Goal: Task Accomplishment & Management: Use online tool/utility

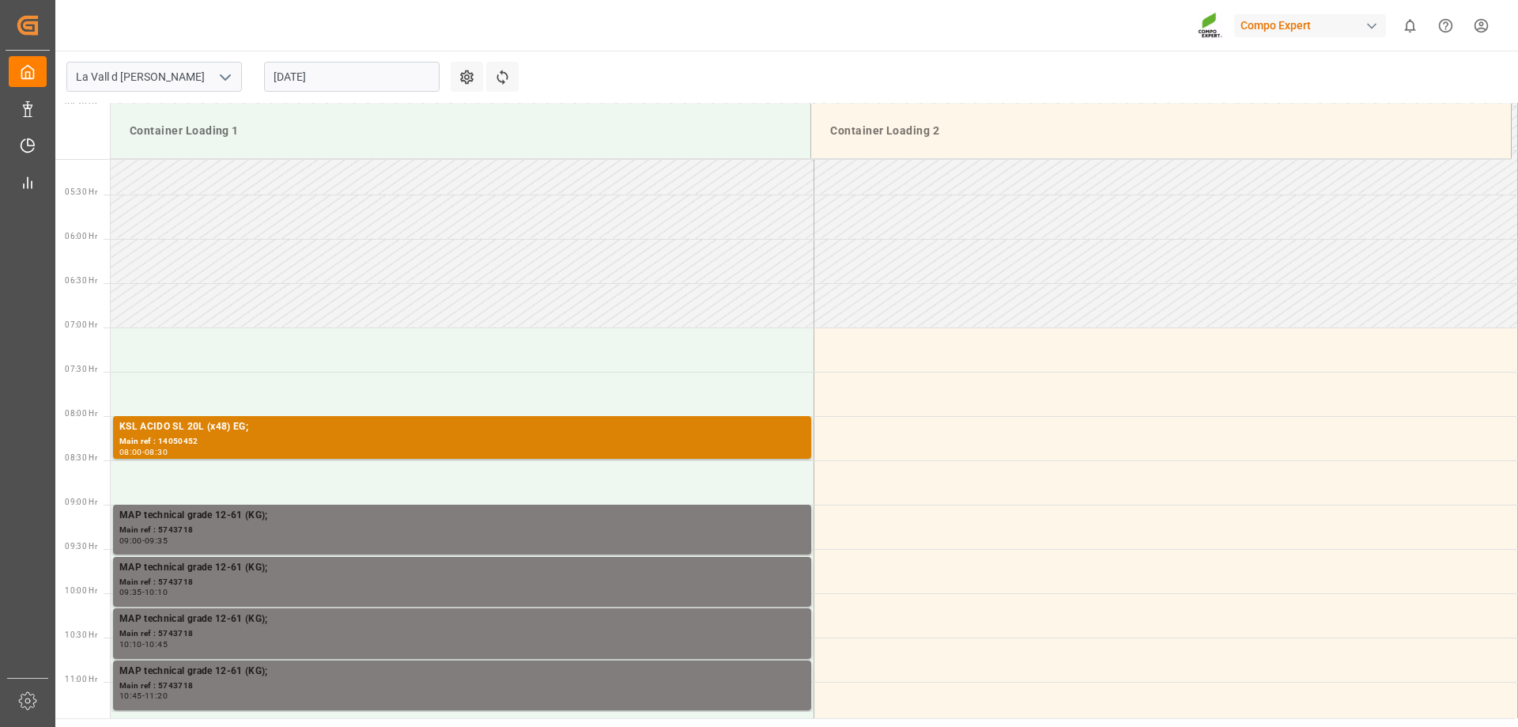
scroll to position [610, 0]
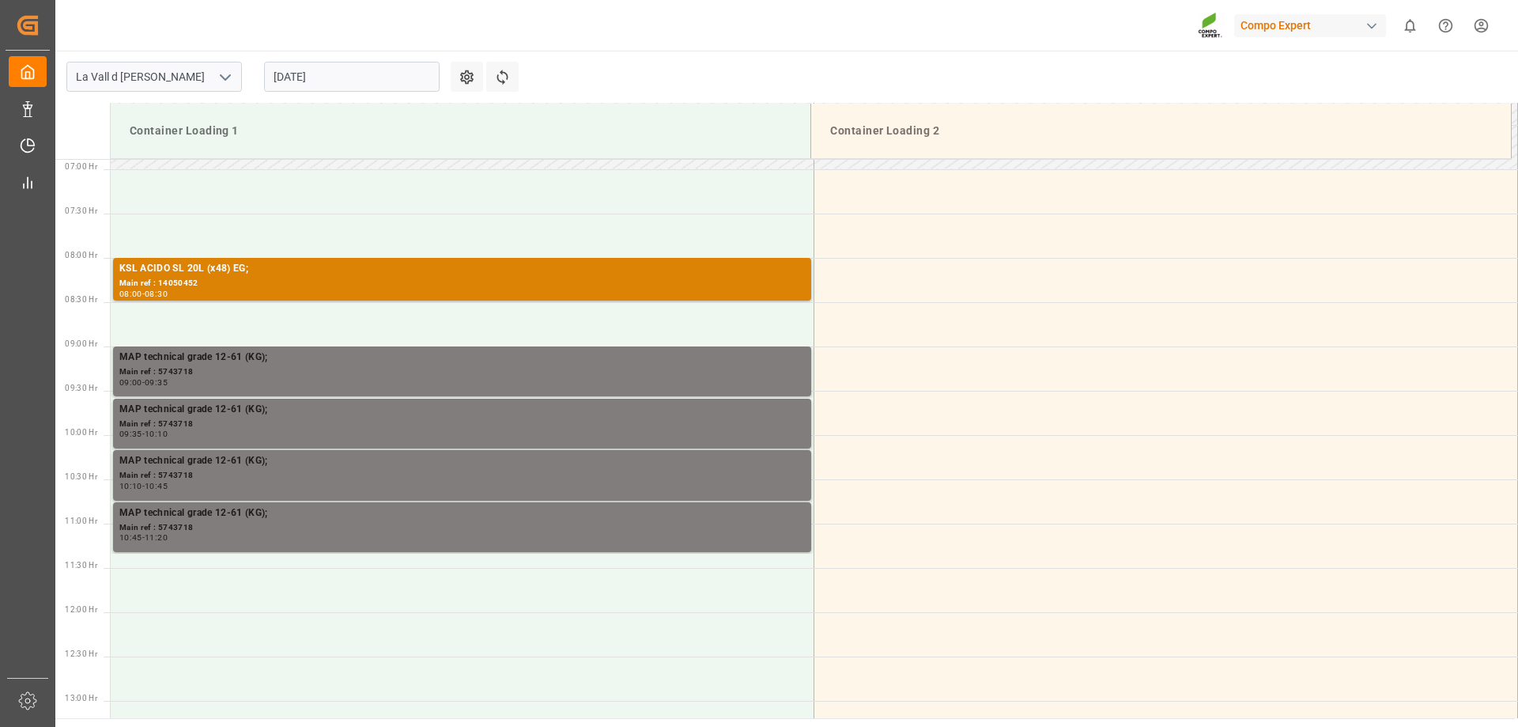
click at [321, 70] on input "[DATE]" at bounding box center [352, 77] width 176 height 30
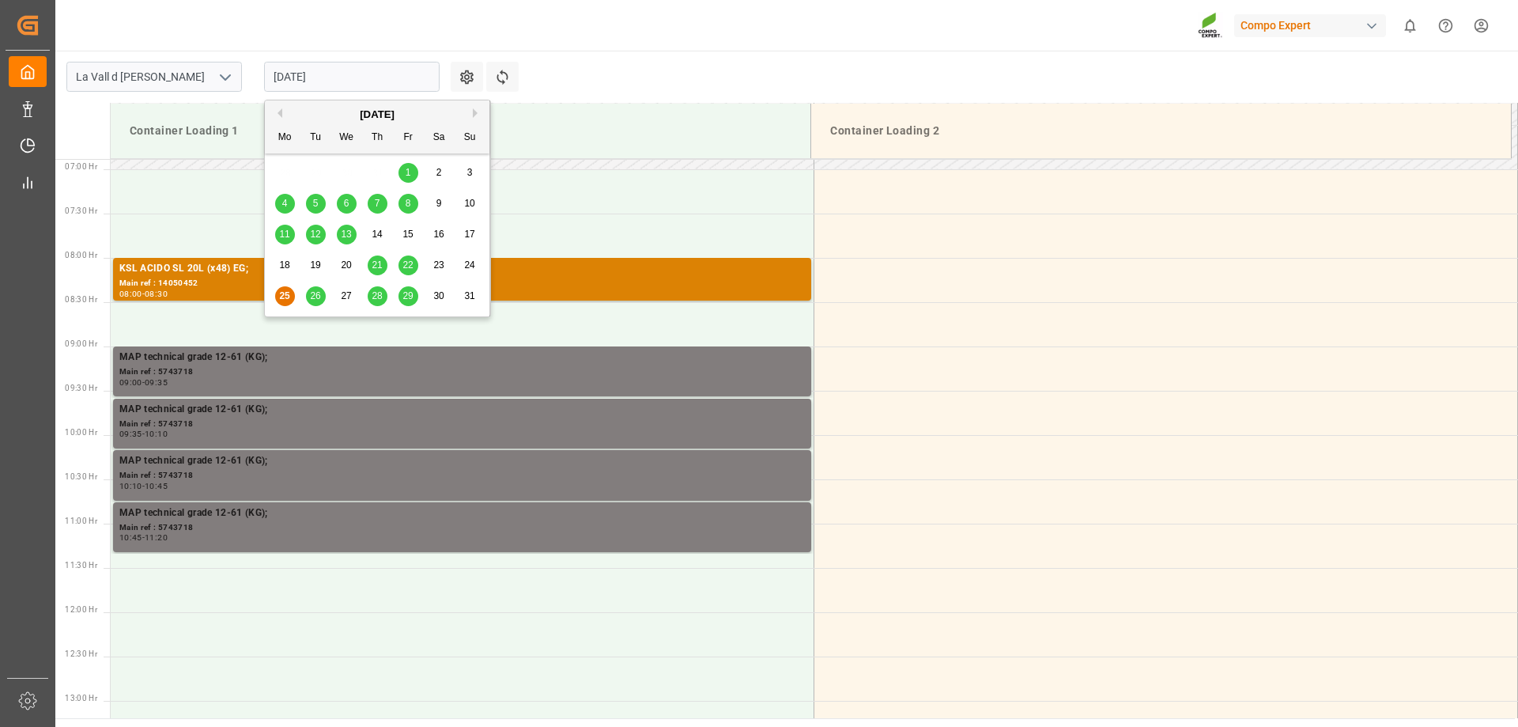
click at [310, 296] on span "26" at bounding box center [315, 295] width 10 height 11
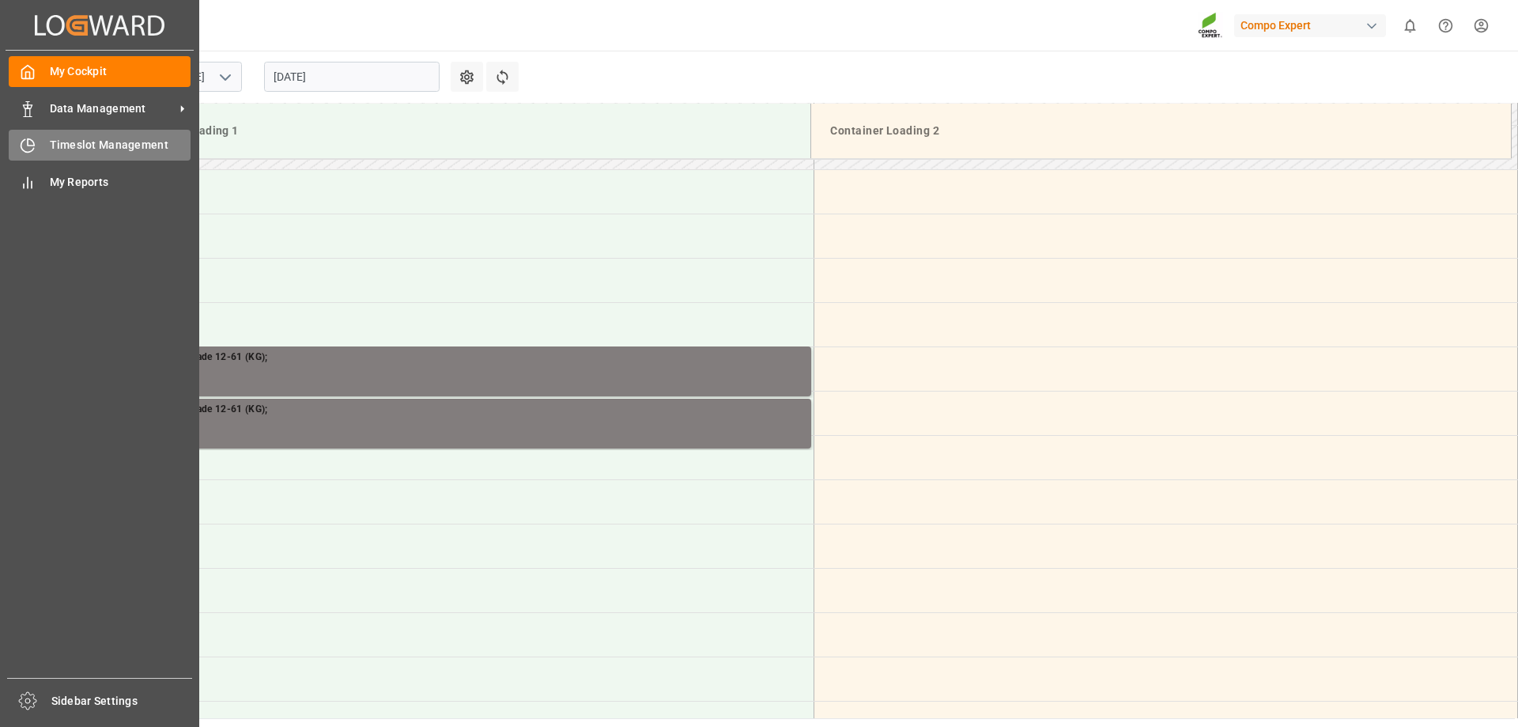
click at [41, 135] on div "Timeslot Management Timeslot Management" at bounding box center [100, 145] width 182 height 31
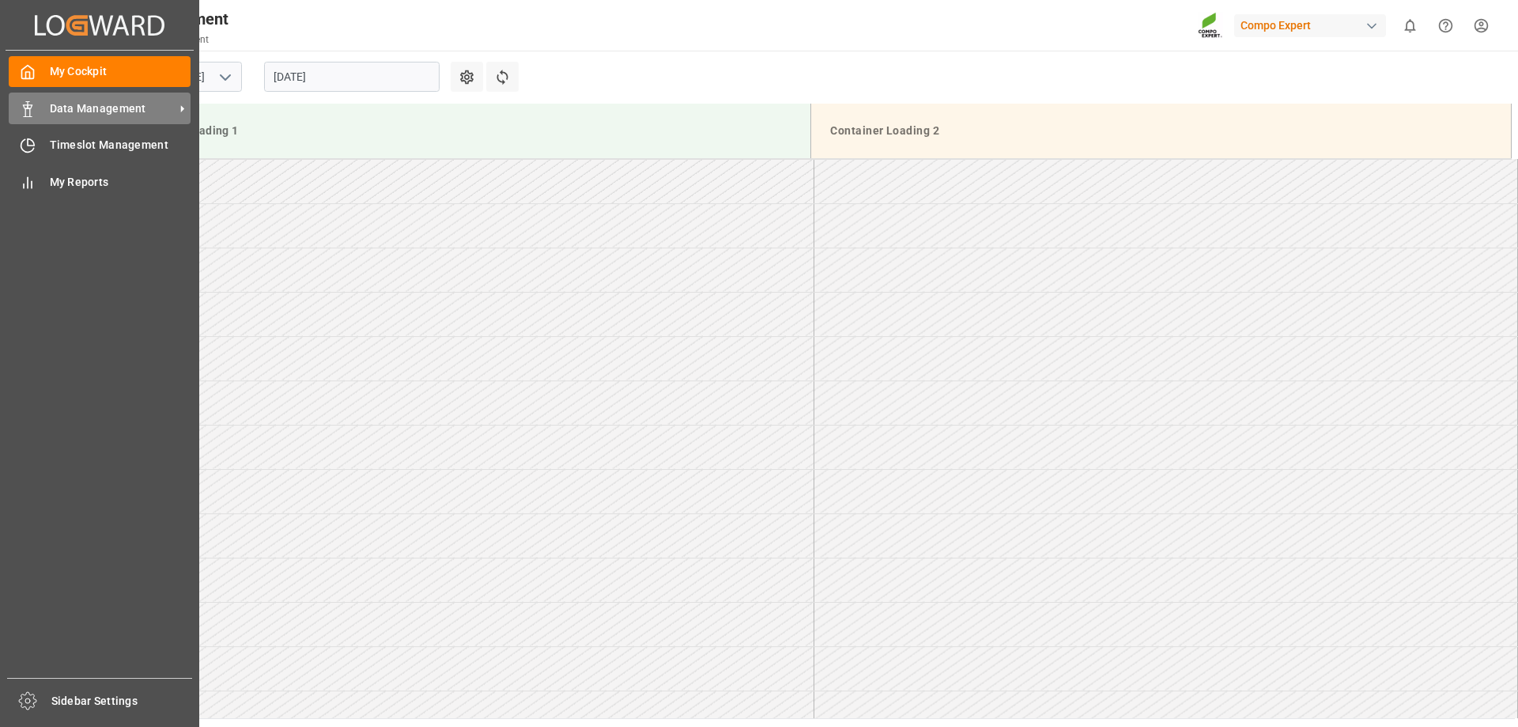
click at [74, 105] on span "Data Management" at bounding box center [112, 108] width 125 height 17
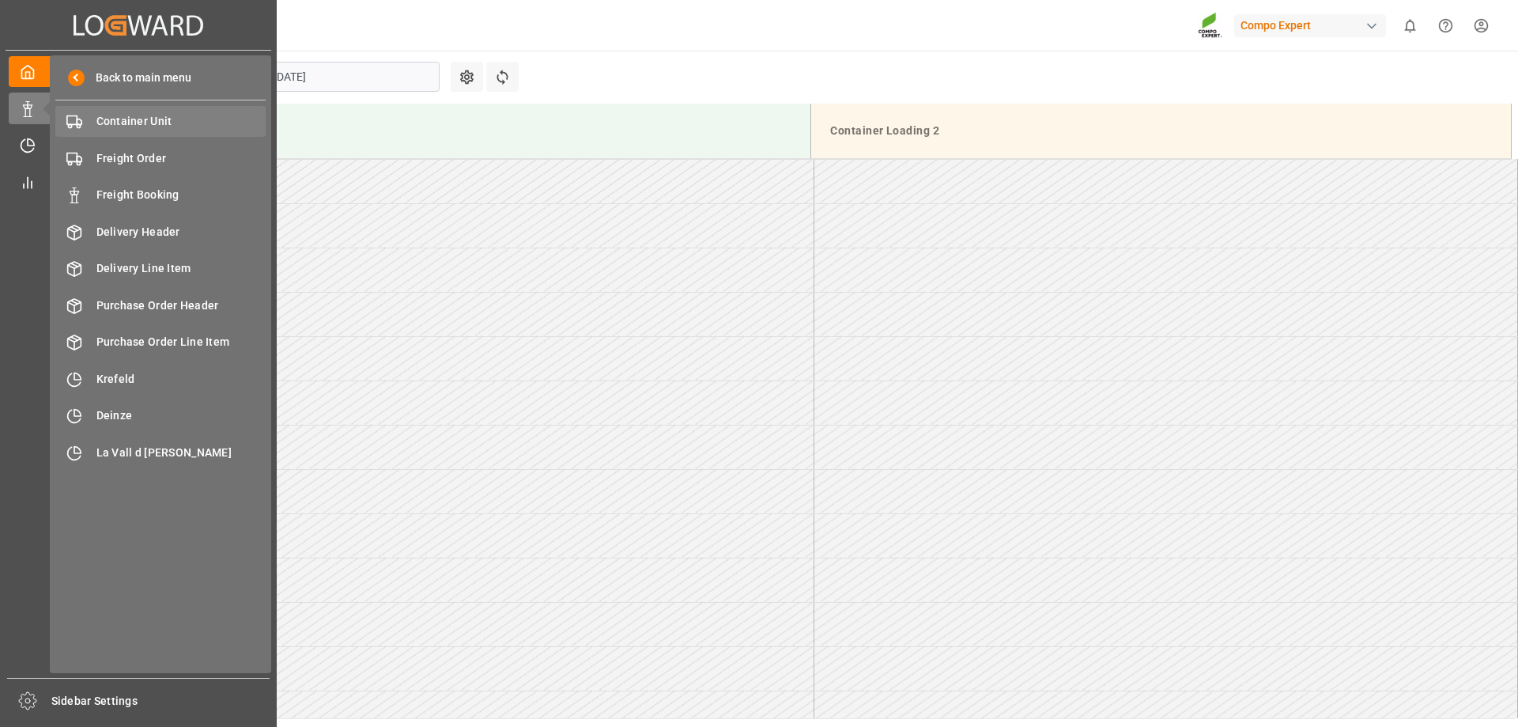
click at [157, 115] on span "Container Unit" at bounding box center [181, 121] width 170 height 17
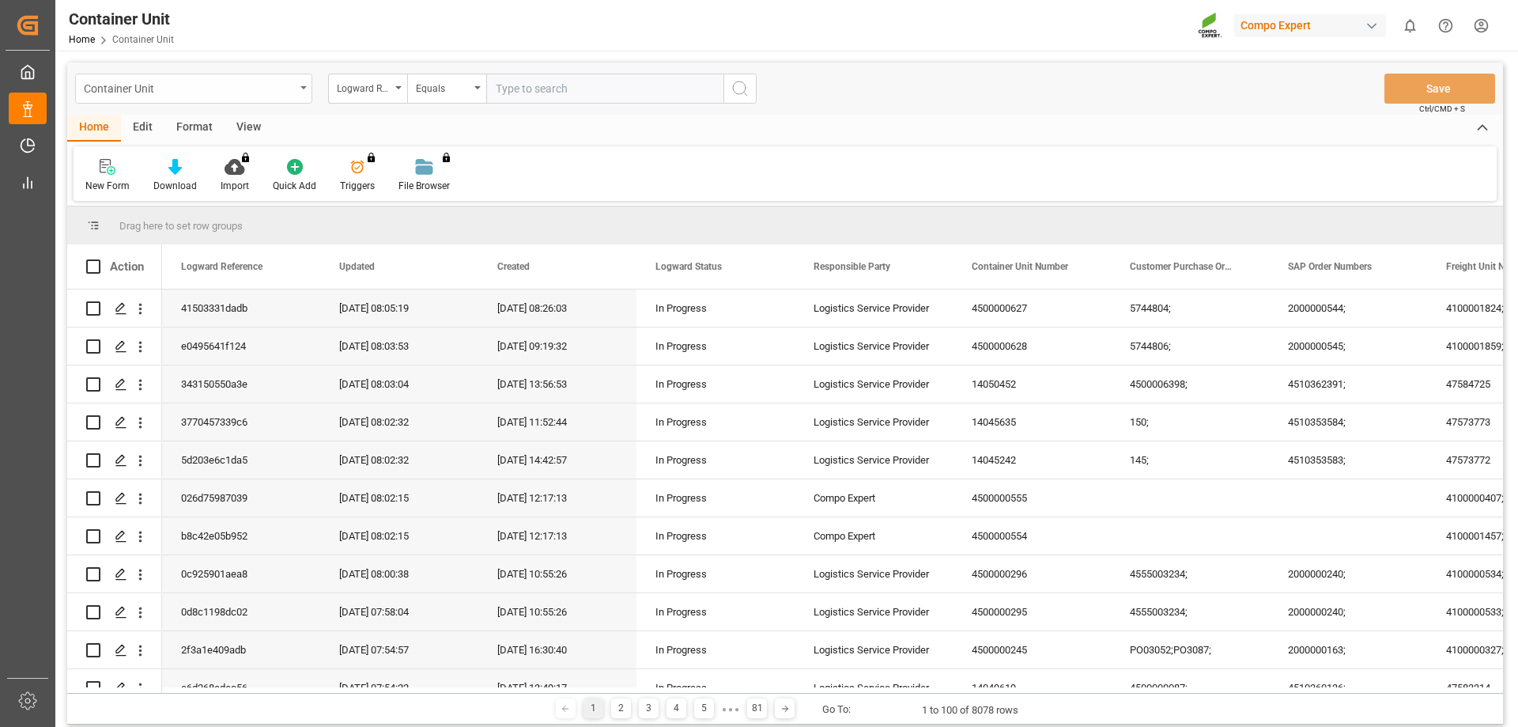
click at [168, 89] on div "Container Unit" at bounding box center [189, 88] width 211 height 20
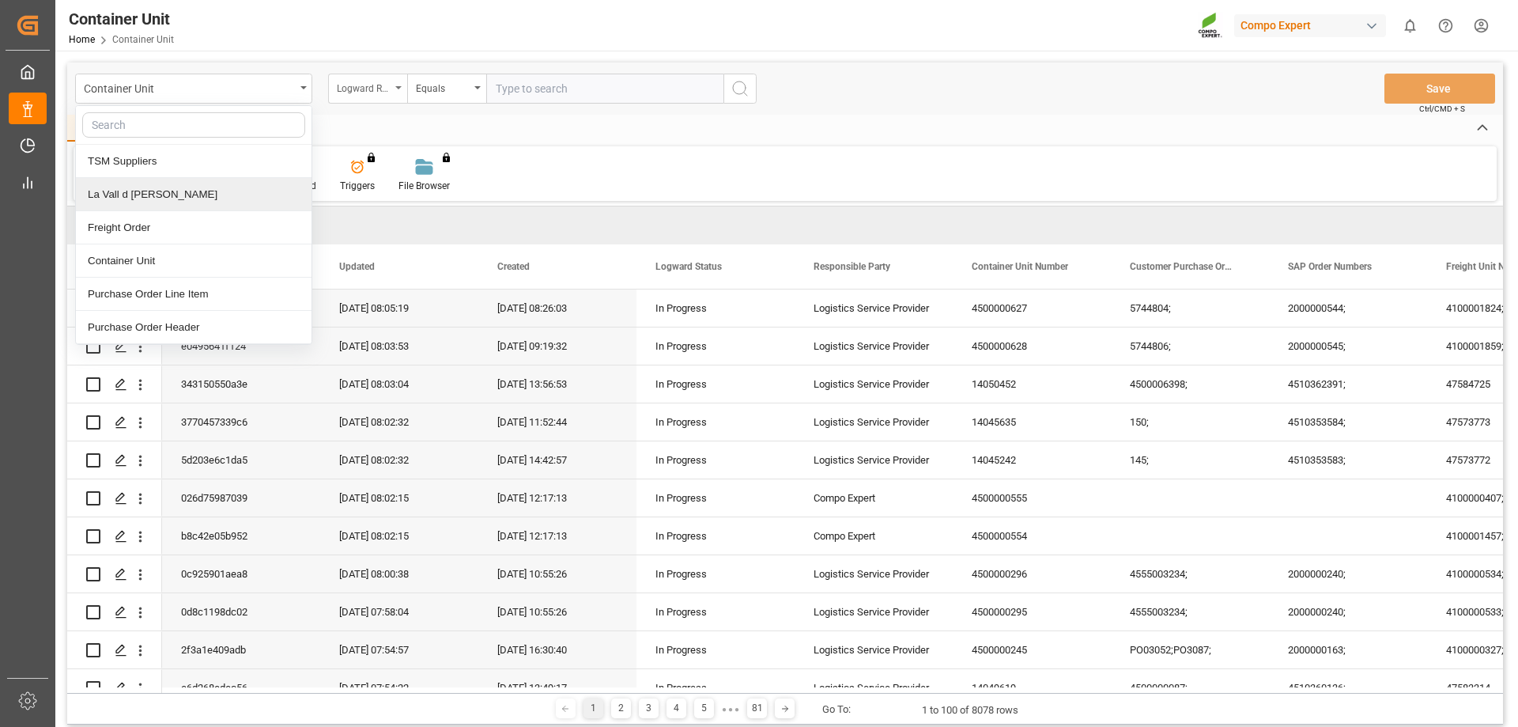
click at [390, 96] on div "Logward Reference" at bounding box center [367, 89] width 79 height 30
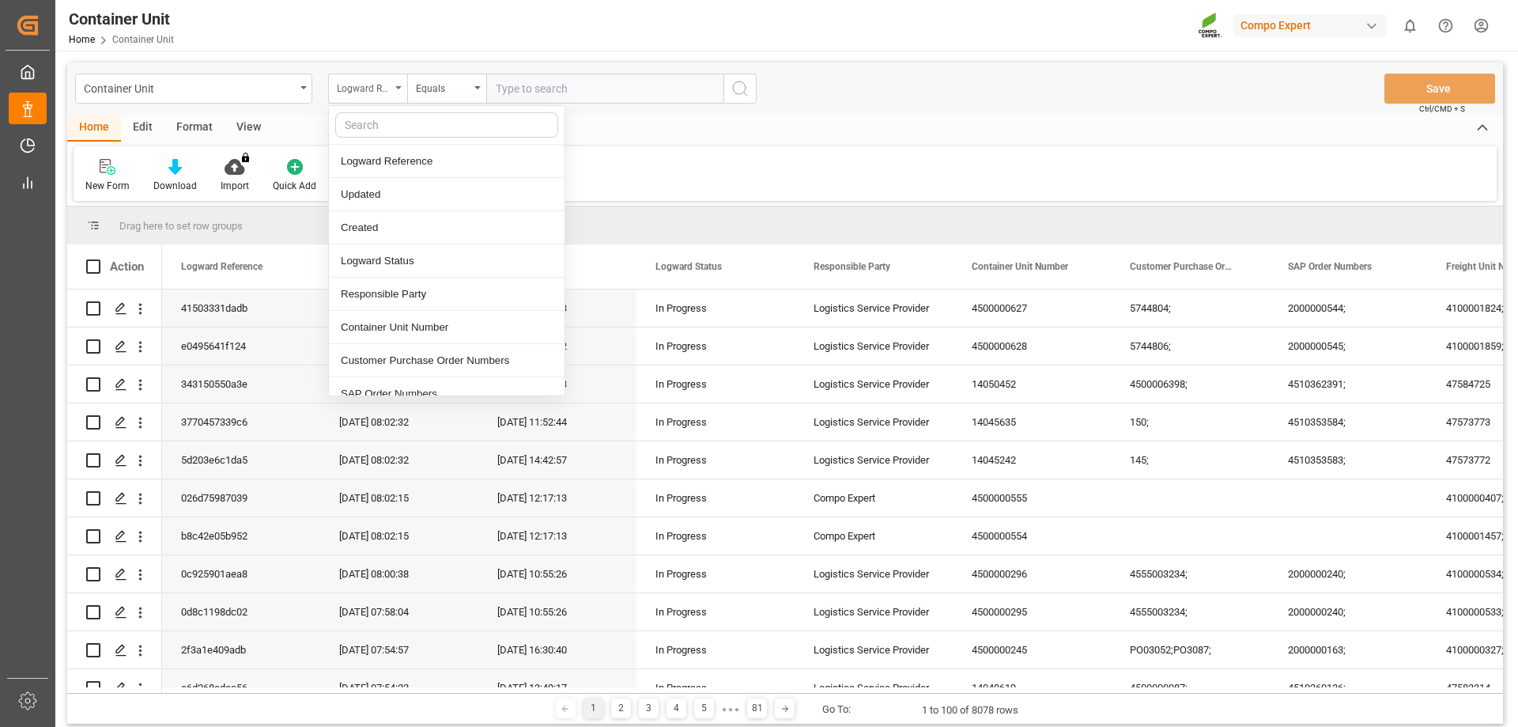
click at [388, 94] on div "Logward Reference" at bounding box center [364, 87] width 54 height 18
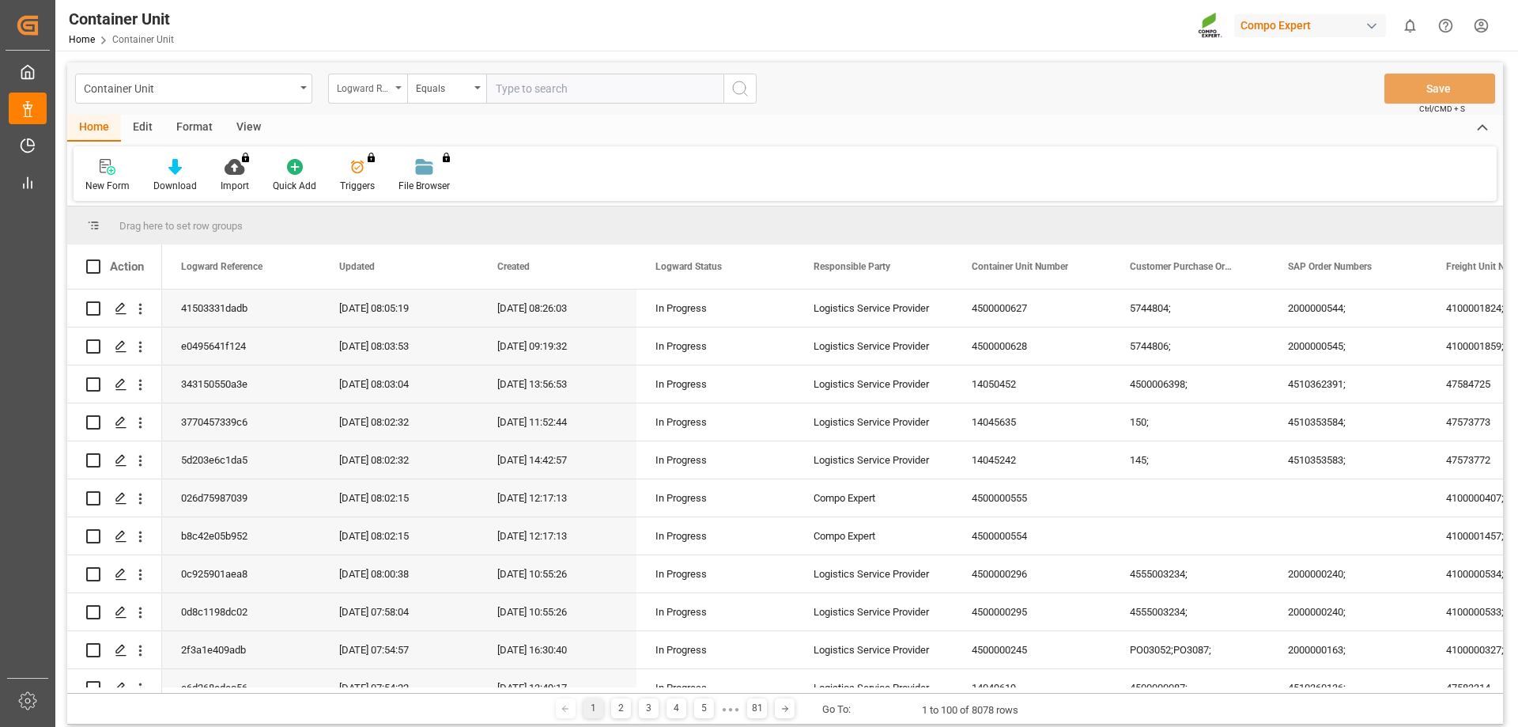
click at [388, 94] on div "Logward Reference" at bounding box center [364, 87] width 54 height 18
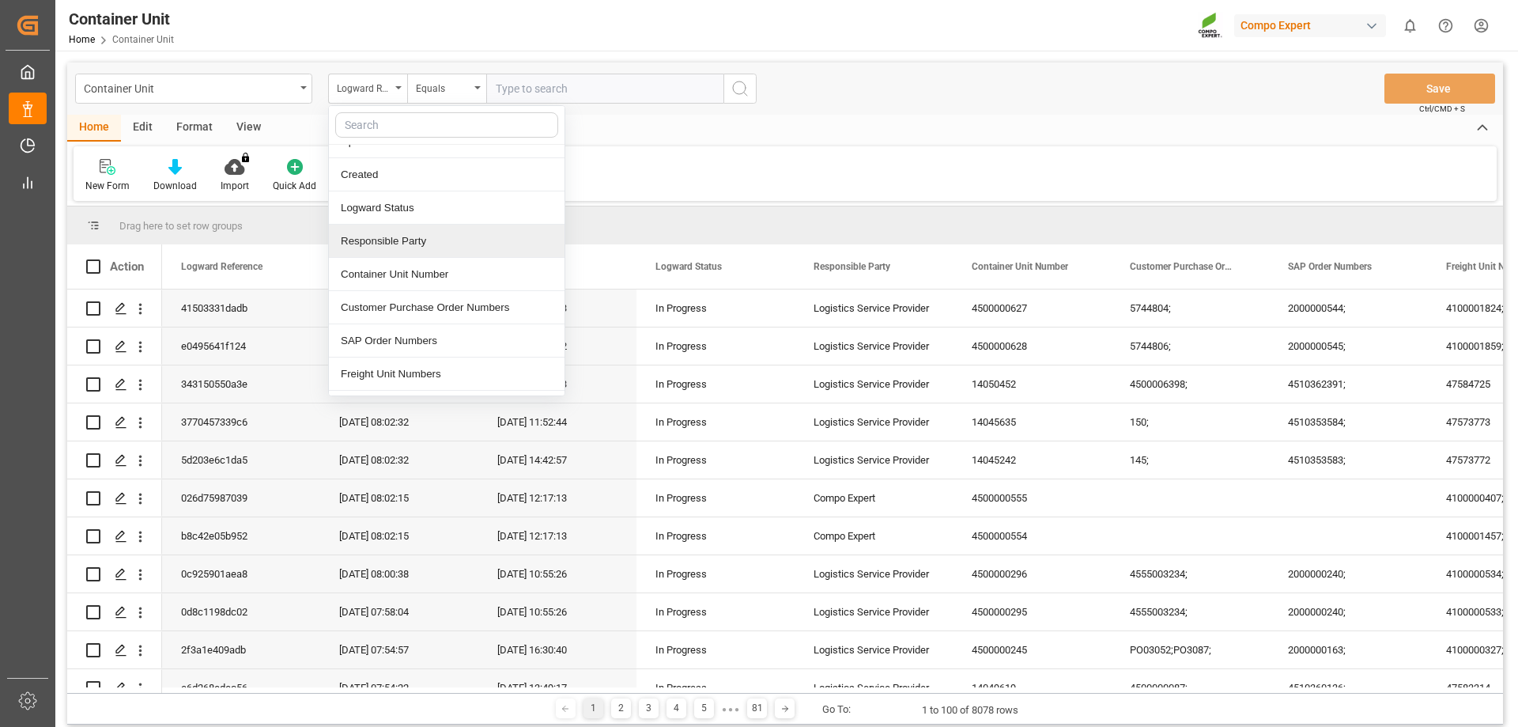
scroll to position [79, 0]
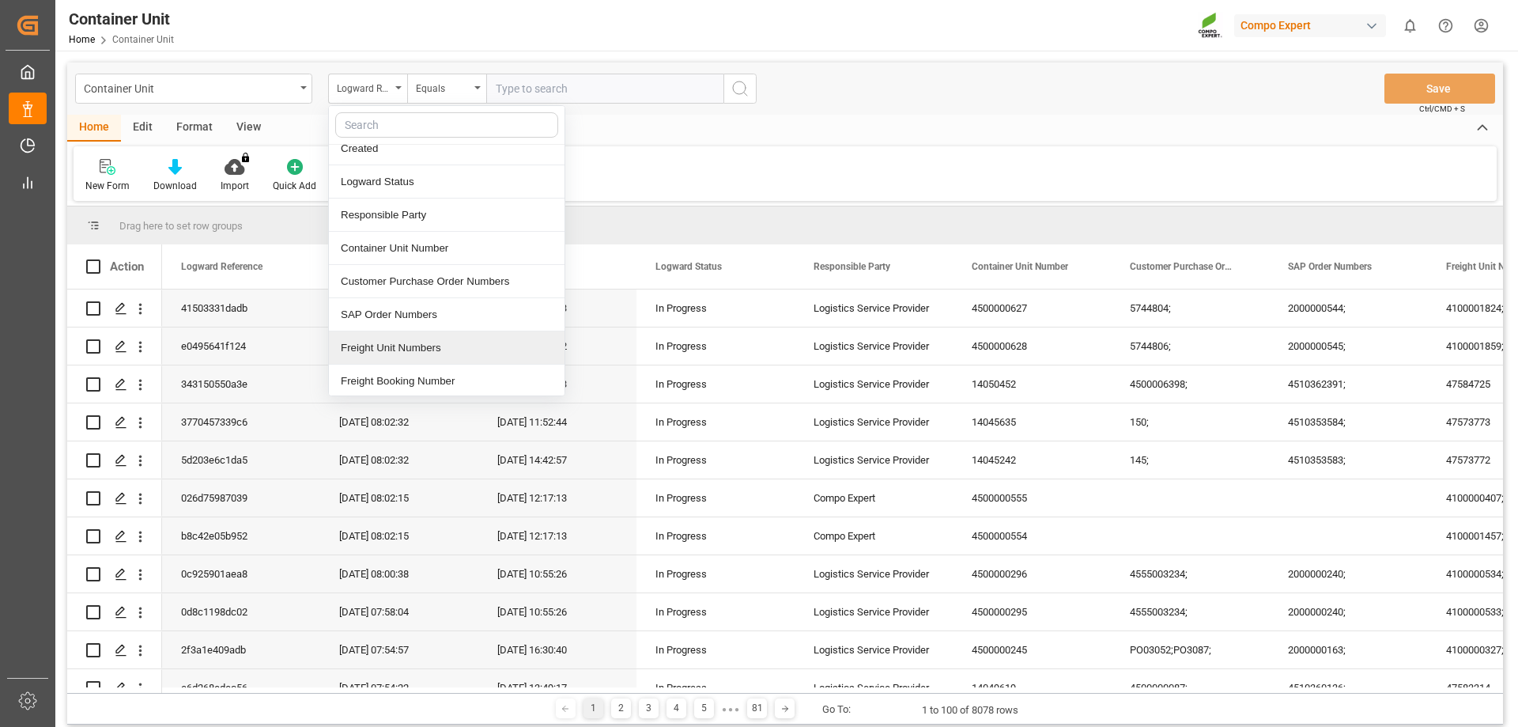
click at [418, 351] on div "Freight Unit Numbers" at bounding box center [447, 347] width 236 height 33
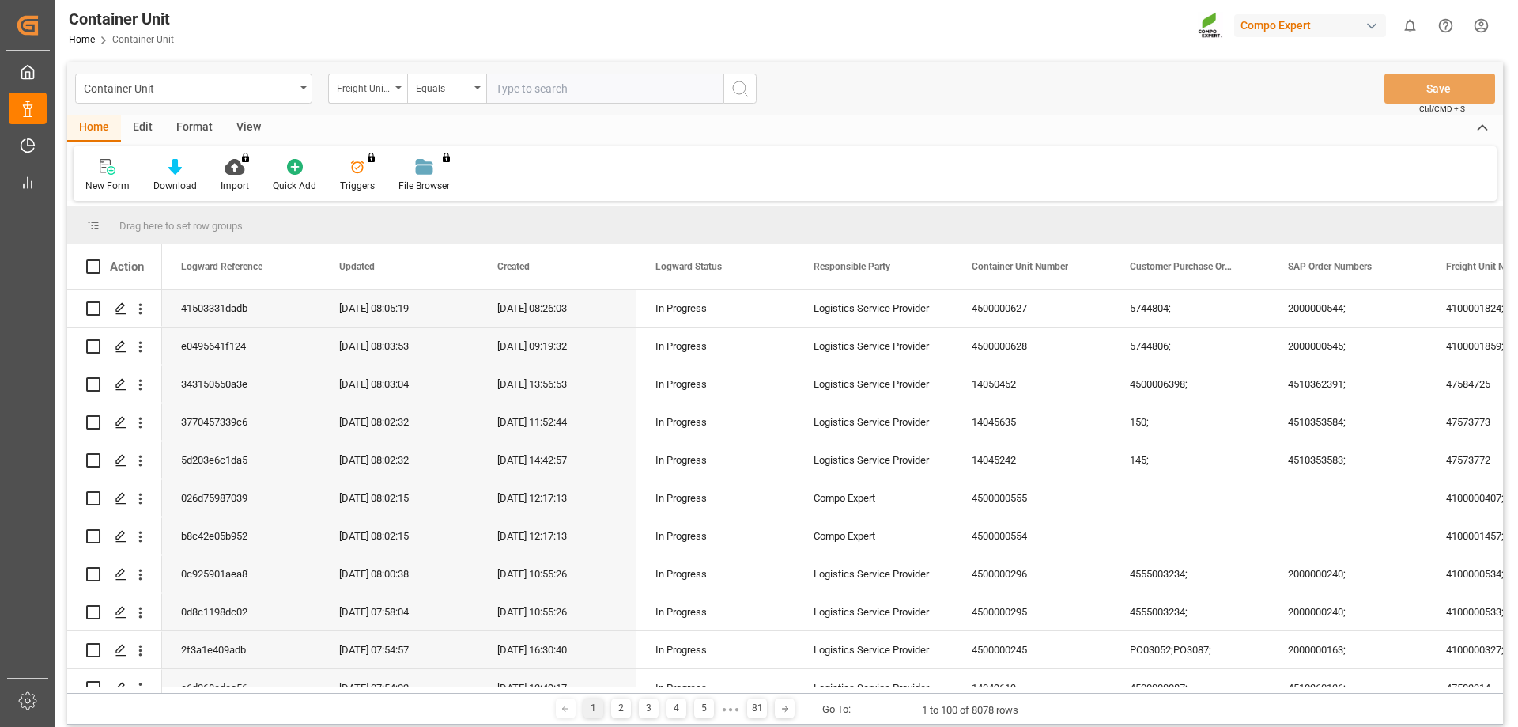
click at [533, 87] on input "text" at bounding box center [604, 89] width 237 height 30
paste input "14051347"
type input "14051347"
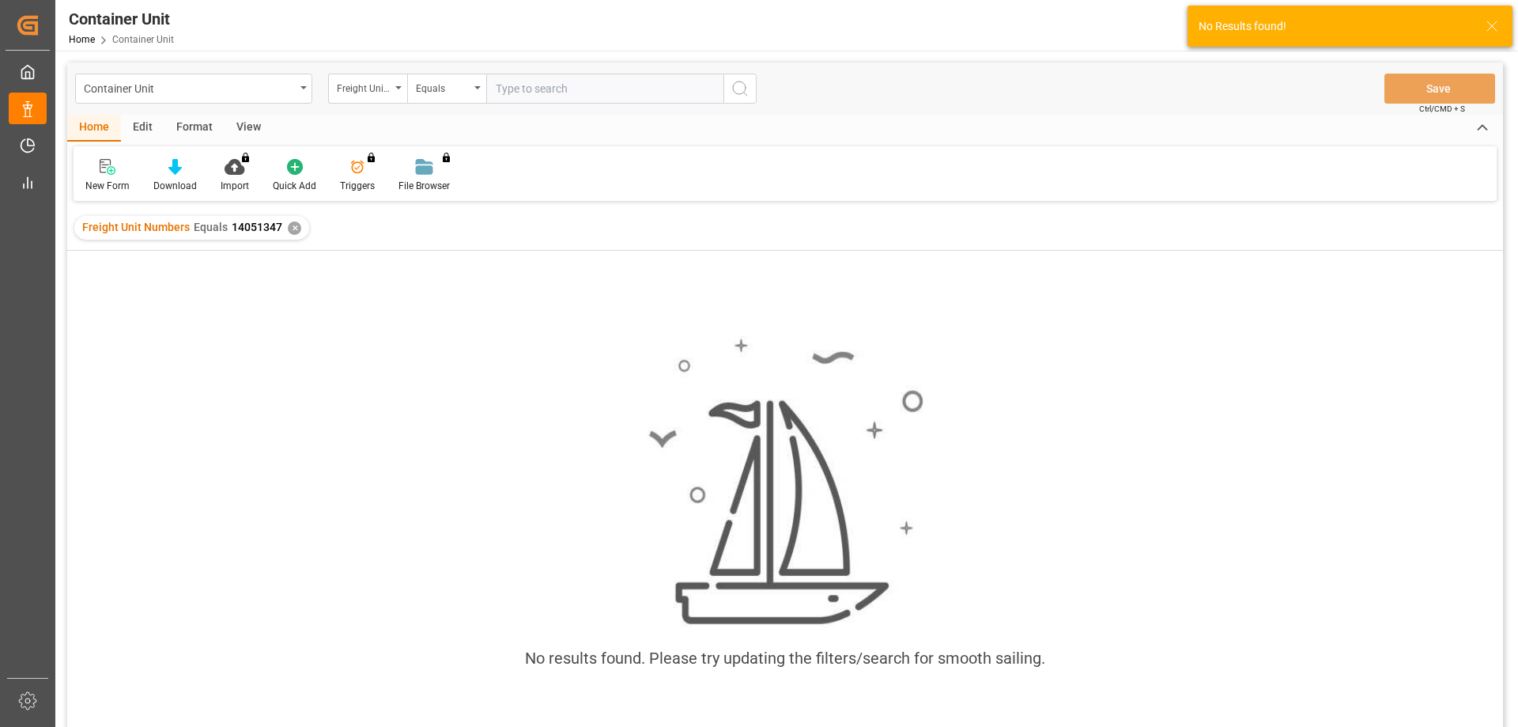
click at [288, 230] on div "✕" at bounding box center [294, 227] width 13 height 13
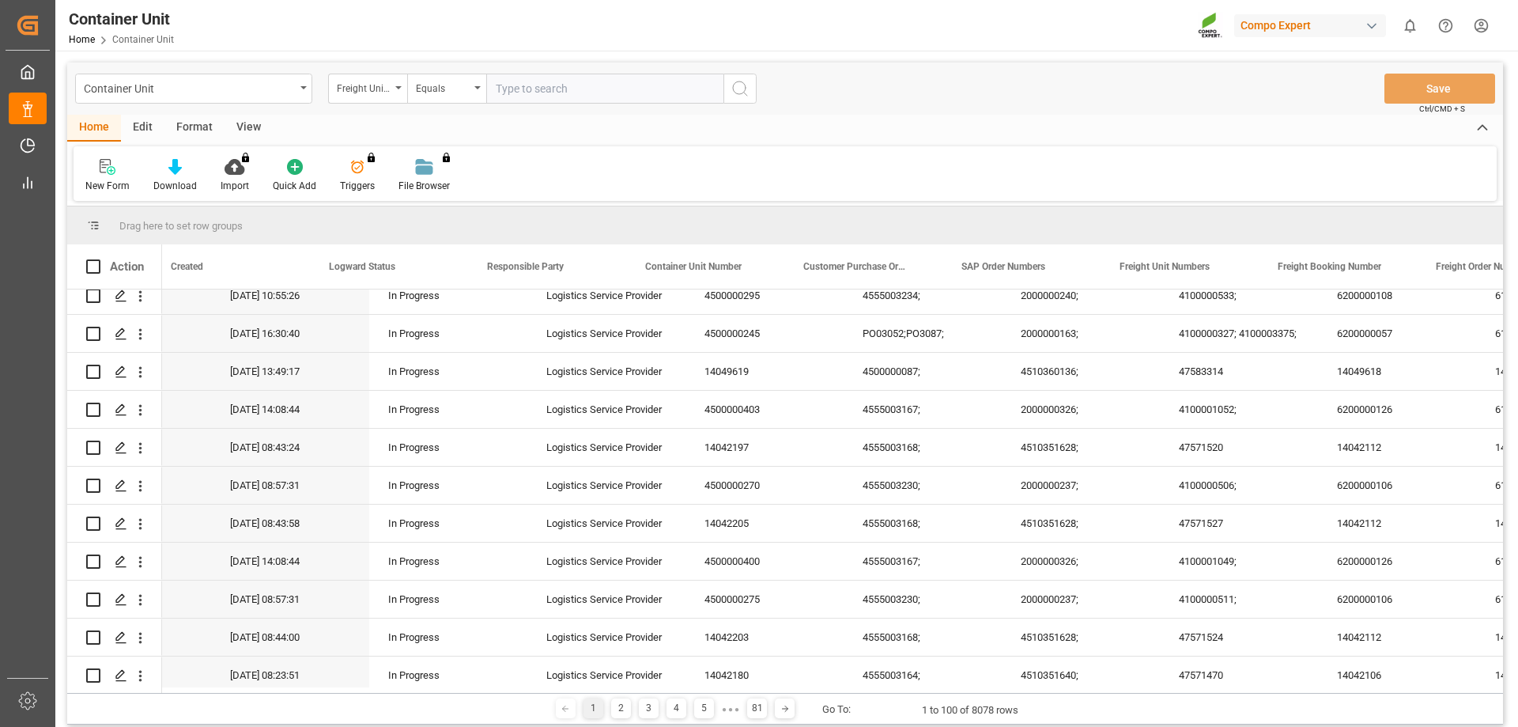
scroll to position [0, 327]
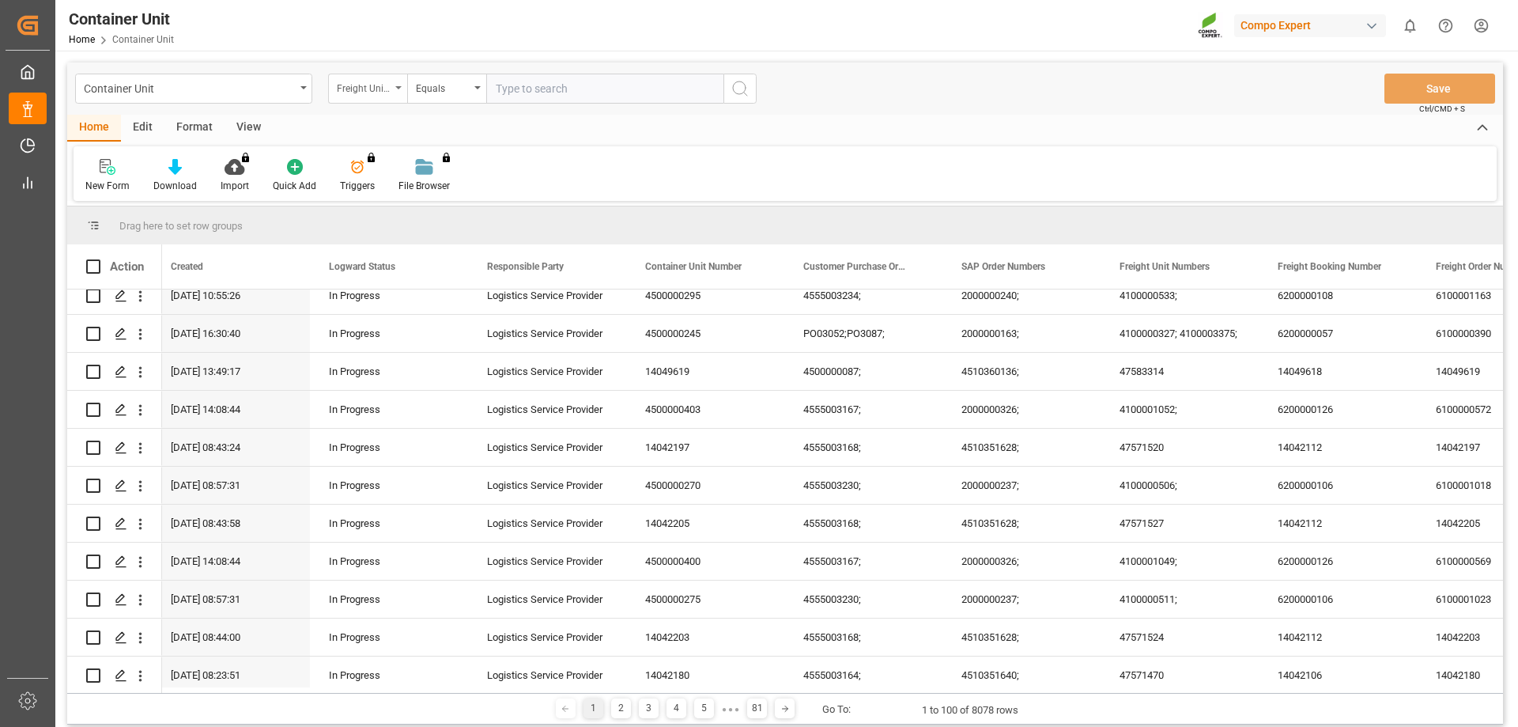
click at [381, 93] on div "Freight Unit Numbers" at bounding box center [364, 87] width 54 height 18
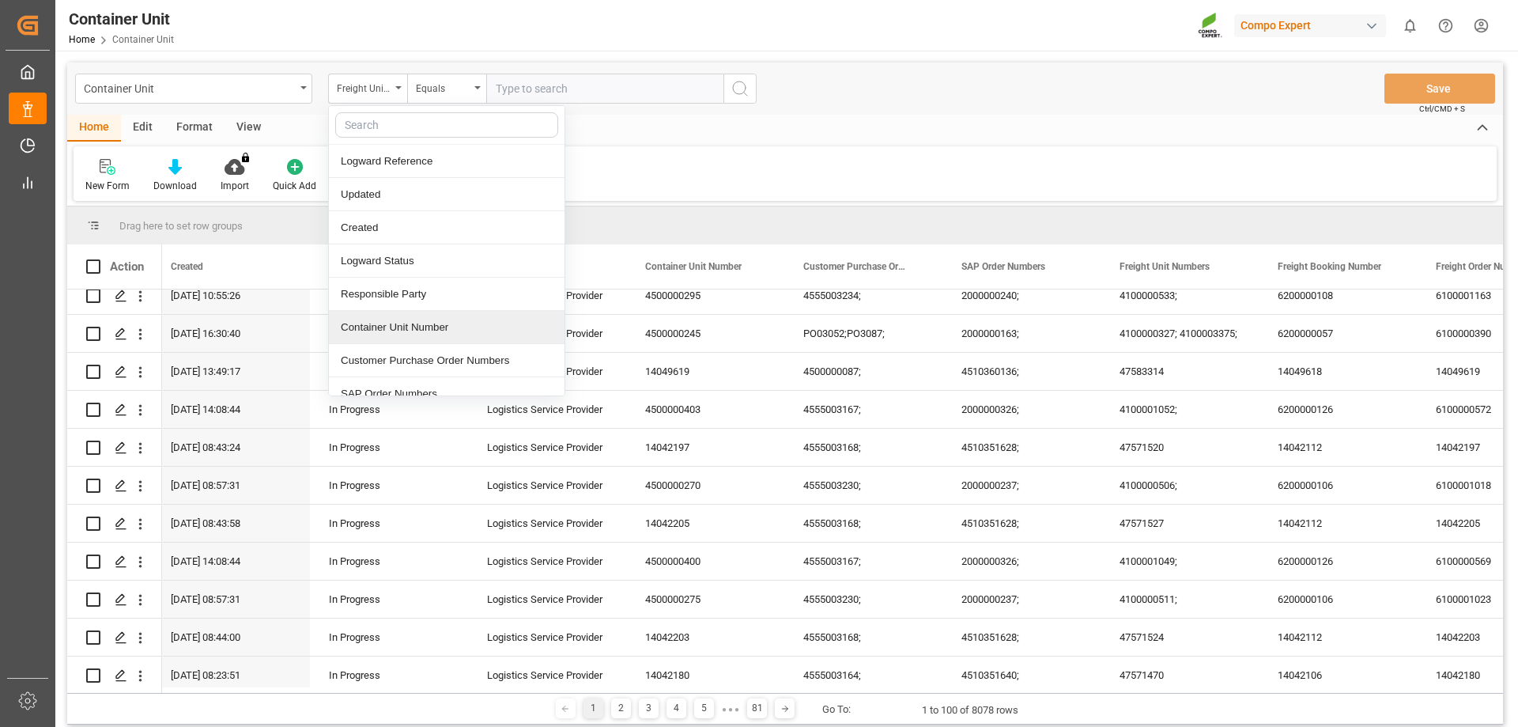
scroll to position [158, 0]
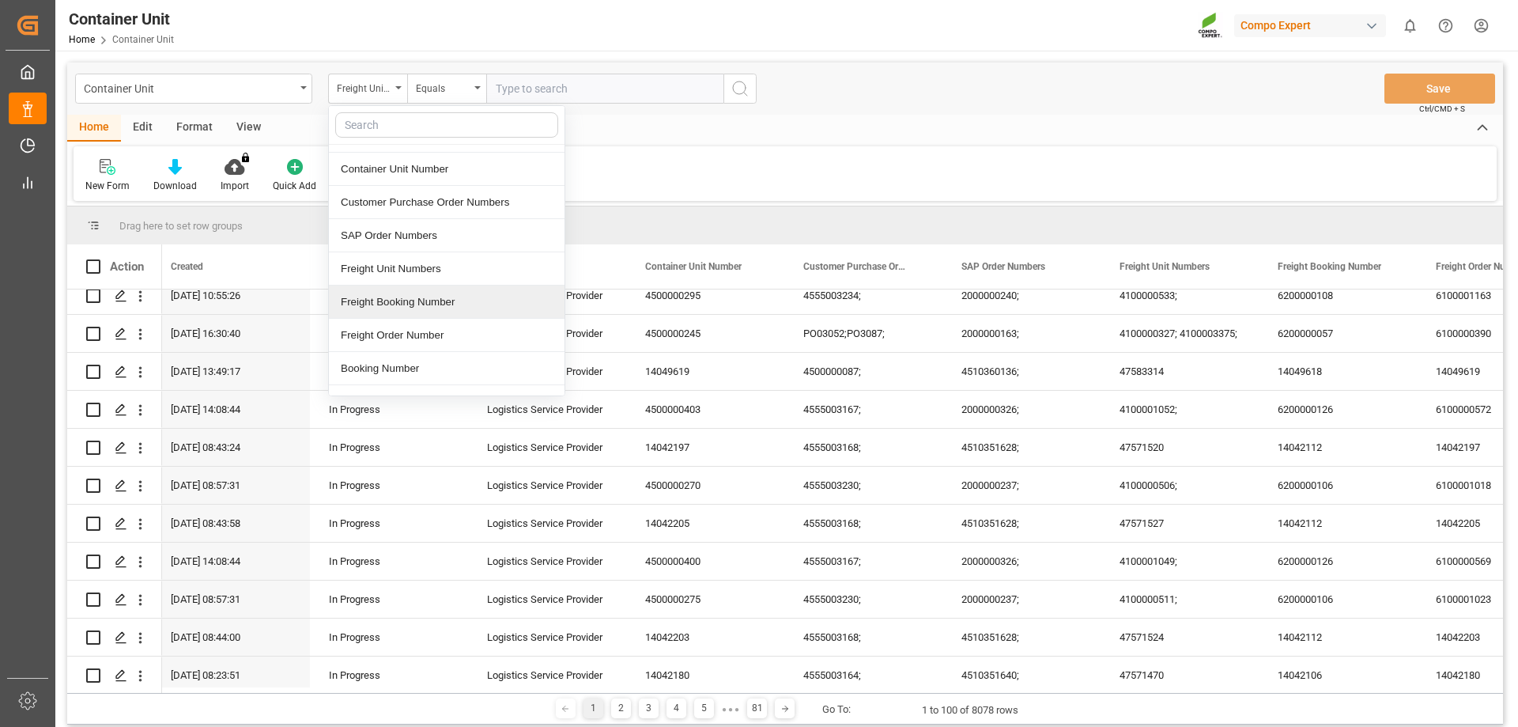
click at [411, 295] on div "Freight Booking Number" at bounding box center [447, 301] width 236 height 33
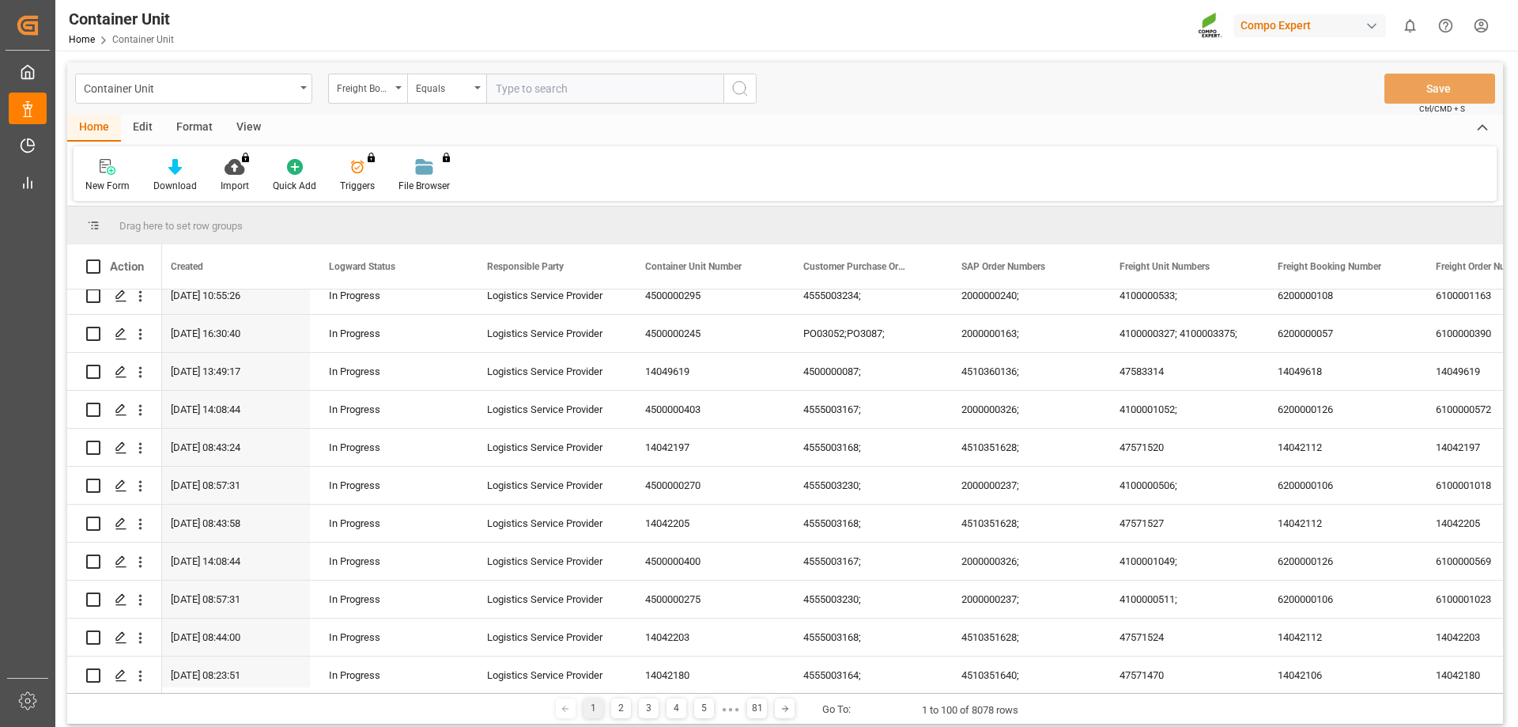
click at [565, 73] on div "Container Unit Freight Booking Number Equals Save Ctrl/CMD + S" at bounding box center [785, 88] width 1436 height 52
click at [565, 84] on input "text" at bounding box center [604, 89] width 237 height 30
paste input "14051347"
type input "14051347"
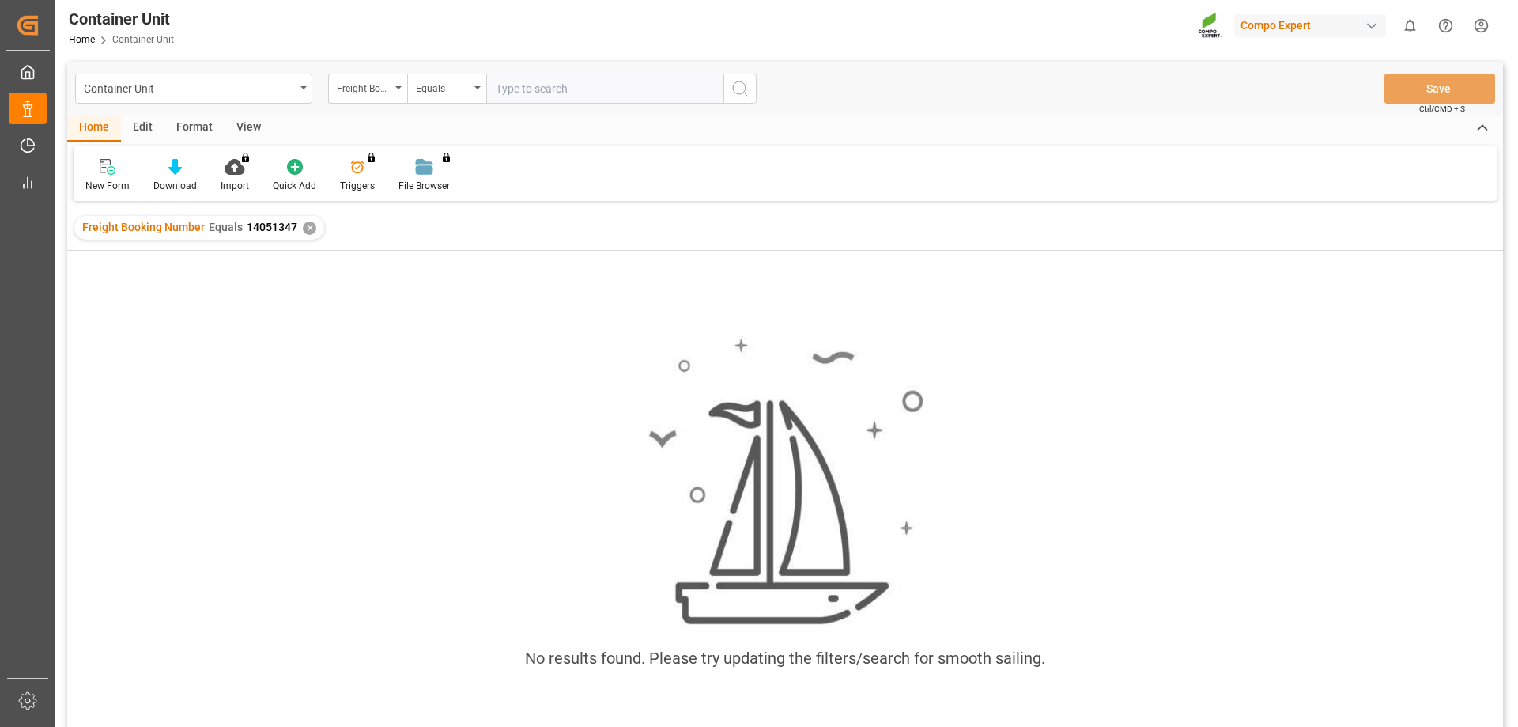
click at [304, 233] on div "✕" at bounding box center [309, 227] width 13 height 13
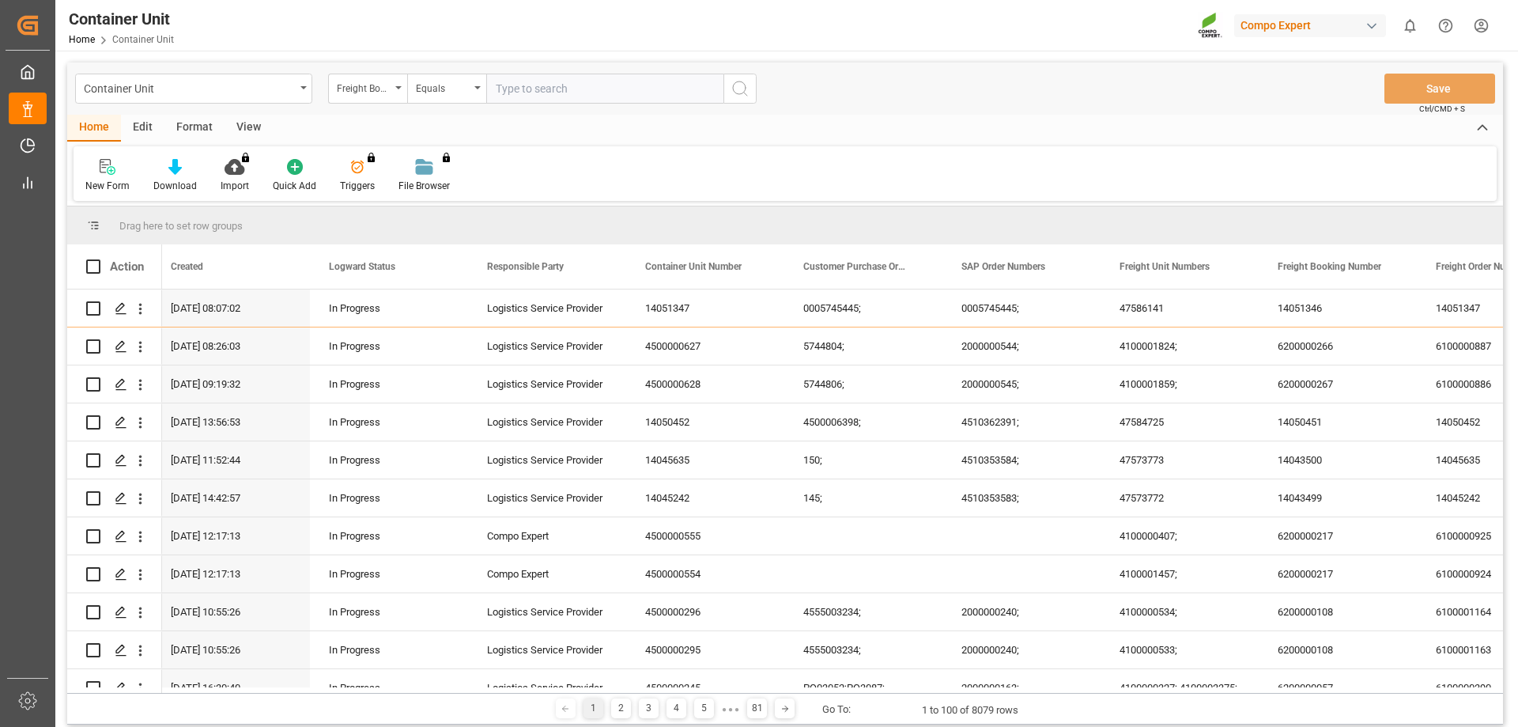
click at [607, 89] on input "text" at bounding box center [604, 89] width 237 height 30
paste input "14051347"
type input "14051347"
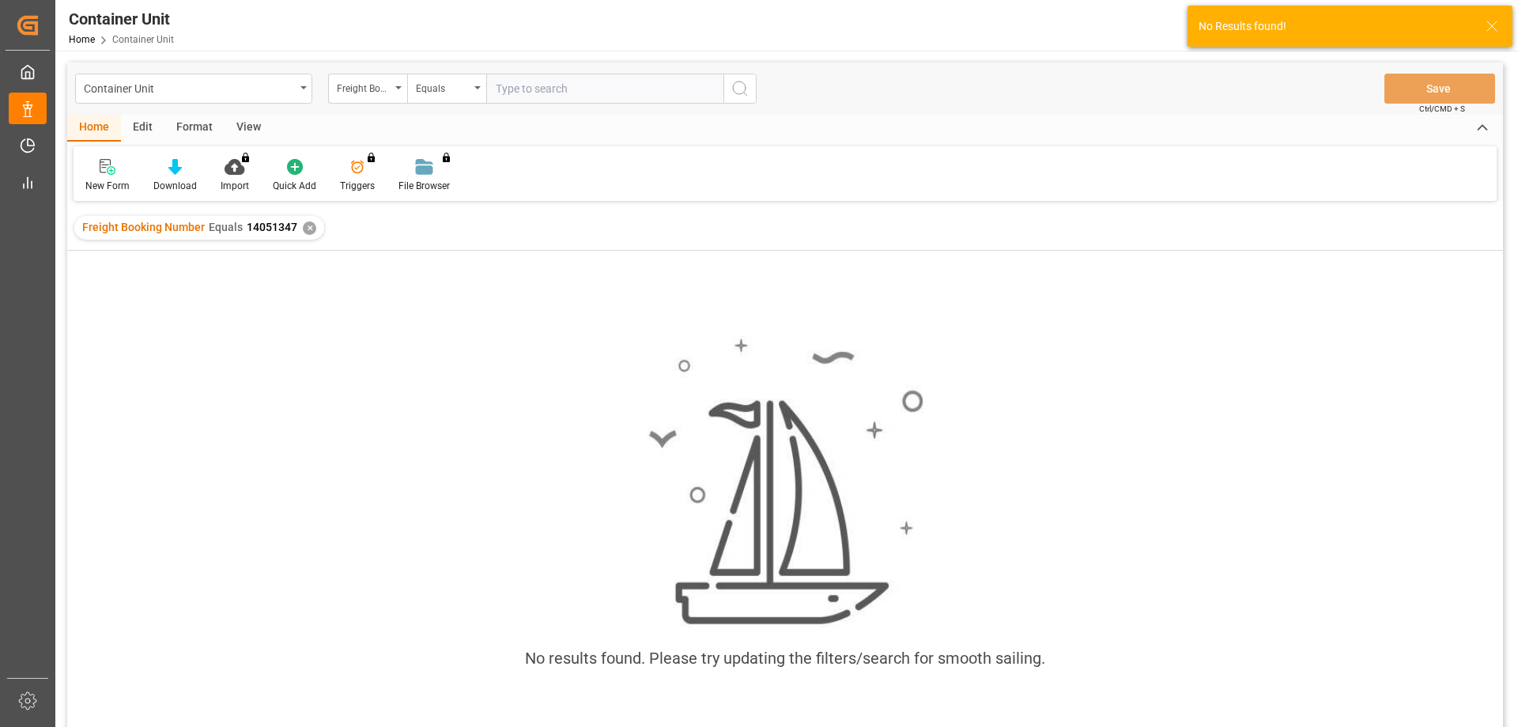
click at [306, 225] on div "✕" at bounding box center [309, 227] width 13 height 13
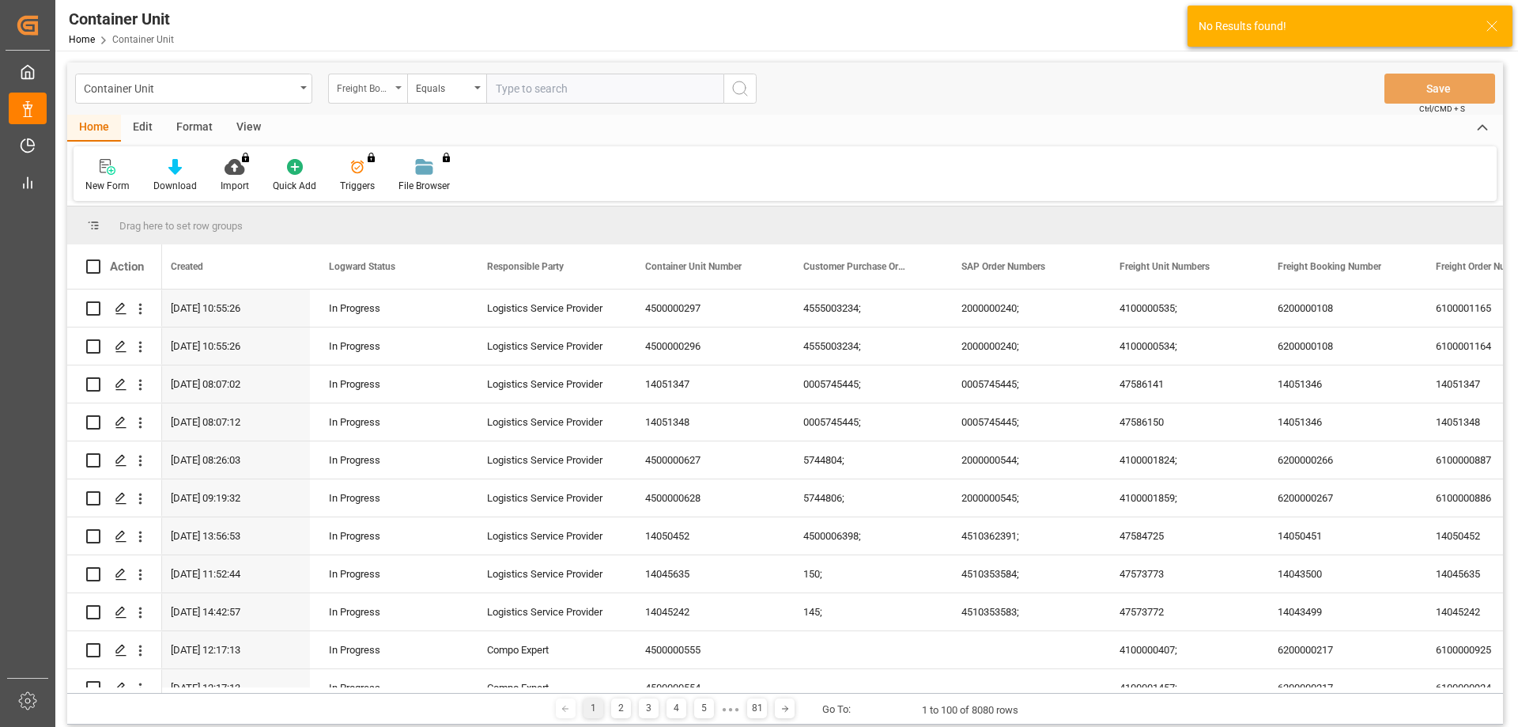
click at [396, 85] on div "Freight Booking Number" at bounding box center [367, 89] width 79 height 30
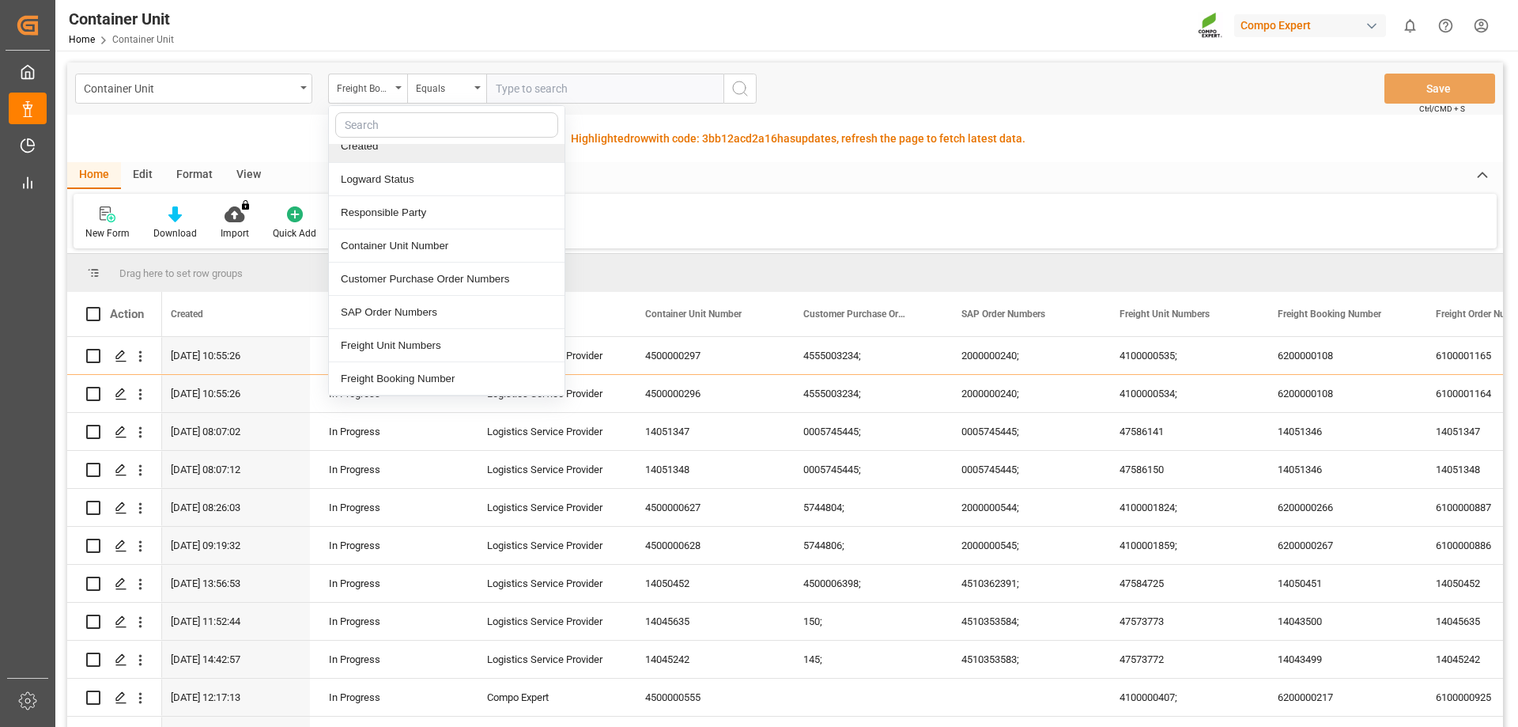
scroll to position [158, 0]
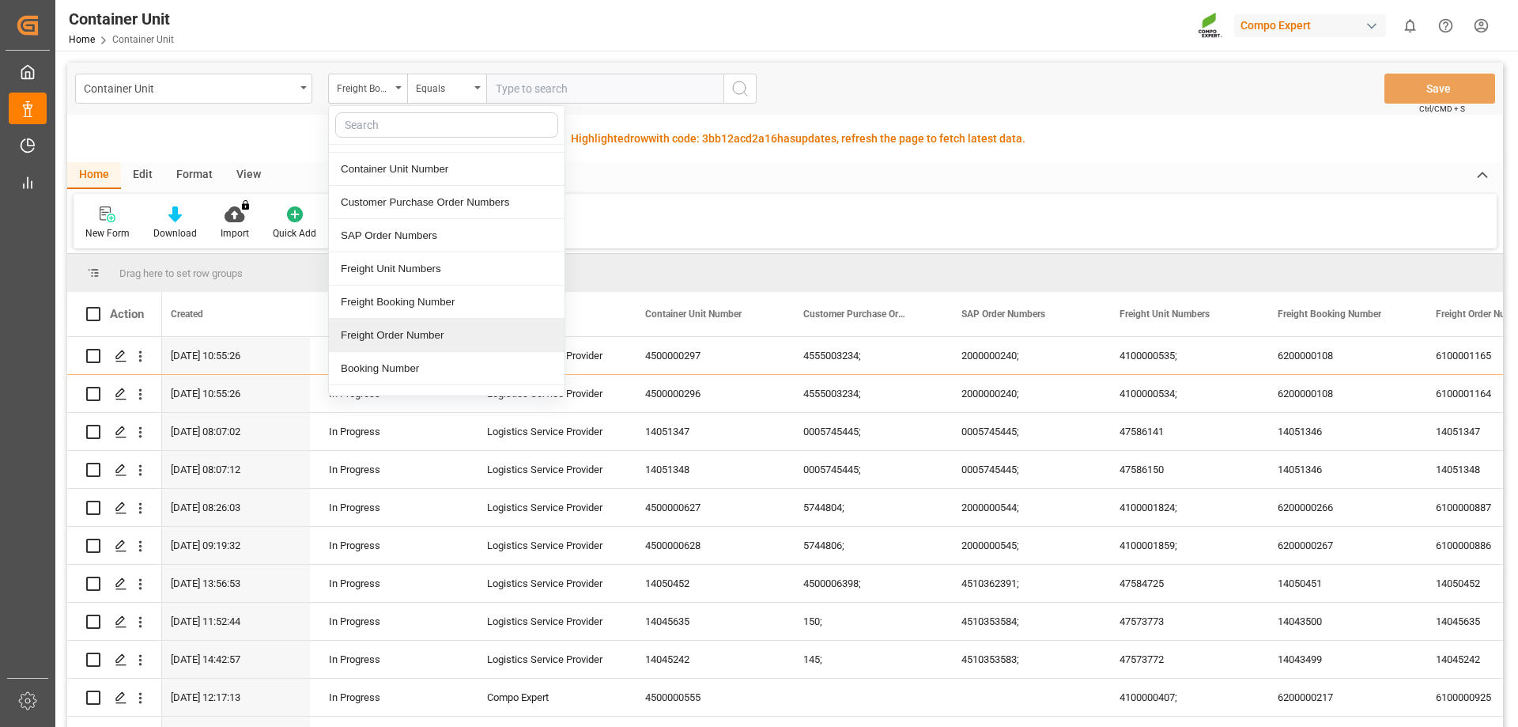
click at [466, 330] on div "Freight Order Number" at bounding box center [447, 335] width 236 height 33
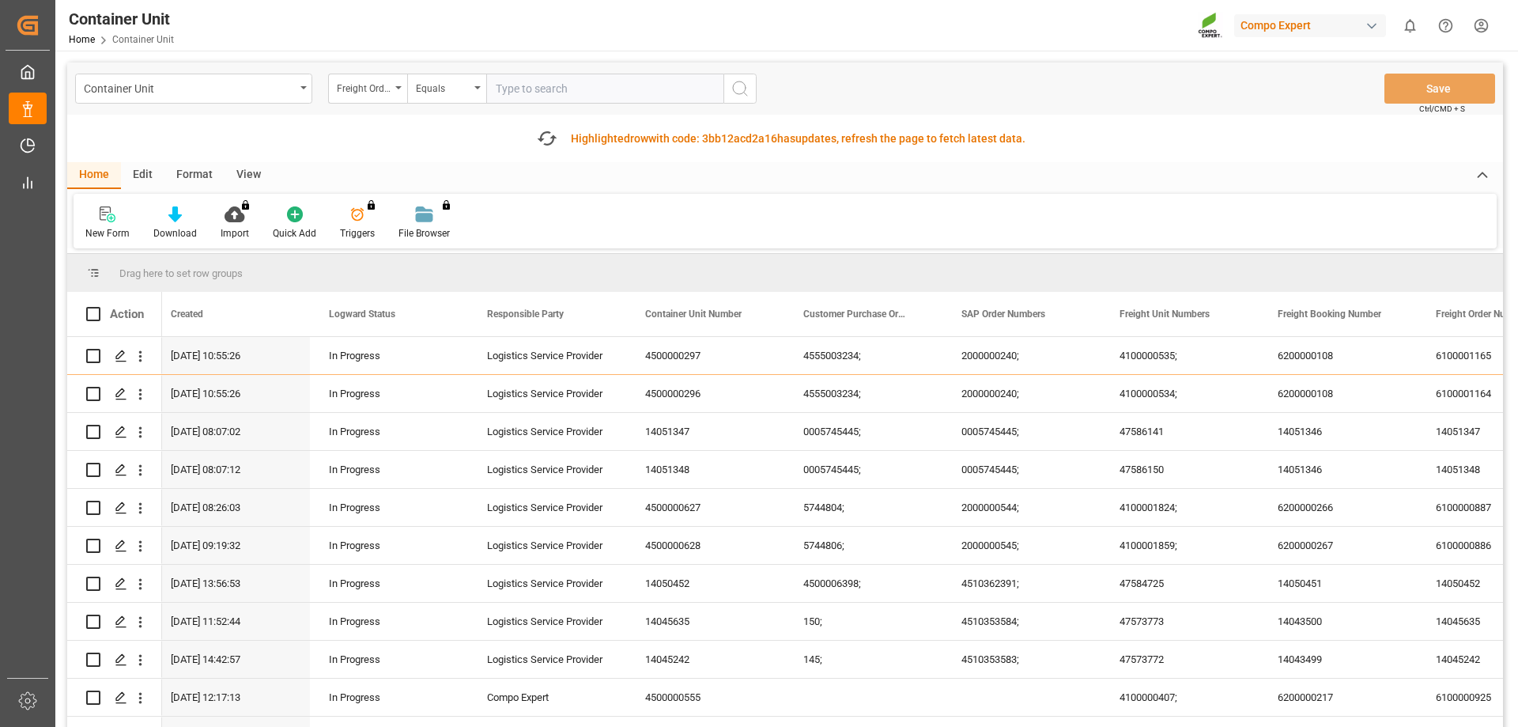
click at [547, 82] on input "text" at bounding box center [604, 89] width 237 height 30
paste input "14051347"
type input "14051347"
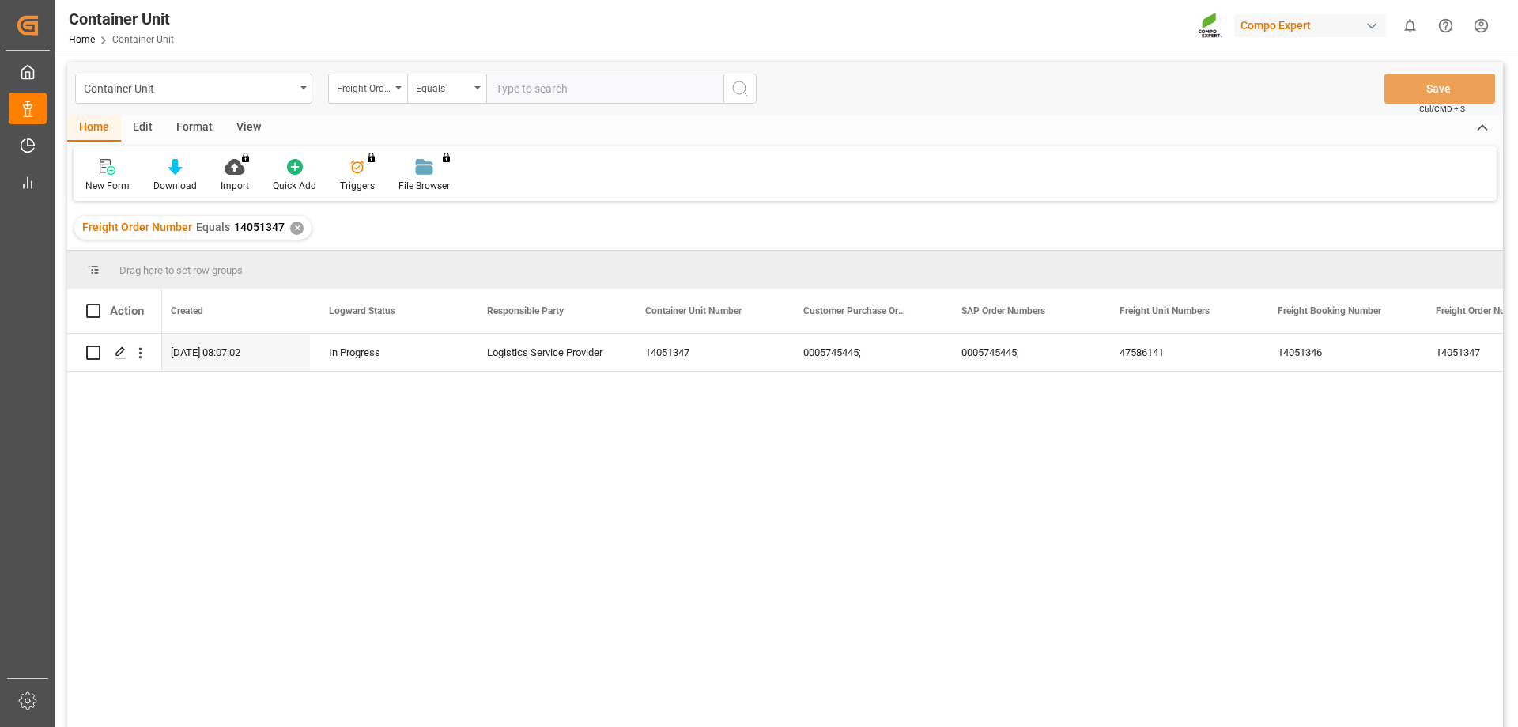
click at [290, 232] on div "✕" at bounding box center [296, 227] width 13 height 13
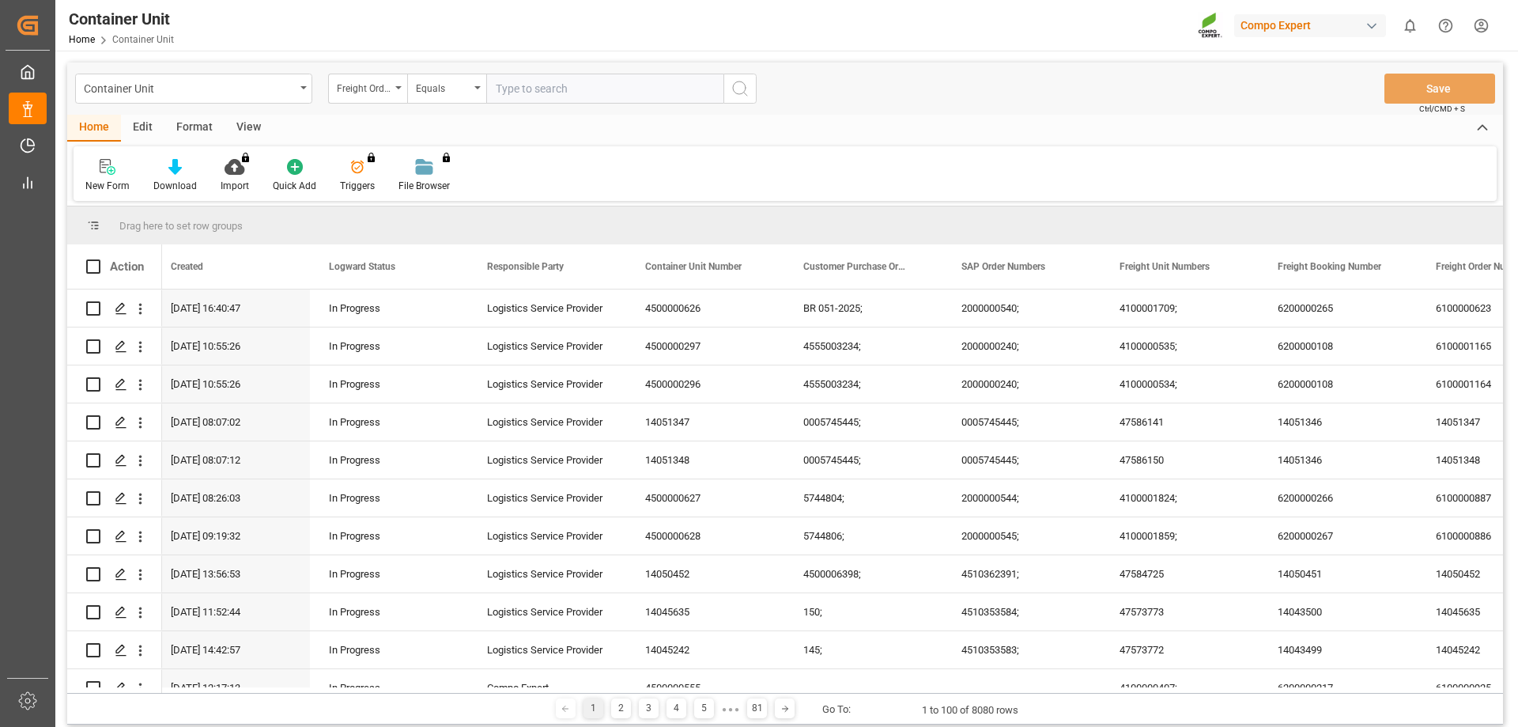
click at [358, 104] on div "Container Unit Freight Order Number Equals Save Ctrl/CMD + S" at bounding box center [785, 88] width 1436 height 52
click at [364, 81] on div "Freight Order Number" at bounding box center [364, 87] width 54 height 18
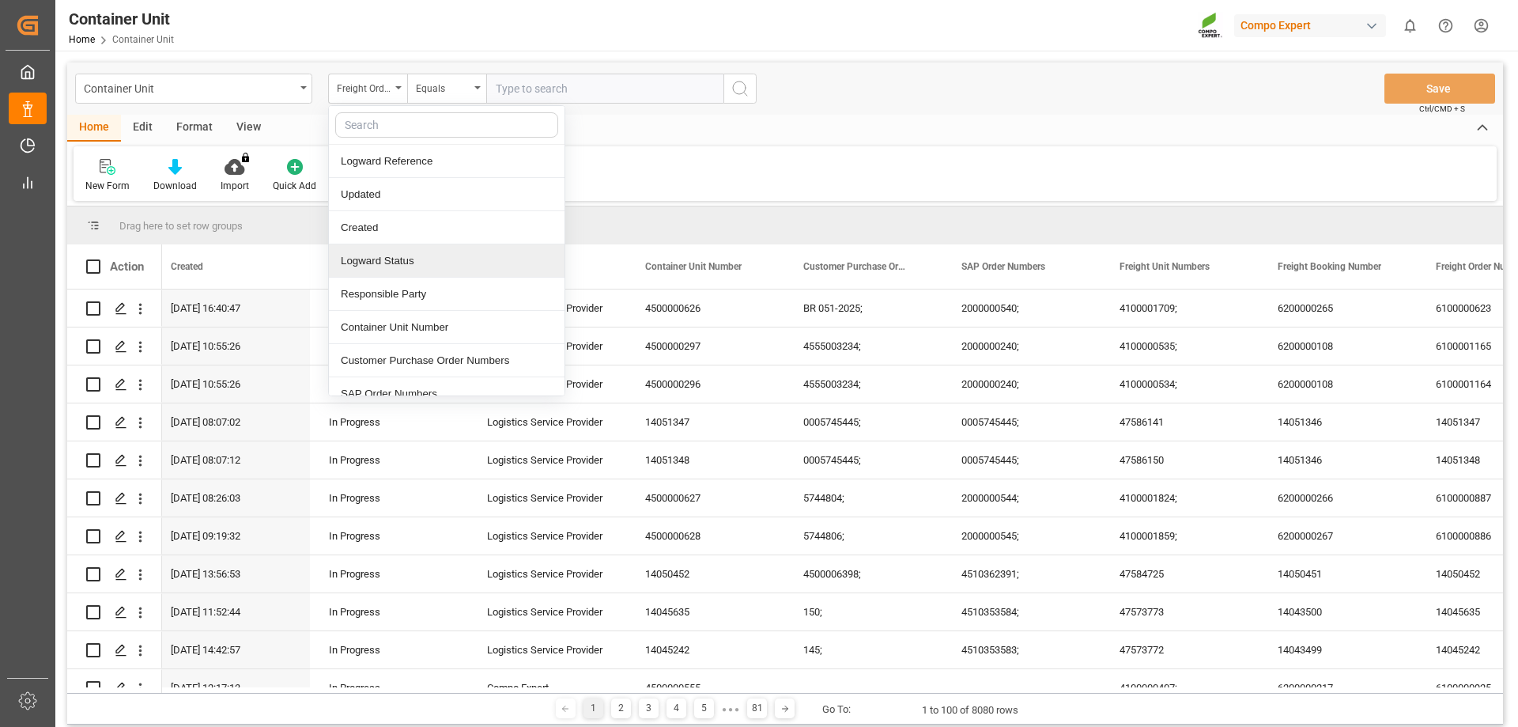
scroll to position [158, 0]
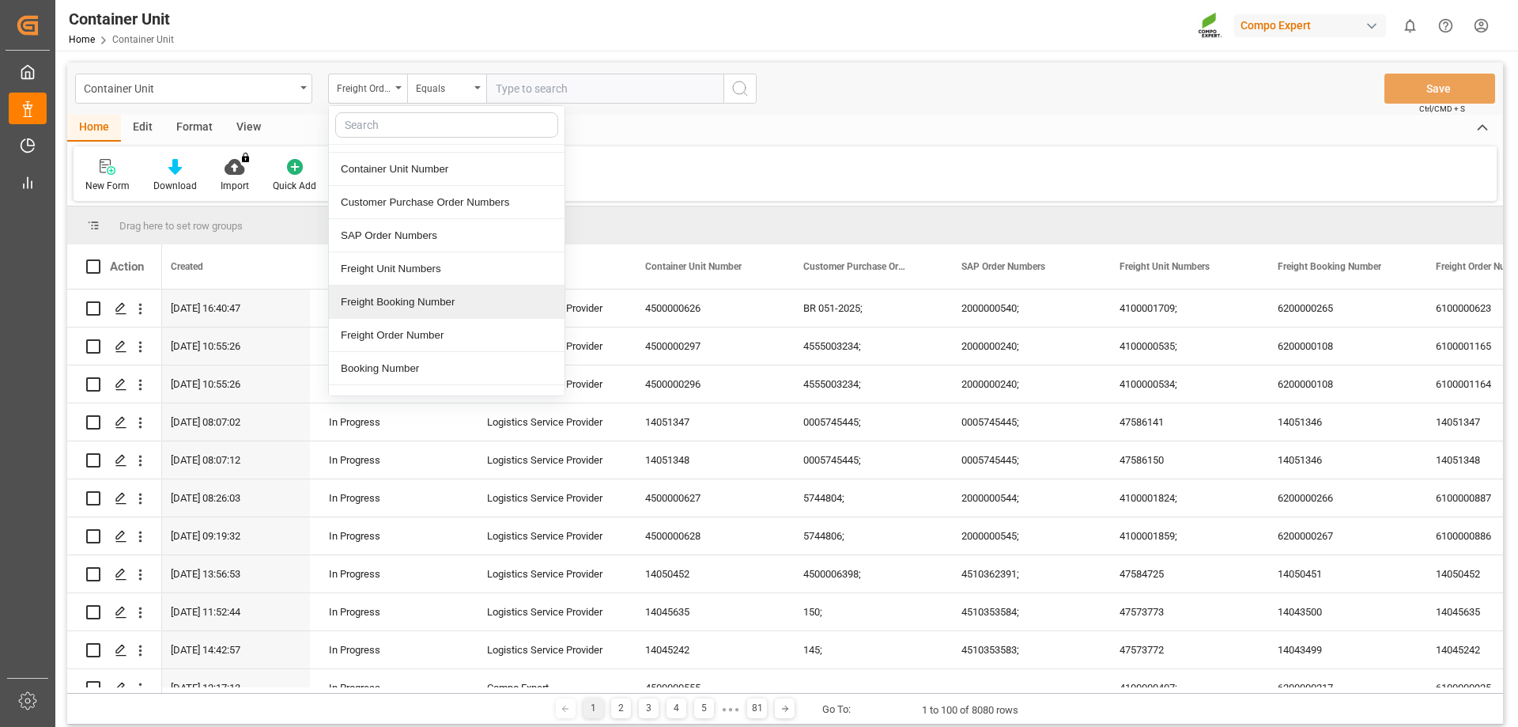
click at [410, 301] on div "Freight Booking Number" at bounding box center [447, 301] width 236 height 33
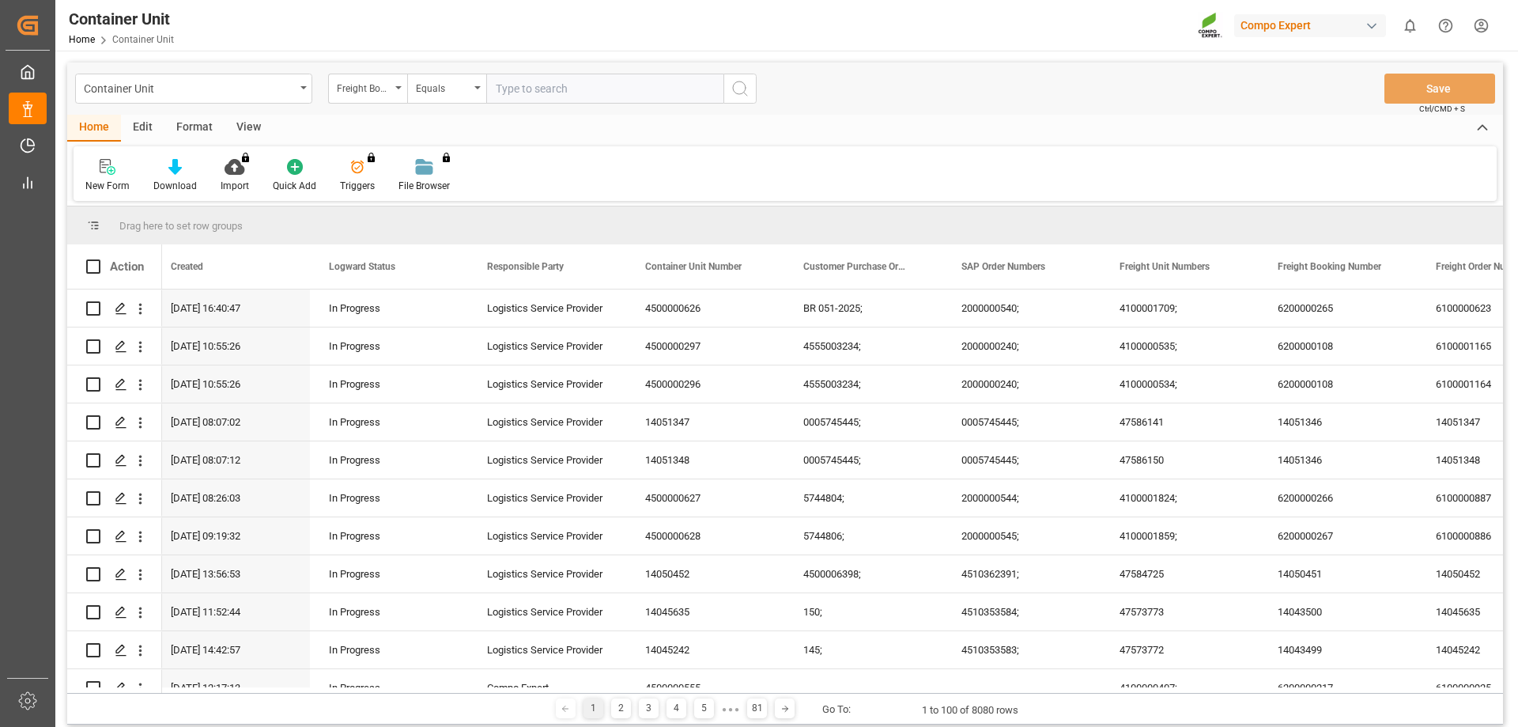
click at [543, 97] on input "text" at bounding box center [604, 89] width 237 height 30
paste input "14051346"
type input "14051346"
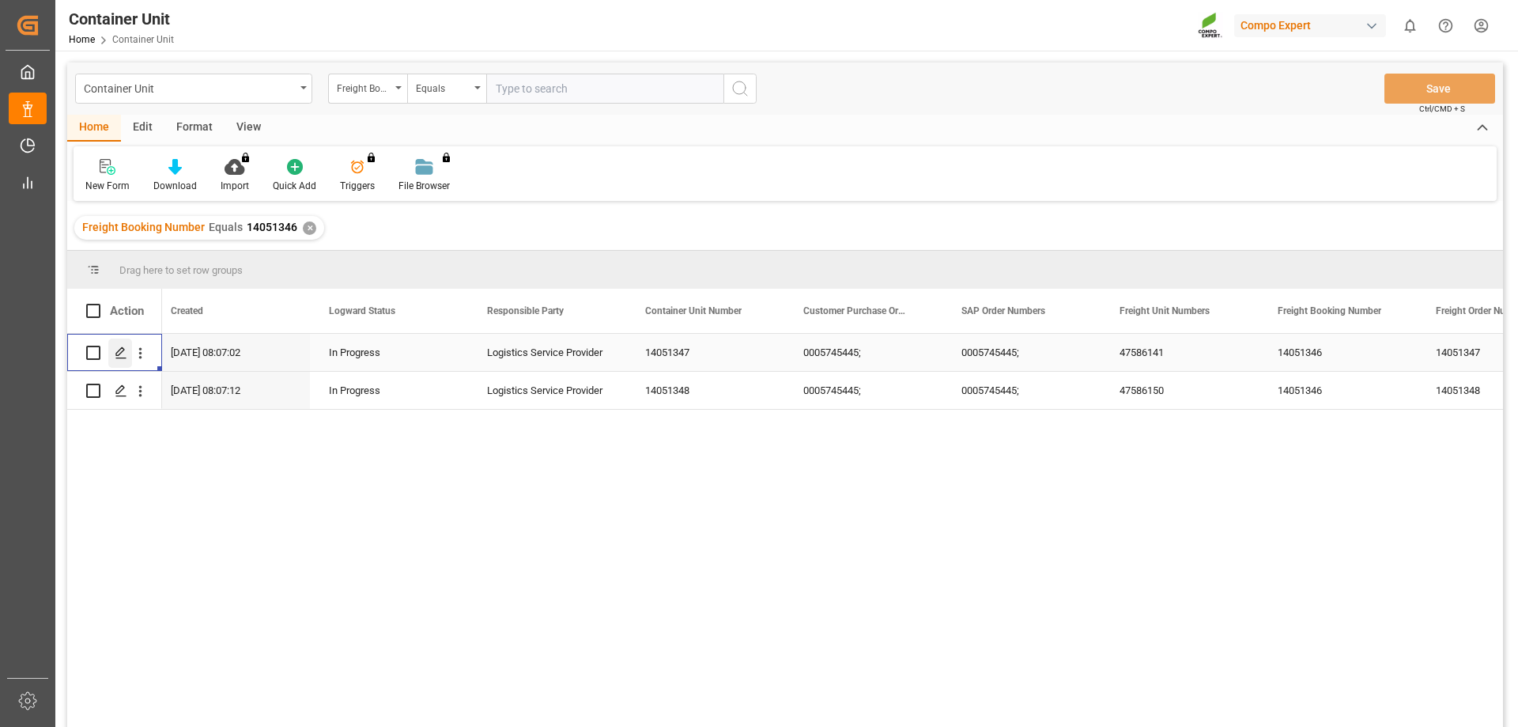
click at [129, 355] on div "Press SPACE to select this row." at bounding box center [120, 352] width 24 height 29
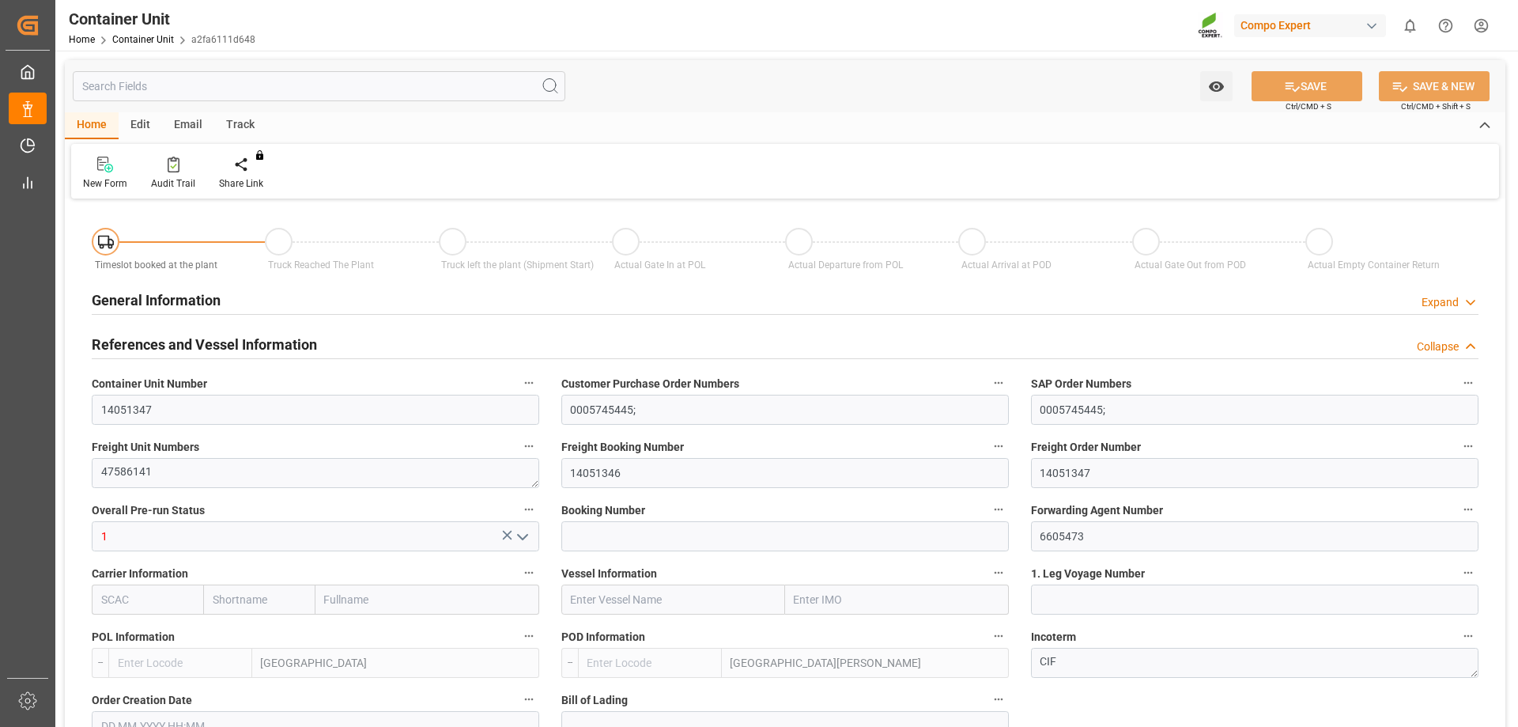
type input "ESVLC"
type input "ESSCT"
type input "0"
type input "40"
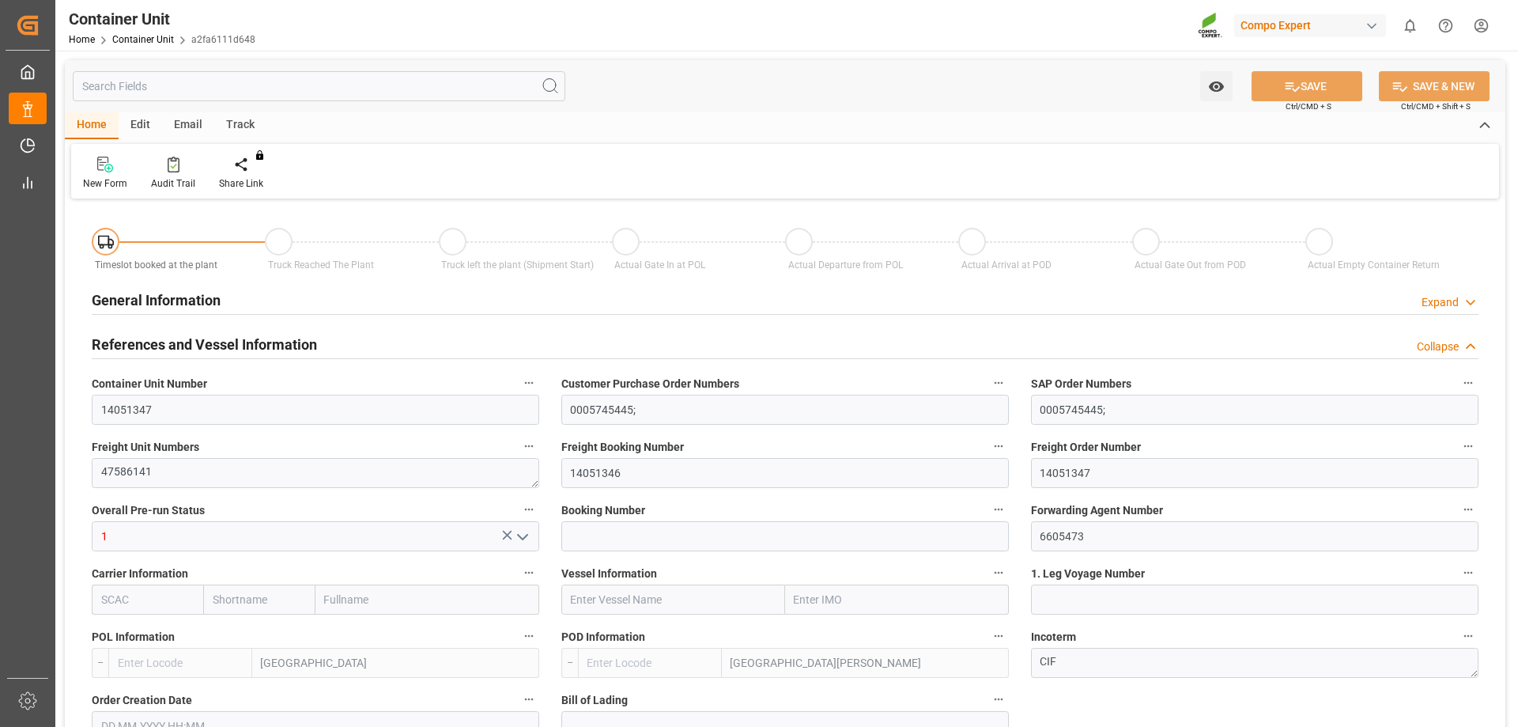
type input "22722.48"
type input "[DATE] 13:15"
type input "[DATE]"
click at [246, 176] on div "Create Timeslot" at bounding box center [252, 173] width 91 height 35
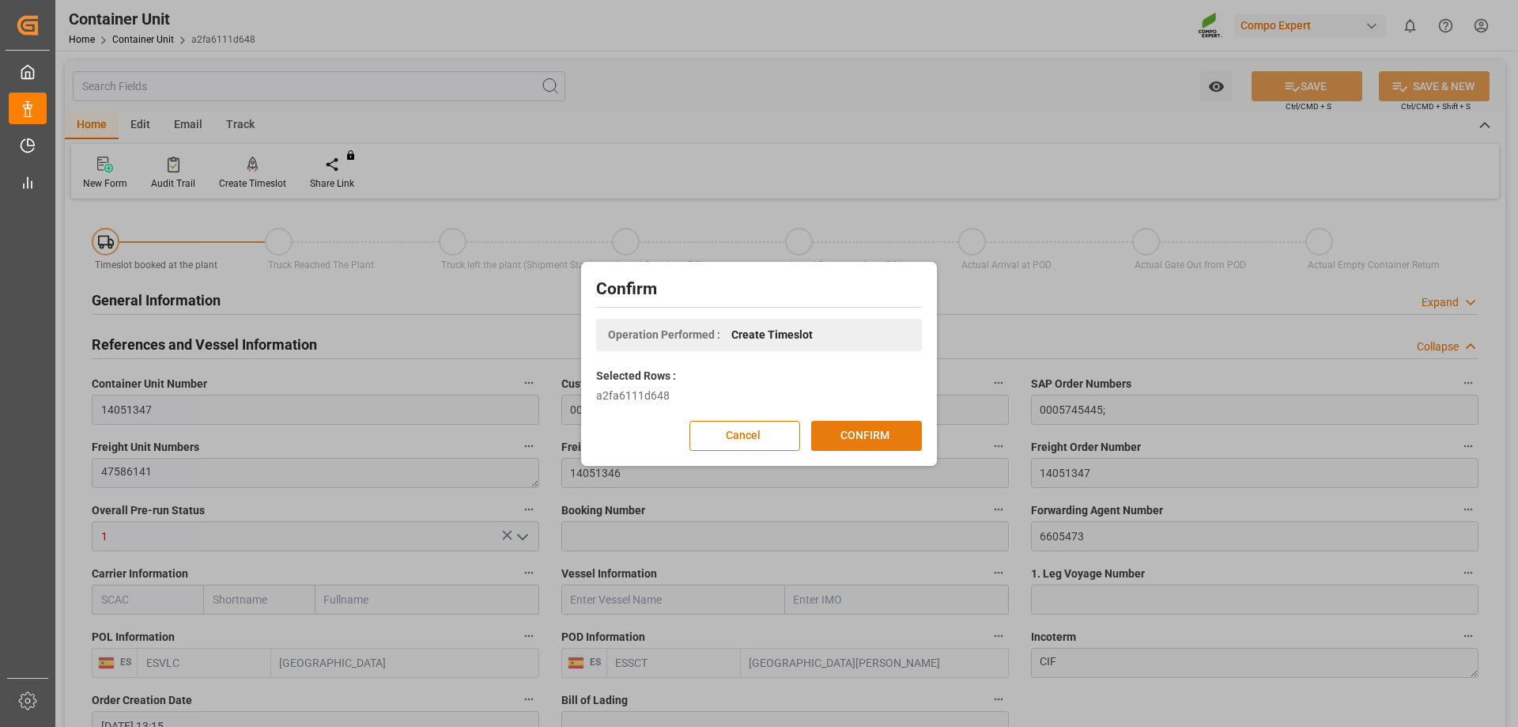
click at [835, 431] on button "CONFIRM" at bounding box center [866, 436] width 111 height 30
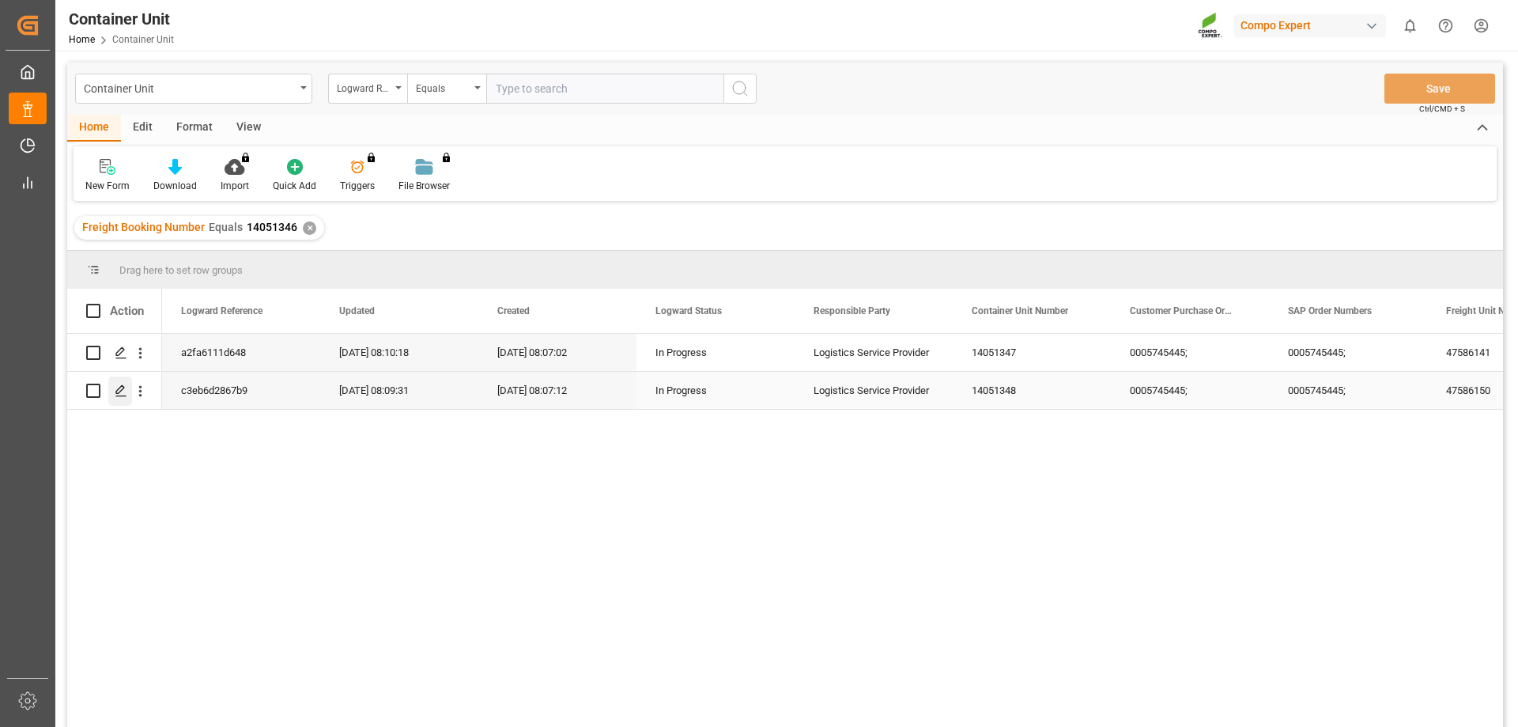
click at [115, 390] on icon "Press SPACE to select this row." at bounding box center [121, 390] width 13 height 13
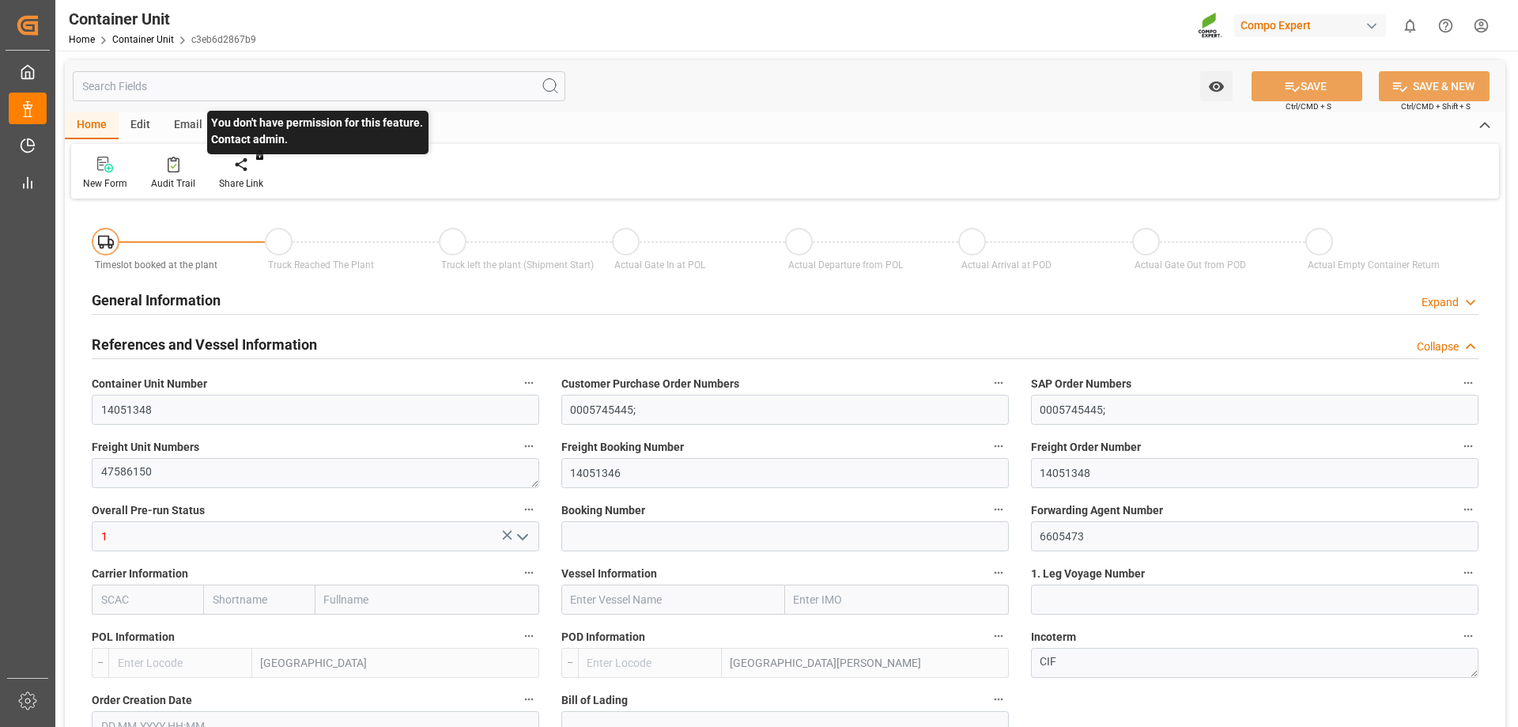
type input "ESVLC"
type input "ESSCT"
type input "0"
type input "40"
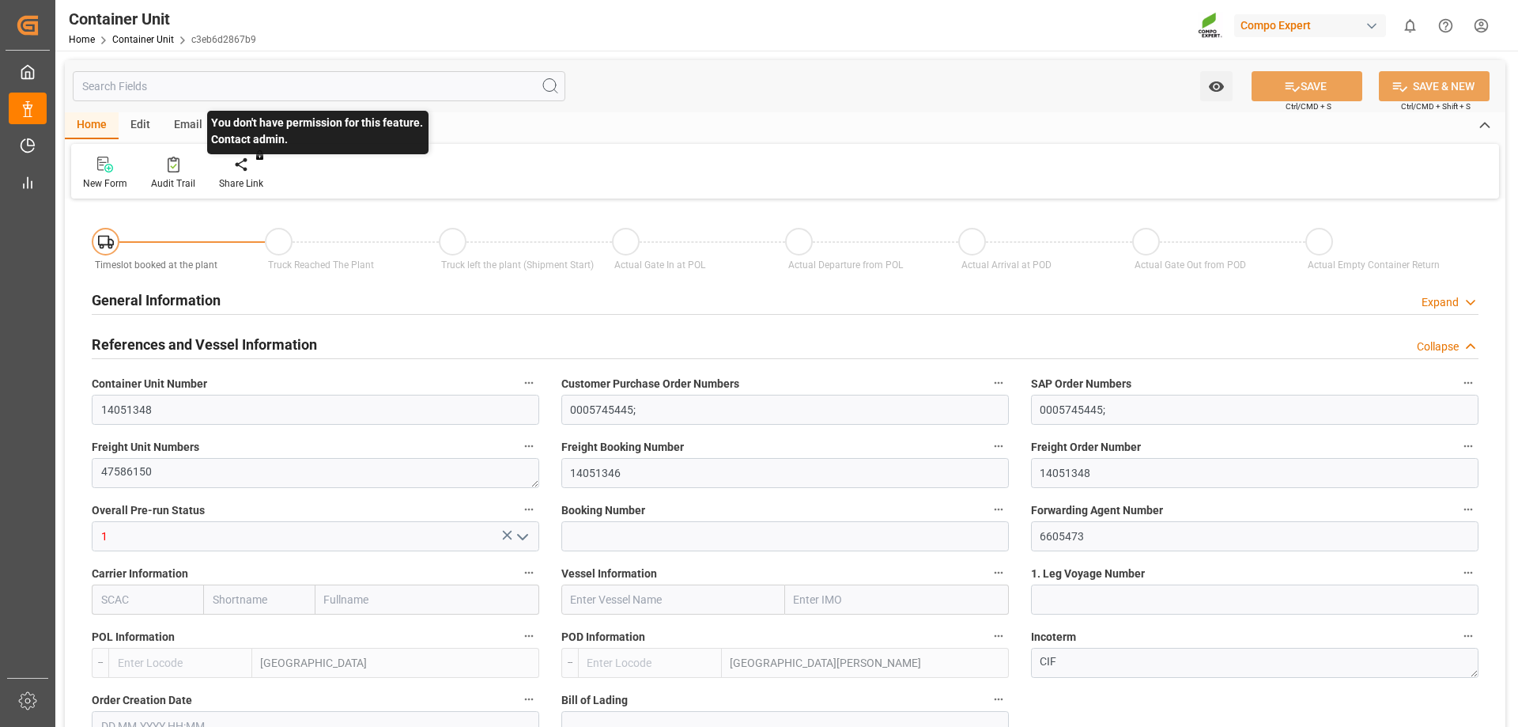
type input "20212.24"
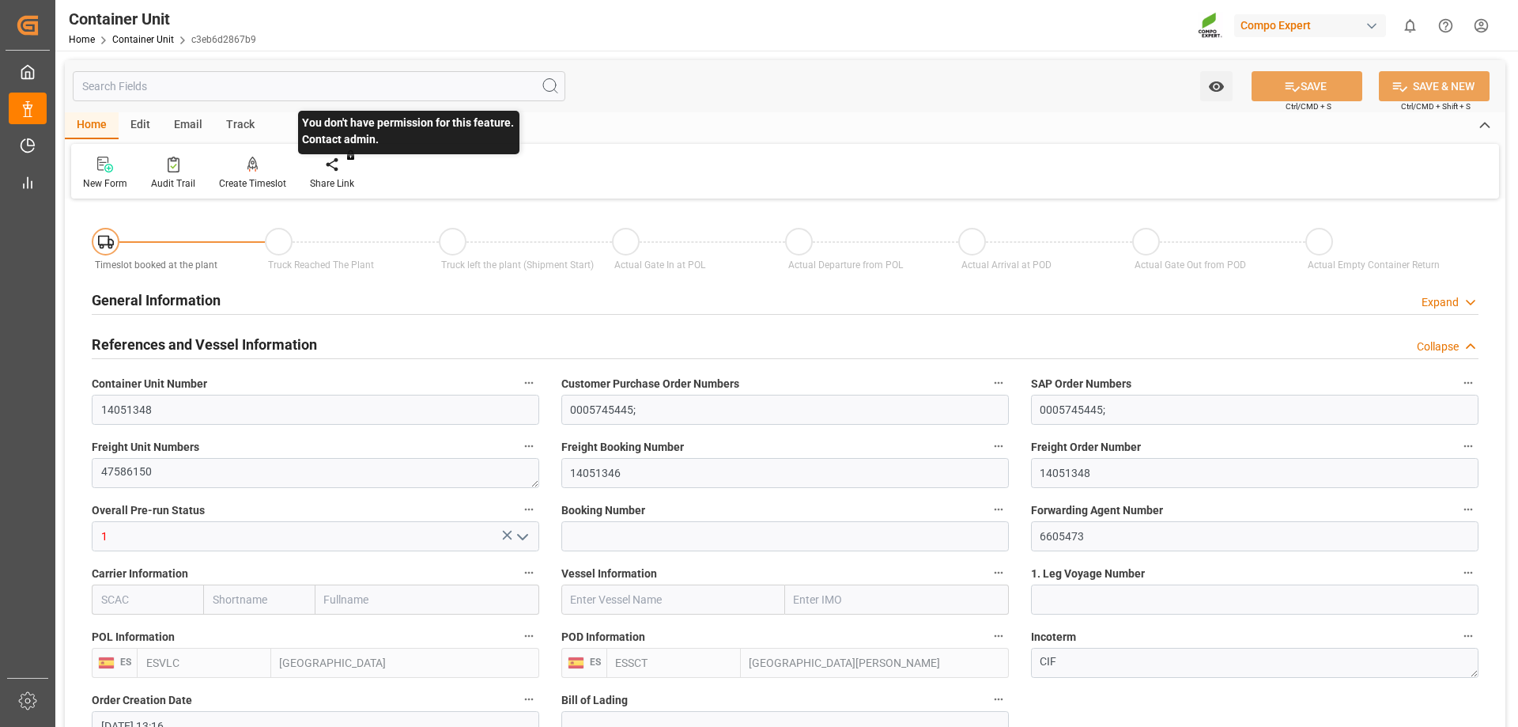
type input "[DATE] 13:16"
type input "[DATE]"
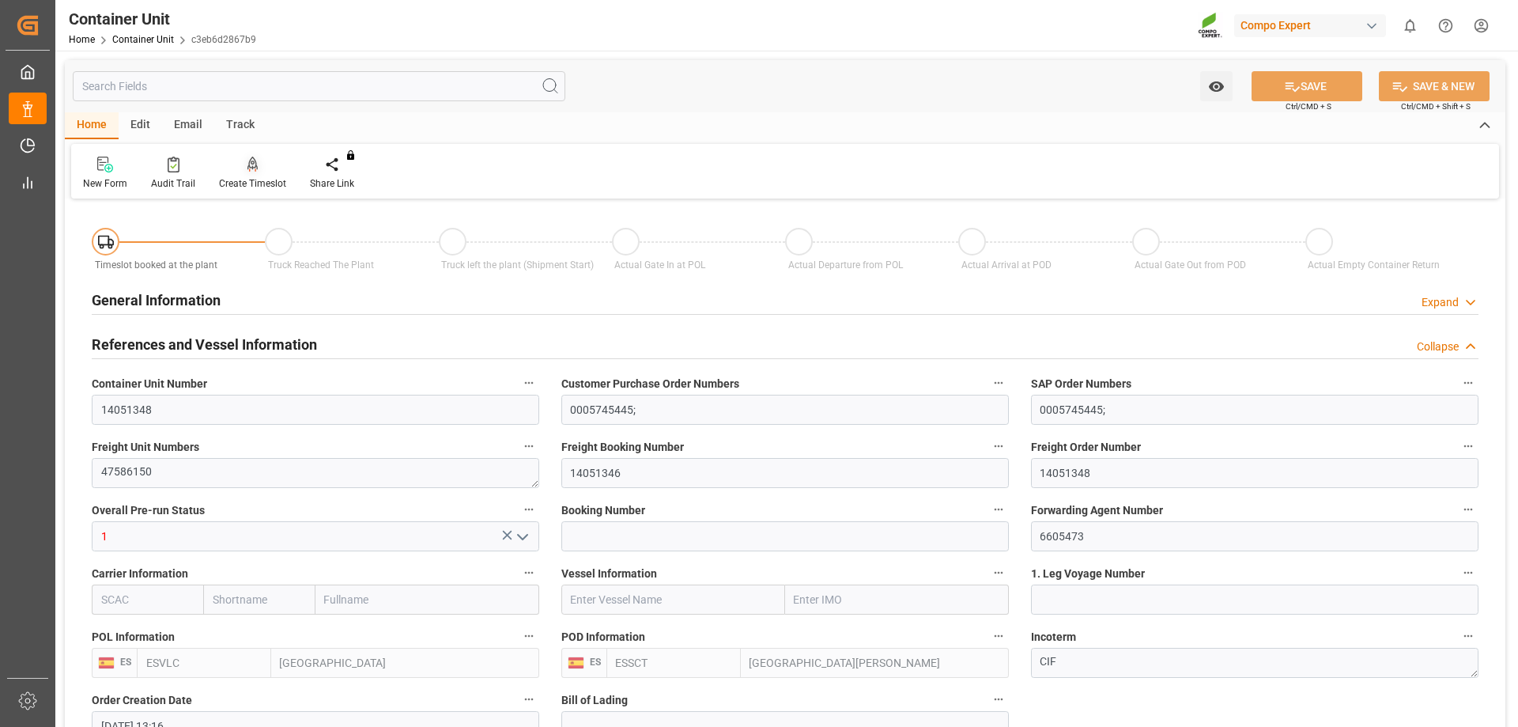
click at [250, 167] on icon at bounding box center [253, 163] width 11 height 13
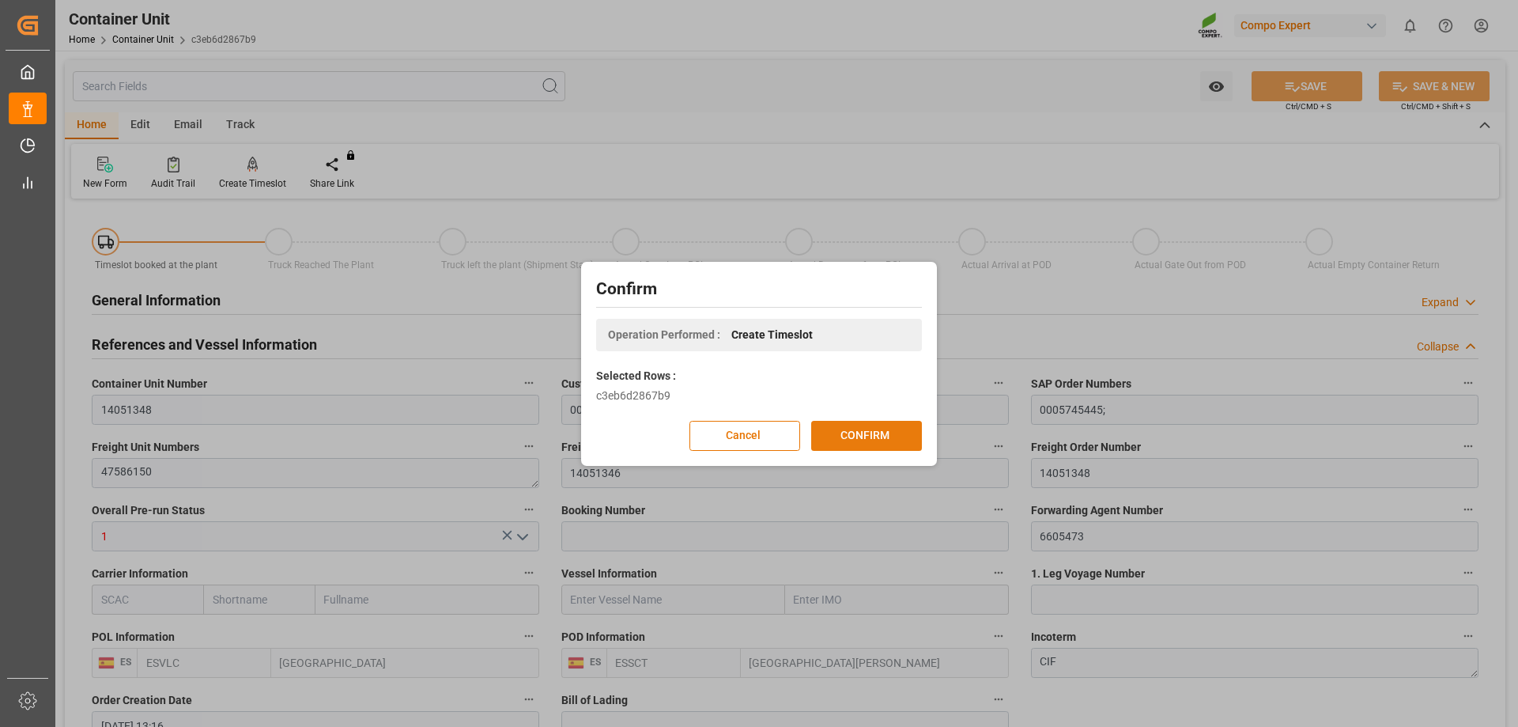
click at [864, 428] on button "CONFIRM" at bounding box center [866, 436] width 111 height 30
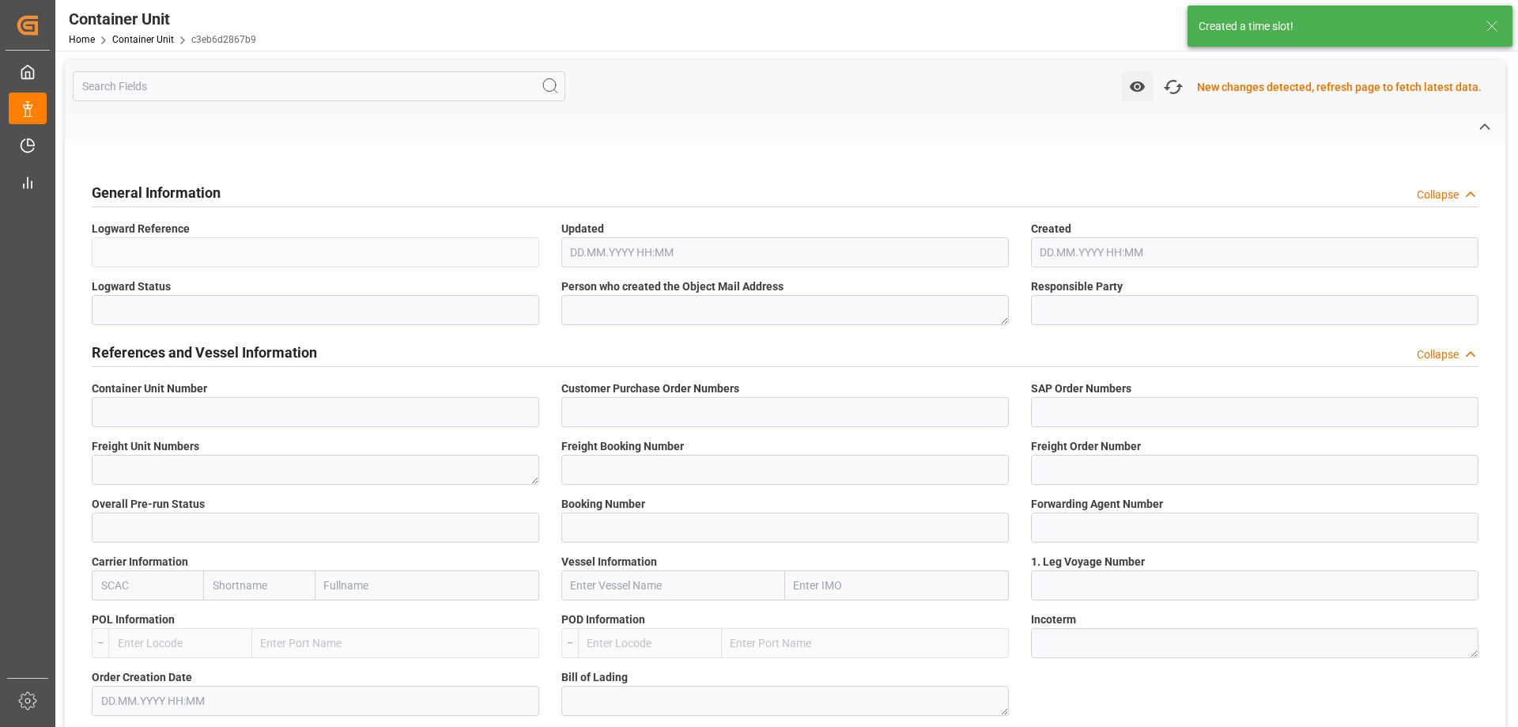
type input "14051348"
type input "0005745445;"
type textarea "47586150"
type input "14051346"
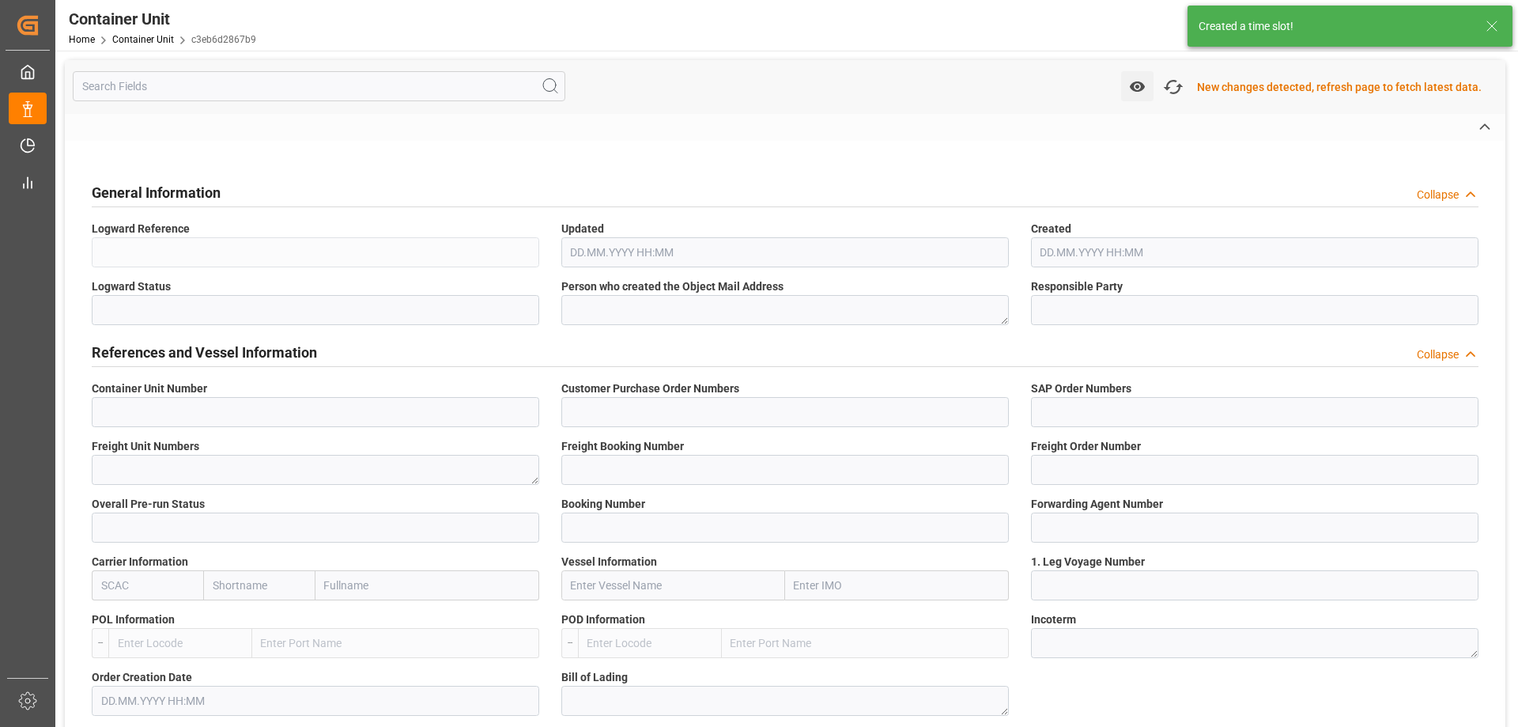
type input "14051348"
type input "1"
type input "6605473"
type input "[GEOGRAPHIC_DATA]"
type input "[GEOGRAPHIC_DATA][PERSON_NAME]"
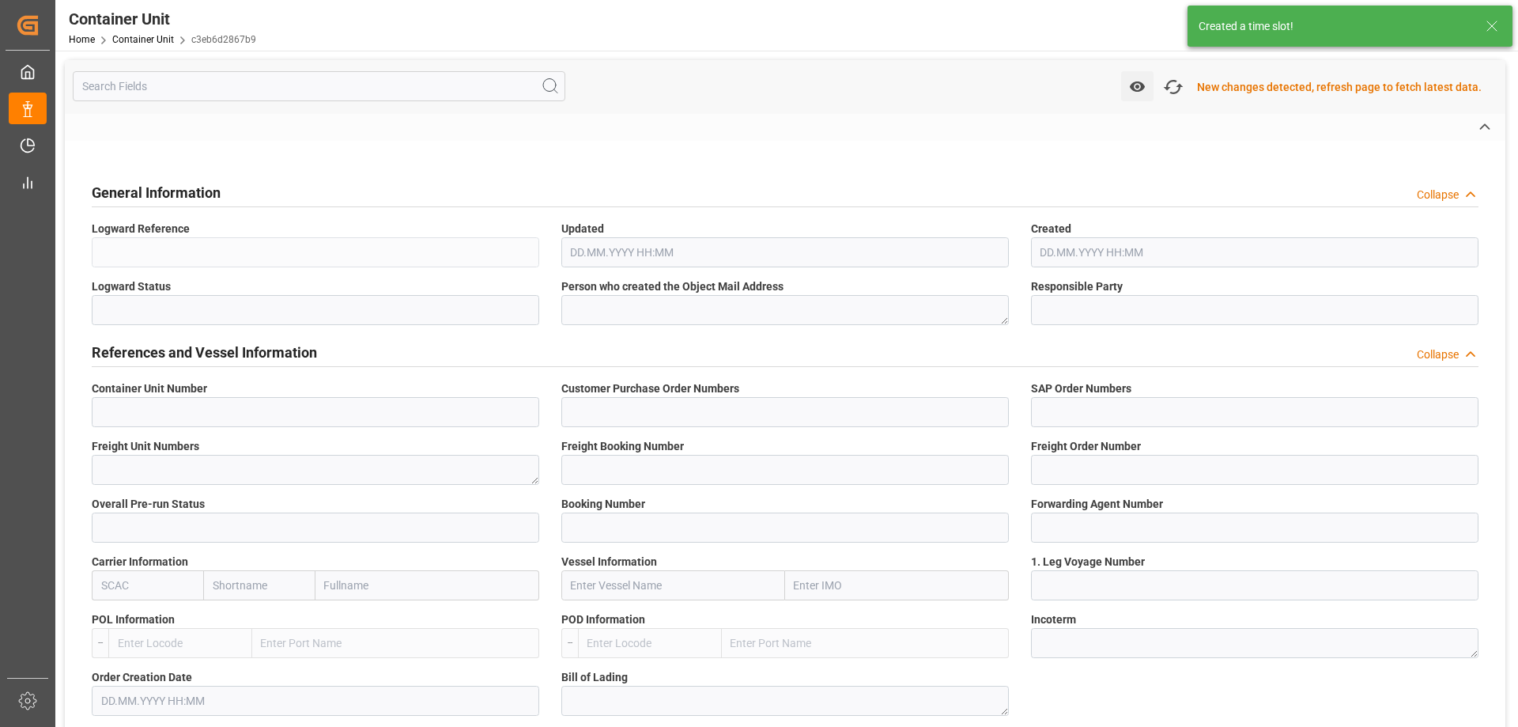
type textarea "CIF"
type input "No"
type input "20GP"
type input "2"
type textarea "30"
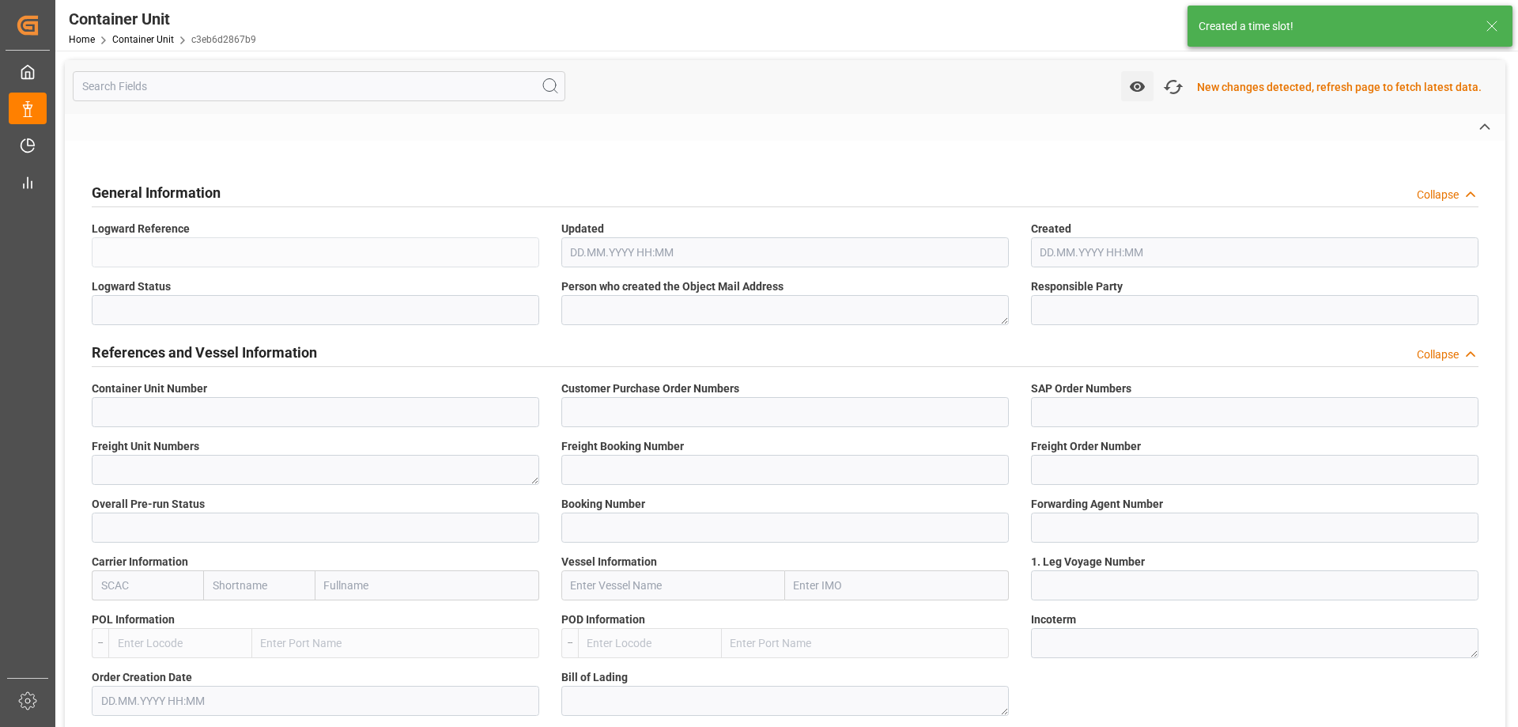
type textarea "Z3"
type input "[DATE]"
type textarea "COMPO Centro de Producción"
type textarea "12600"
type input "[GEOGRAPHIC_DATA]"
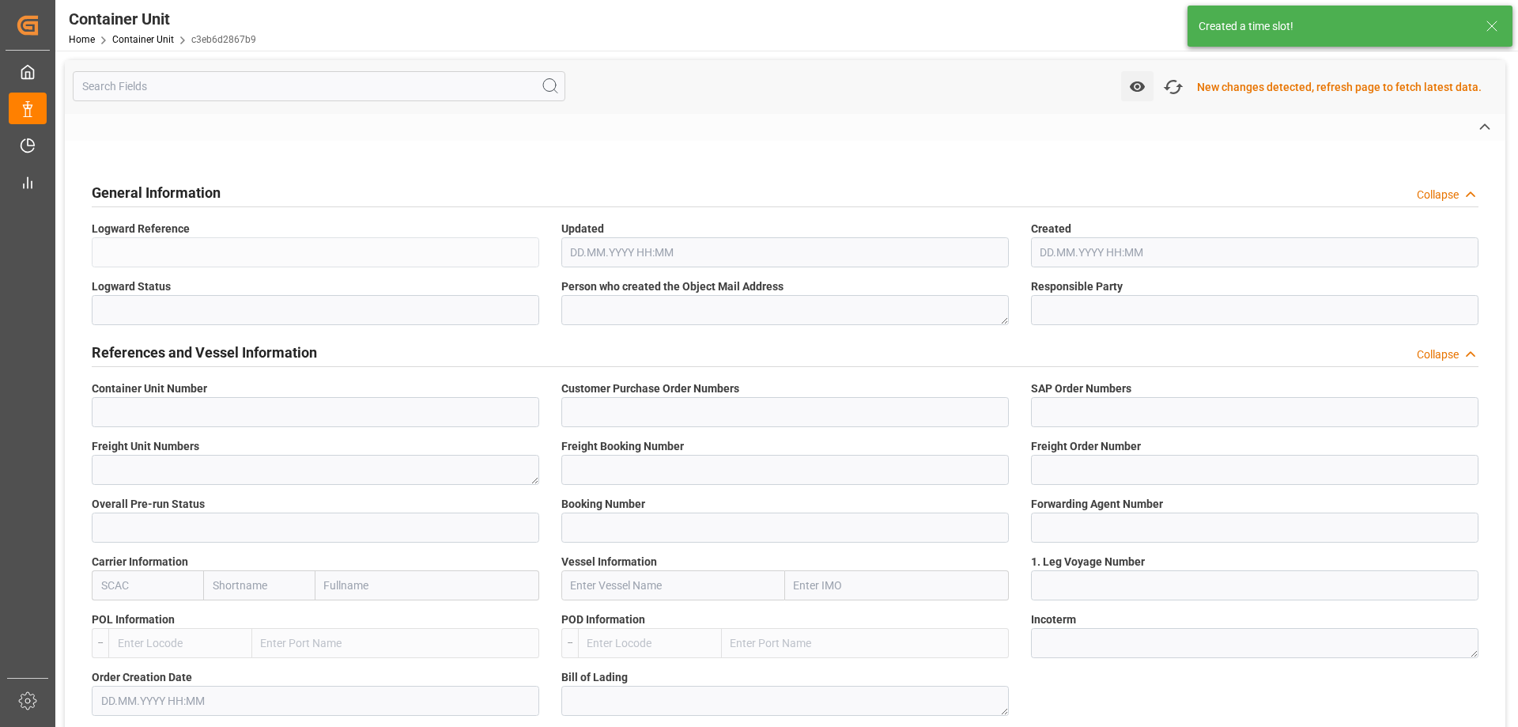
type textarea "38509"
type input "[GEOGRAPHIC_DATA]"
type input "EUR"
type textarea "[DATE]"
type textarea "EPSO Top 25kg (x35);FLO T PERM [DATE] 25kg (x60) INT;KSL AQUA 10L (x60) ES;KSL …"
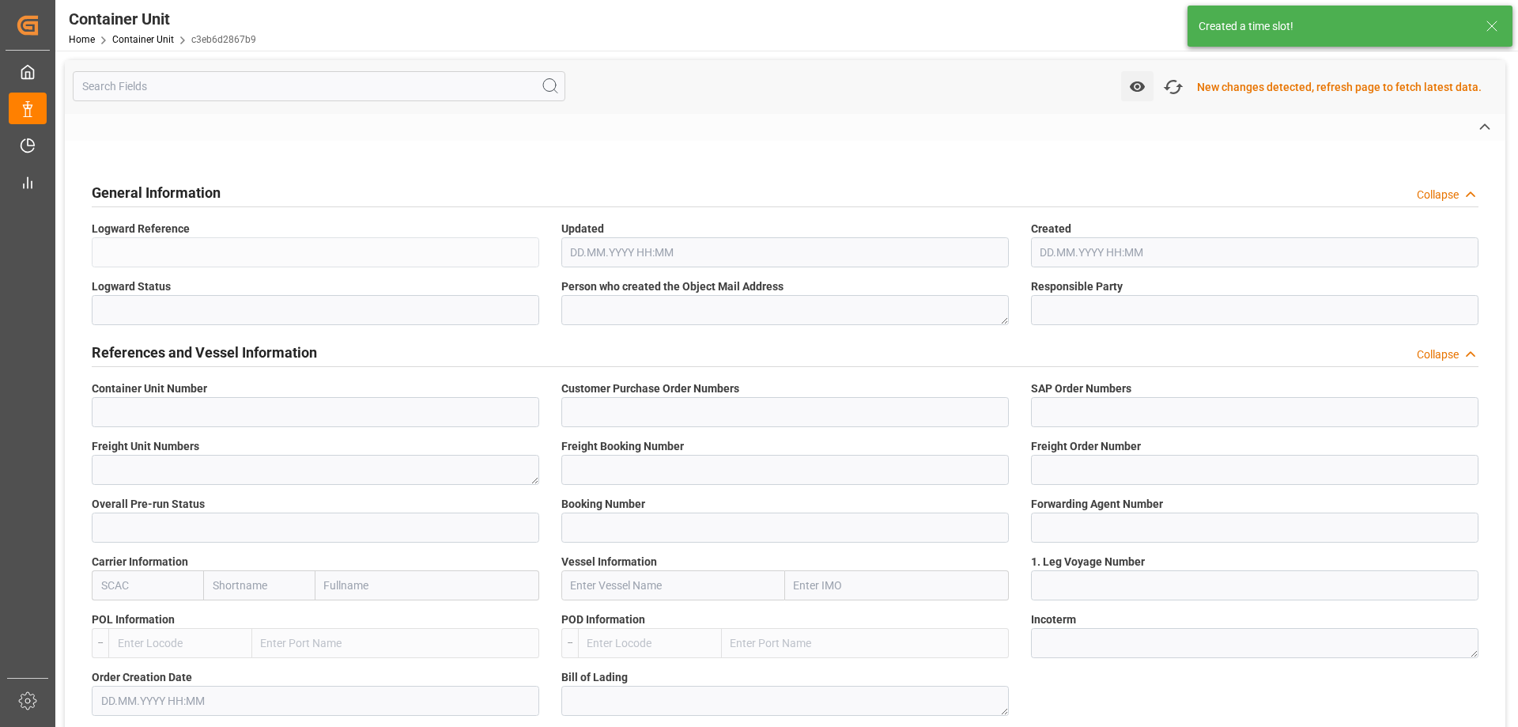
type textarea "4372502011;4307902899;4303302004;4431502011;4237302011;4323602011;4430402011;43…"
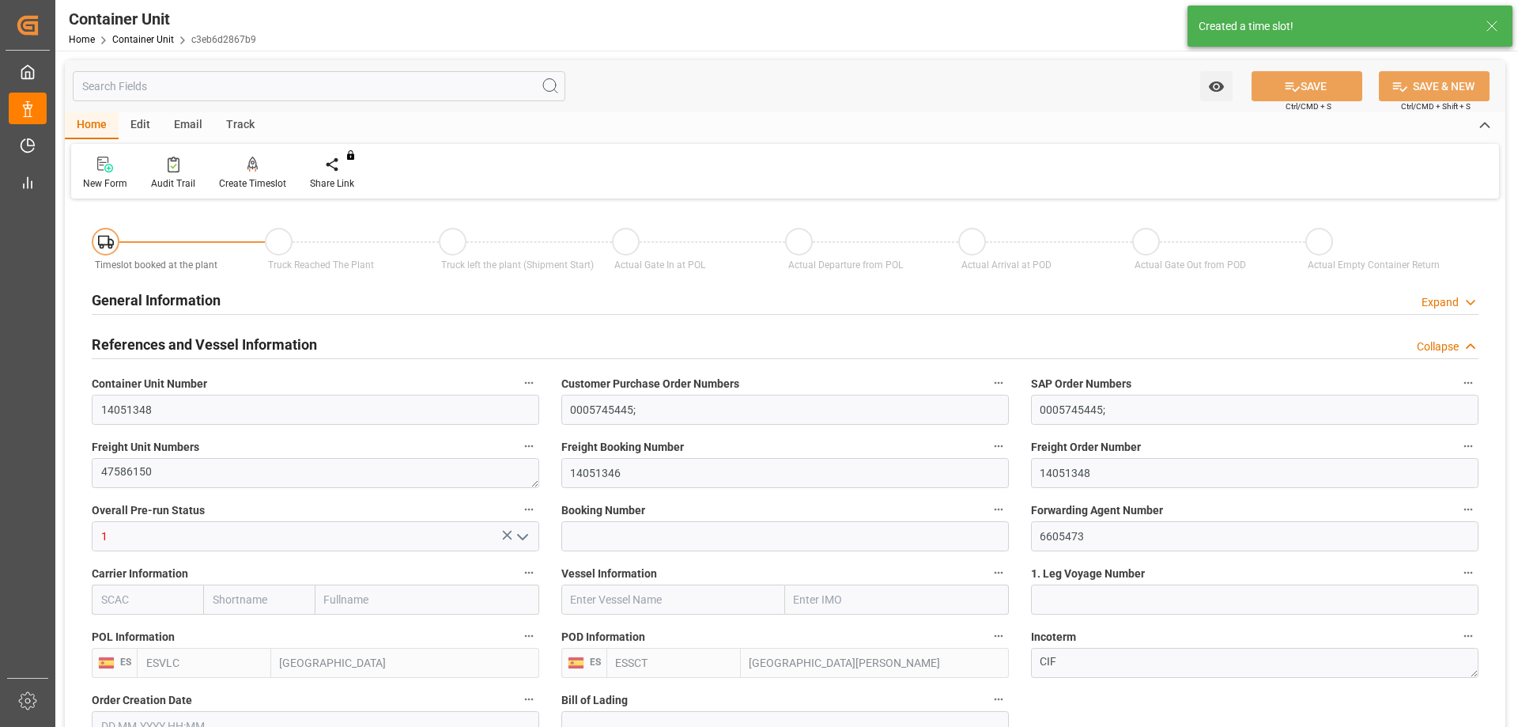
type input "ESVLC"
type input "ESSCT"
type input "0"
type input "40"
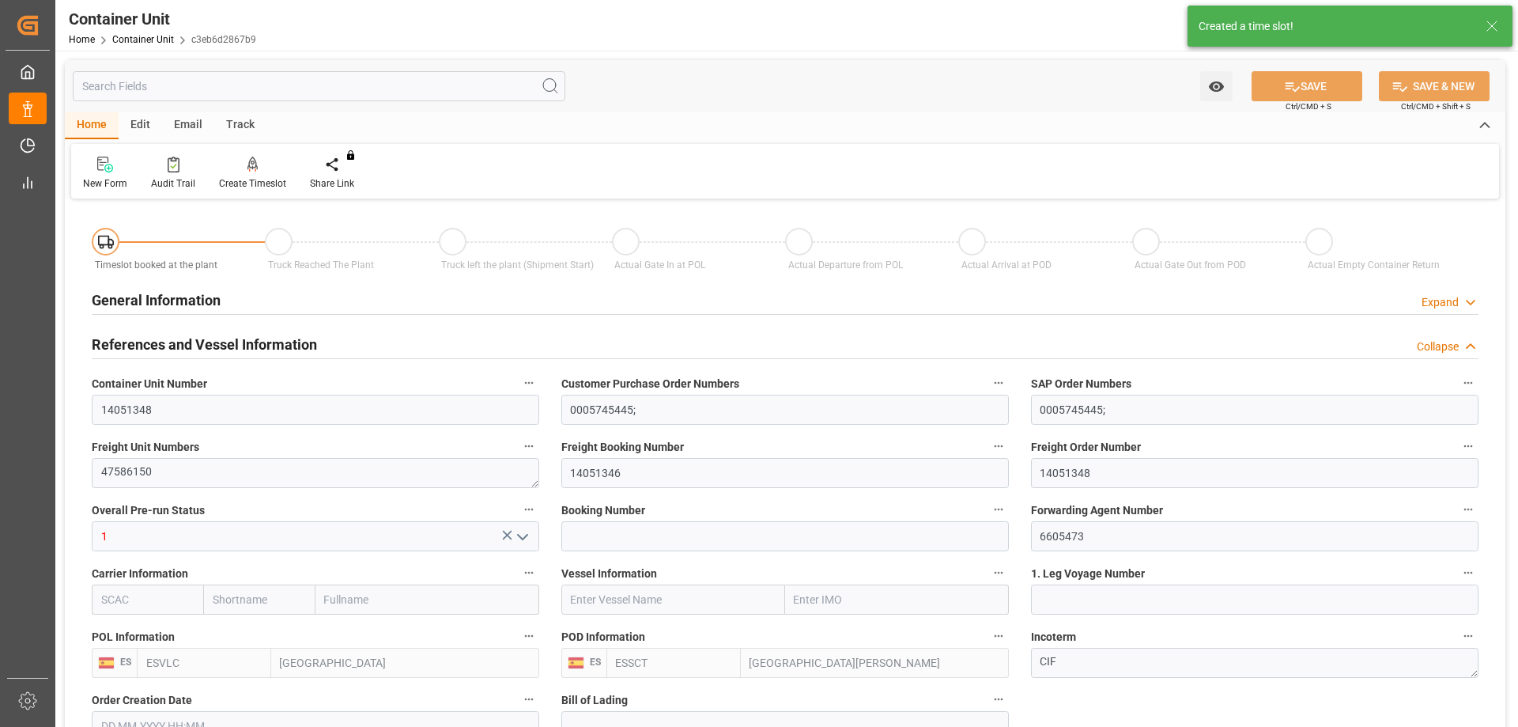
type input "20212.24"
type input "[DATE] 13:16"
type input "[DATE]"
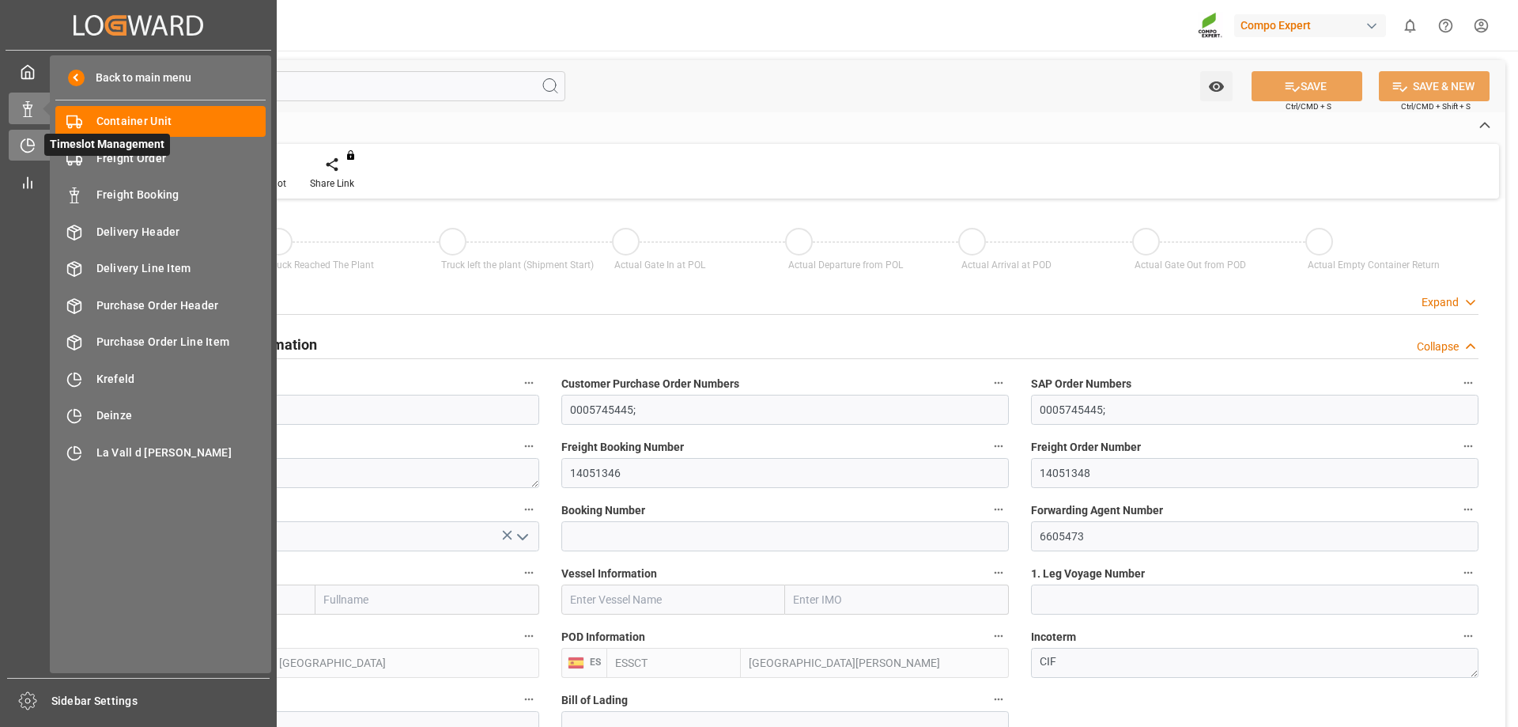
click at [45, 160] on div "Timeslot Management Timeslot Management" at bounding box center [138, 145] width 259 height 31
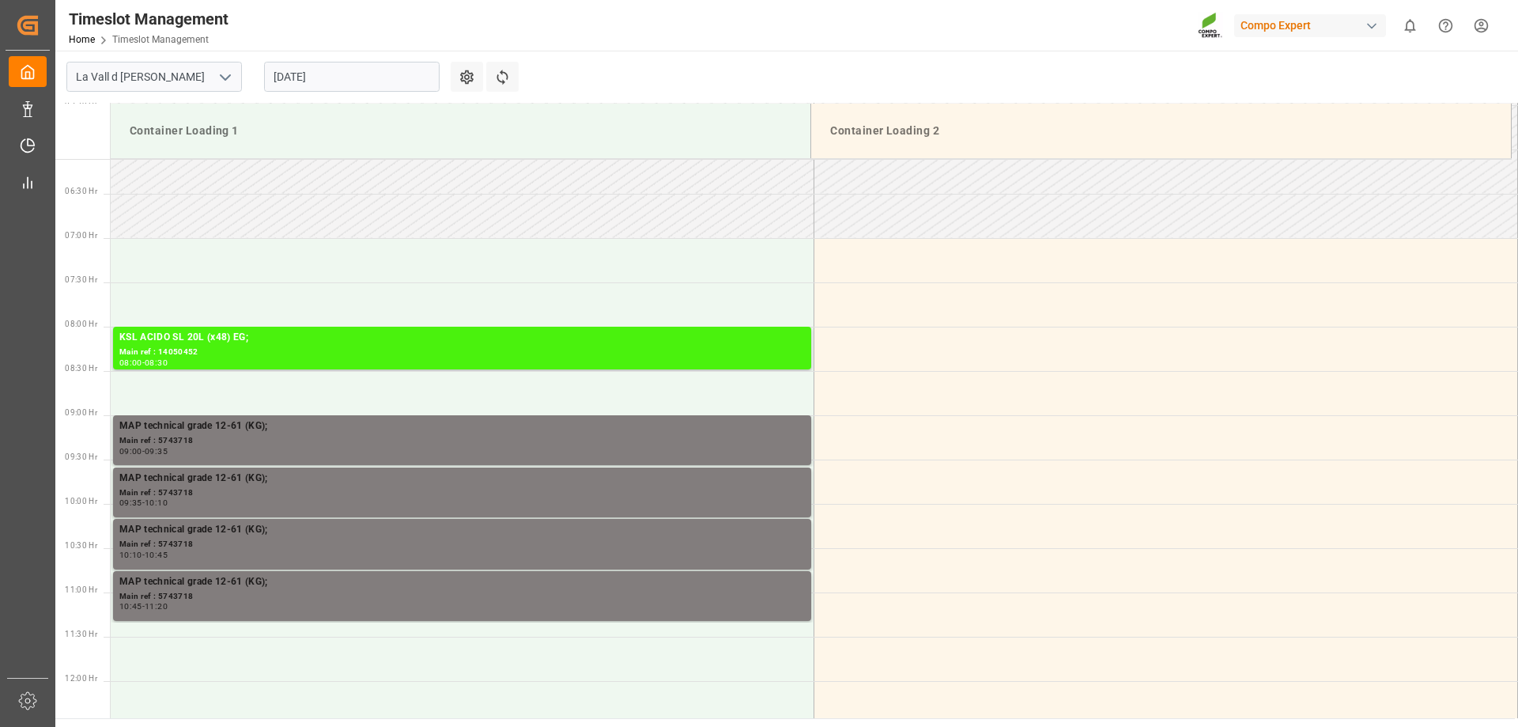
scroll to position [698, 0]
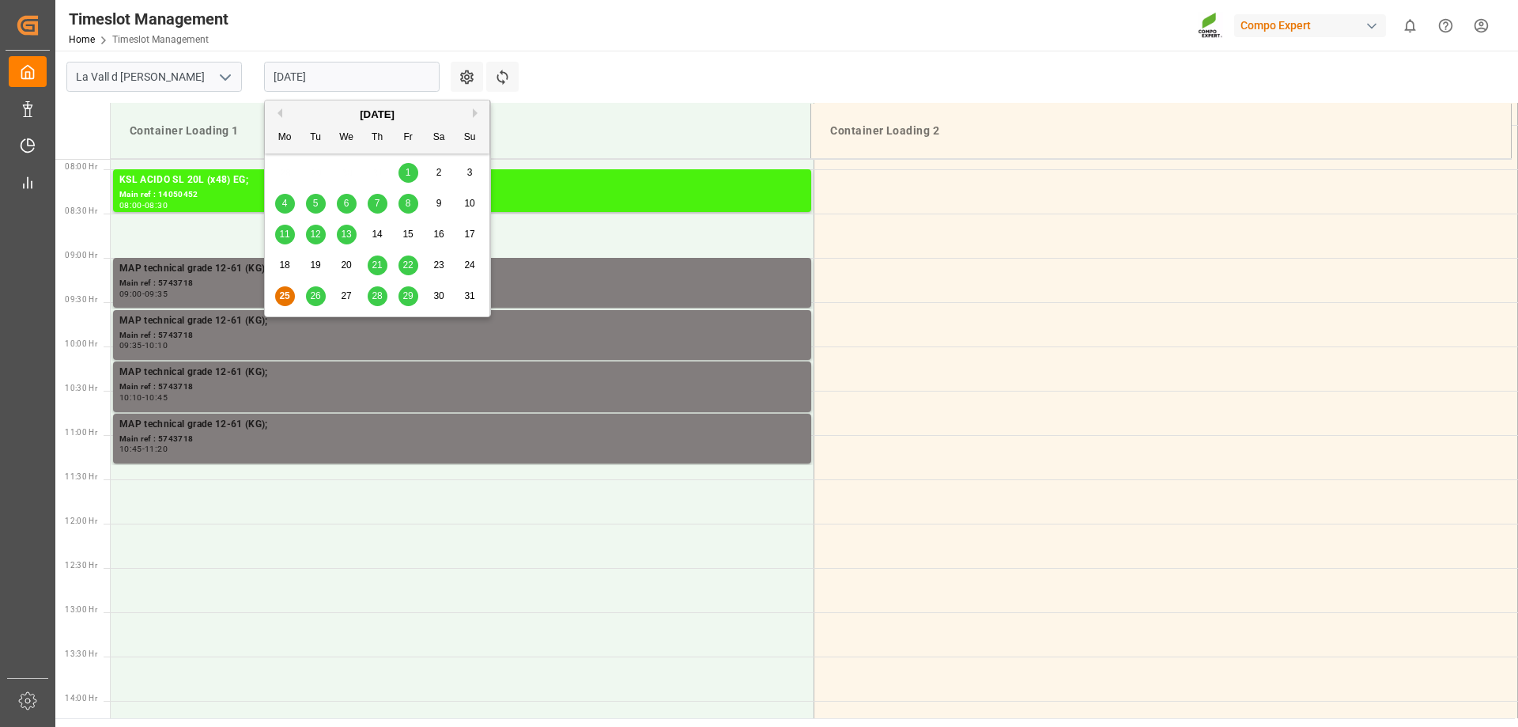
click at [331, 91] on input "[DATE]" at bounding box center [352, 77] width 176 height 30
click at [321, 293] on div "26" at bounding box center [316, 296] width 20 height 19
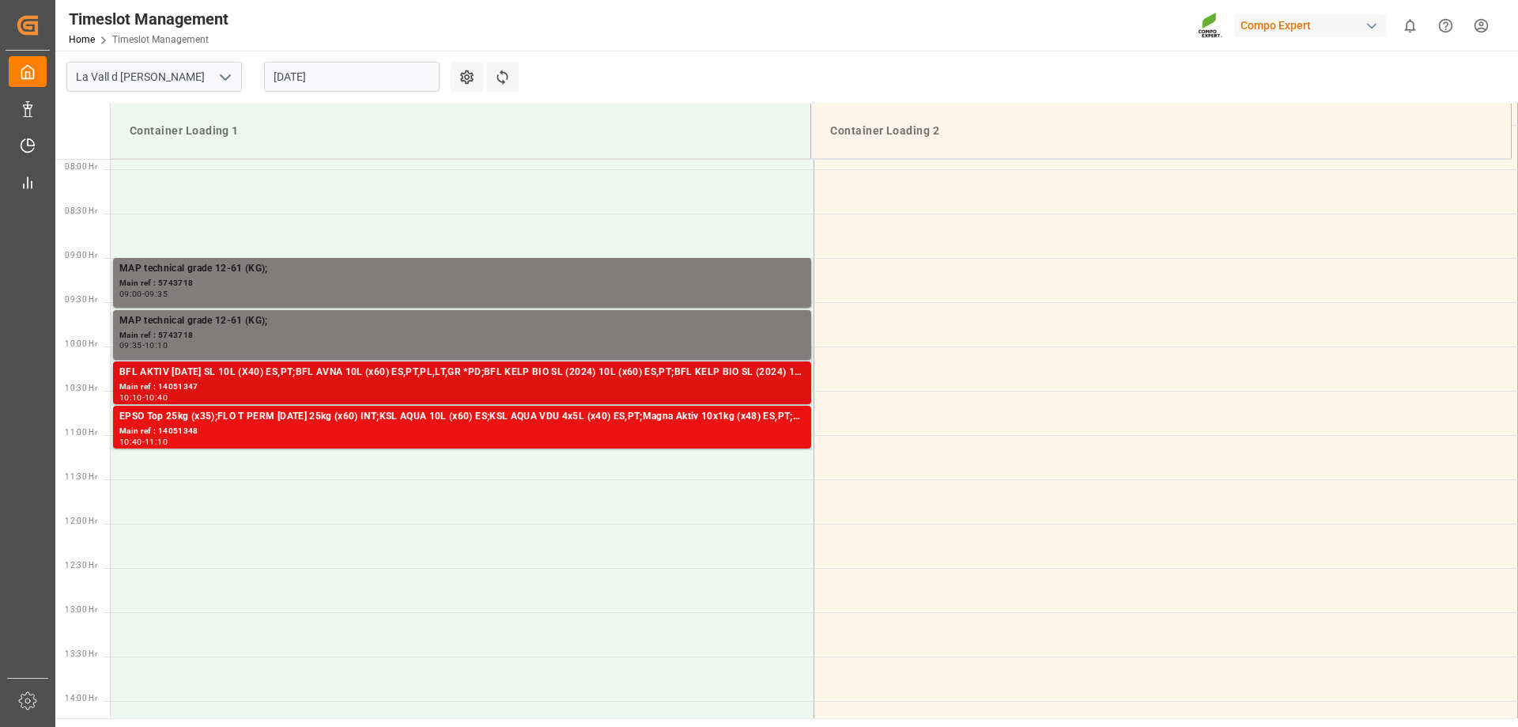
click at [238, 381] on div "Main ref : 14051347" at bounding box center [462, 386] width 686 height 13
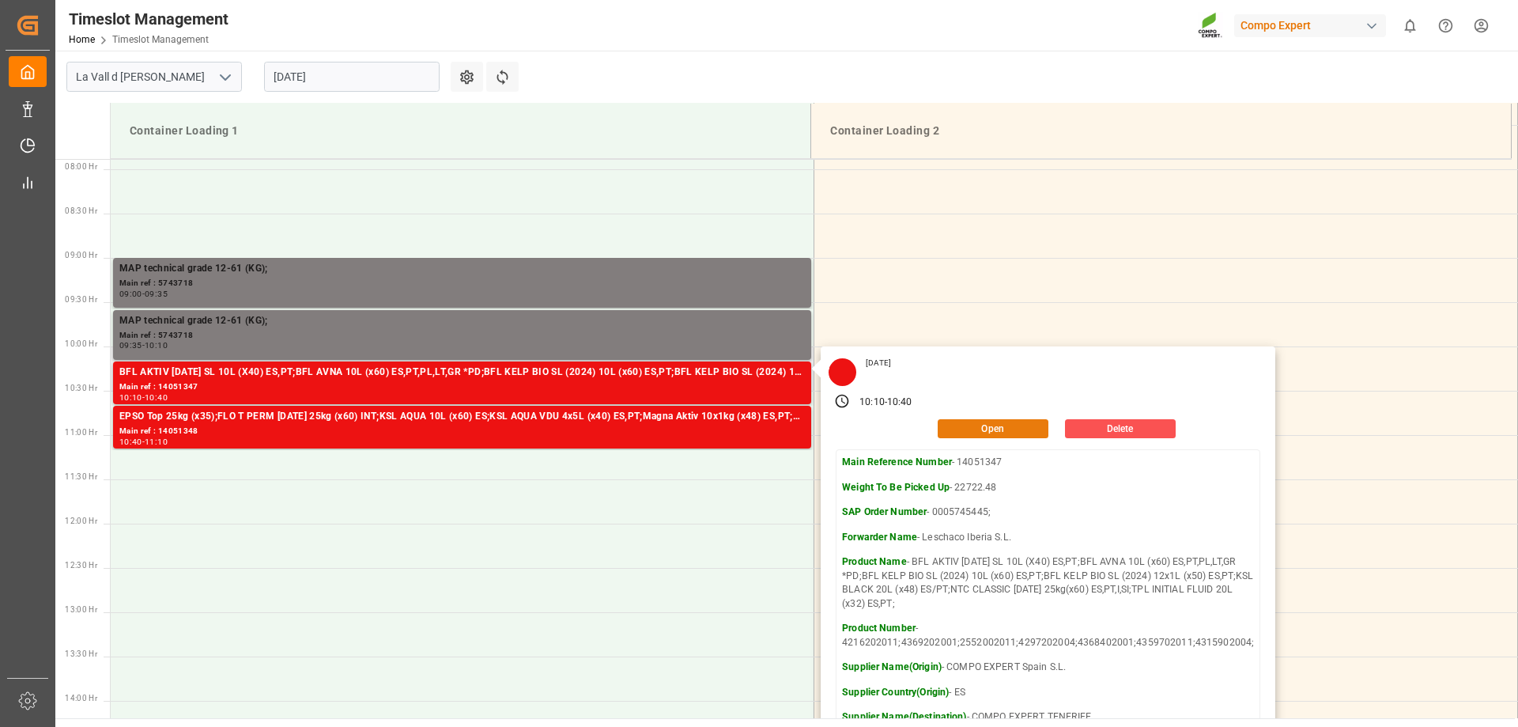
click at [978, 434] on button "Open" at bounding box center [993, 428] width 111 height 19
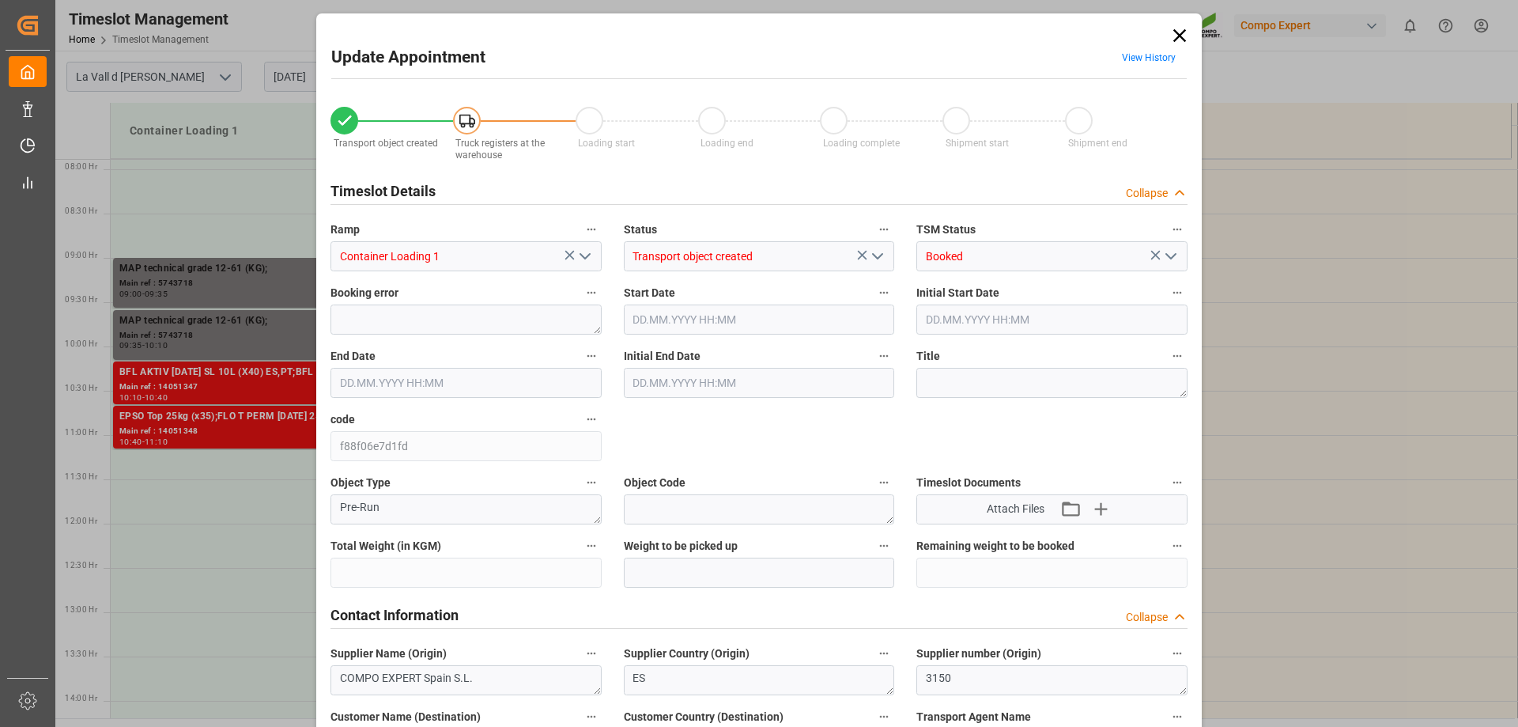
type input "22722.48"
type input "40"
type input "[DATE] 10:10"
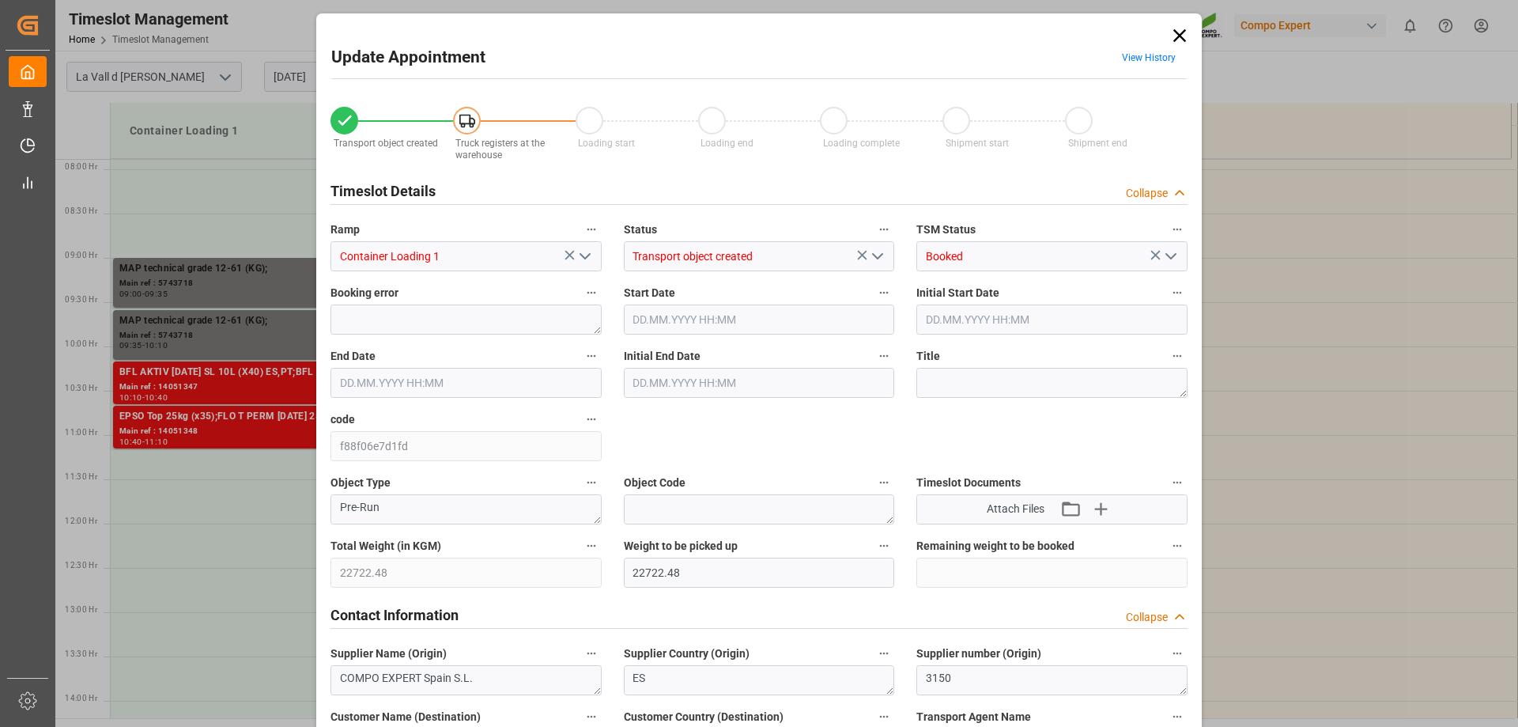
type input "[DATE] 10:40"
type input "[DATE] 10:30"
type input "[DATE] 13:15"
type input "[DATE] 06:09"
click at [673, 308] on input "[DATE] 10:10" at bounding box center [759, 319] width 271 height 30
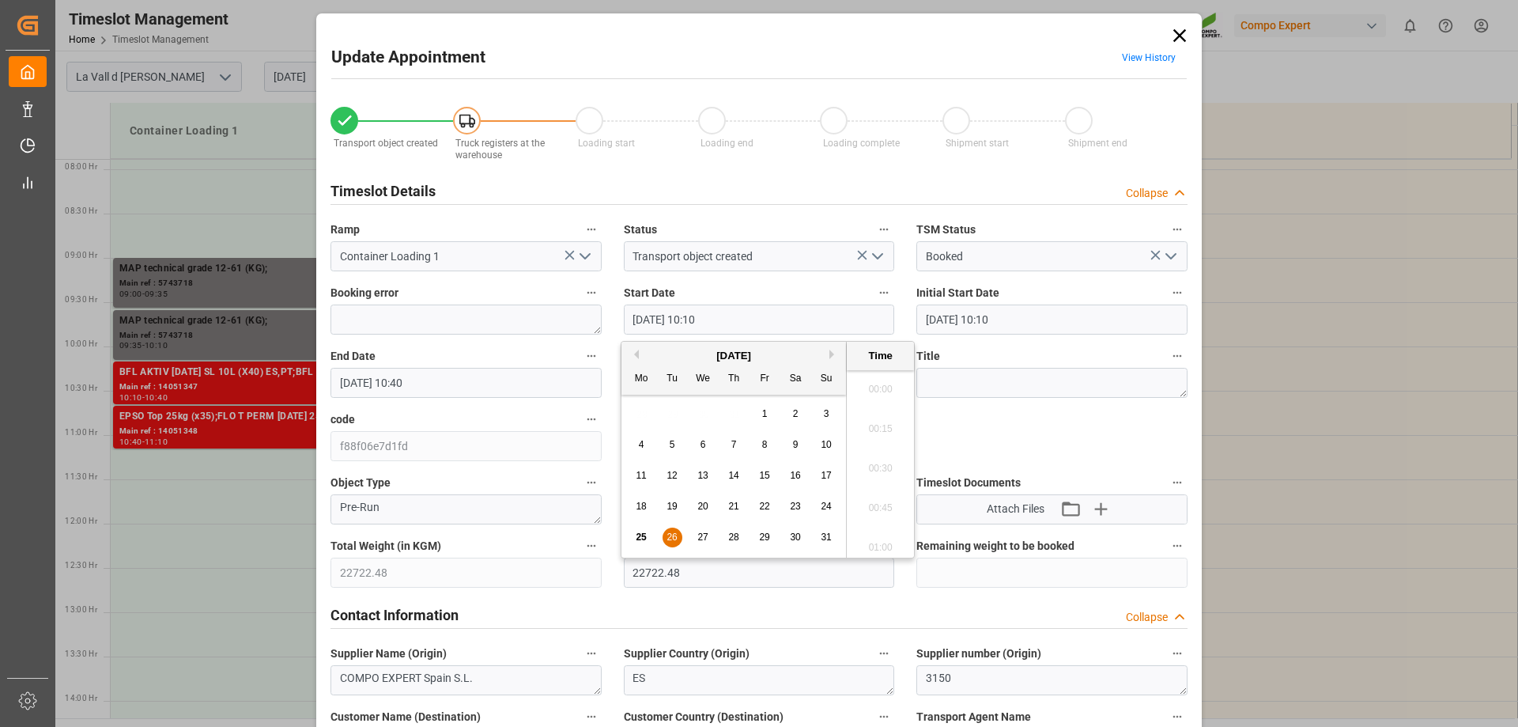
scroll to position [1508, 0]
click at [667, 538] on span "26" at bounding box center [672, 536] width 10 height 11
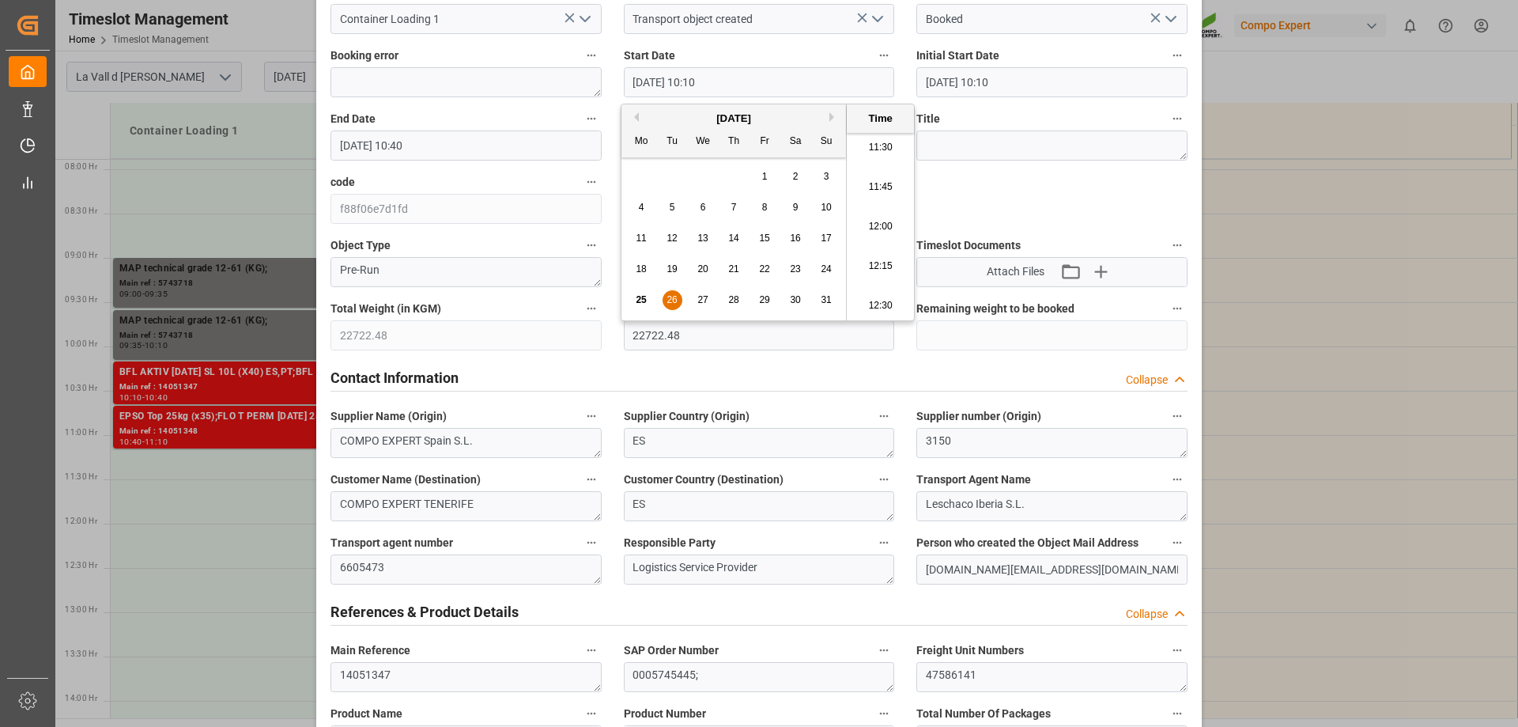
scroll to position [1825, 0]
click at [883, 308] on li "12:30" at bounding box center [880, 305] width 67 height 40
type input "[DATE] 12:30"
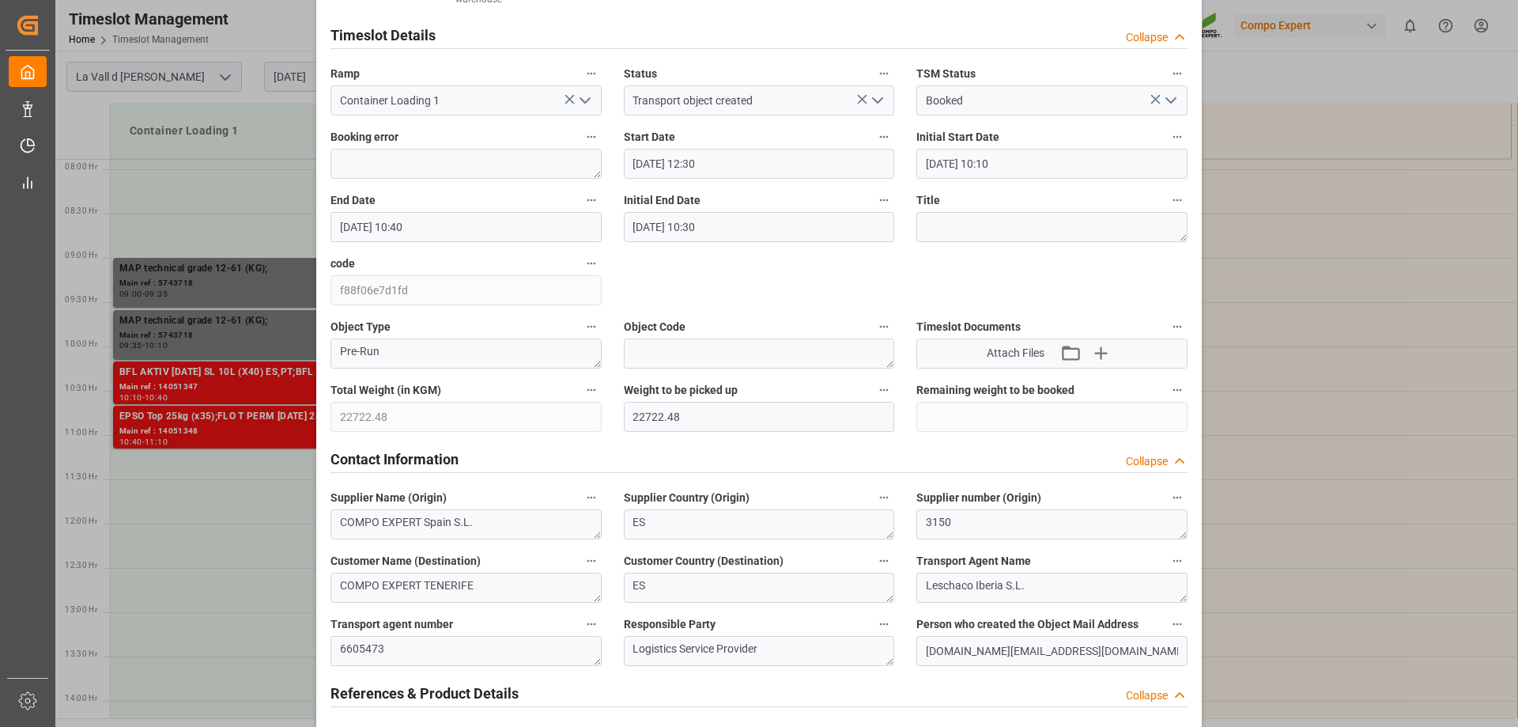
scroll to position [79, 0]
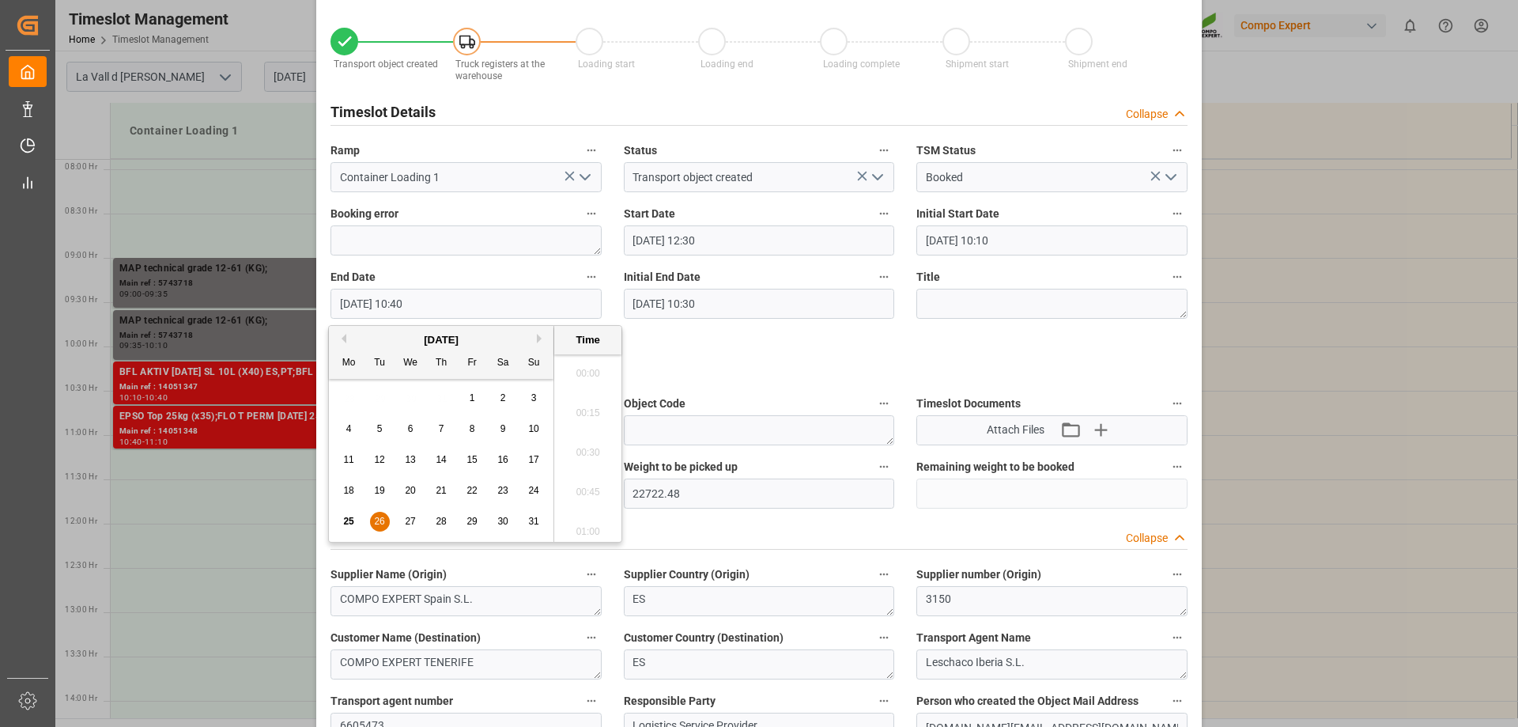
click at [391, 303] on input "[DATE] 10:40" at bounding box center [466, 304] width 271 height 30
click at [377, 516] on span "26" at bounding box center [379, 521] width 10 height 11
click at [598, 516] on li "13:00" at bounding box center [587, 527] width 67 height 40
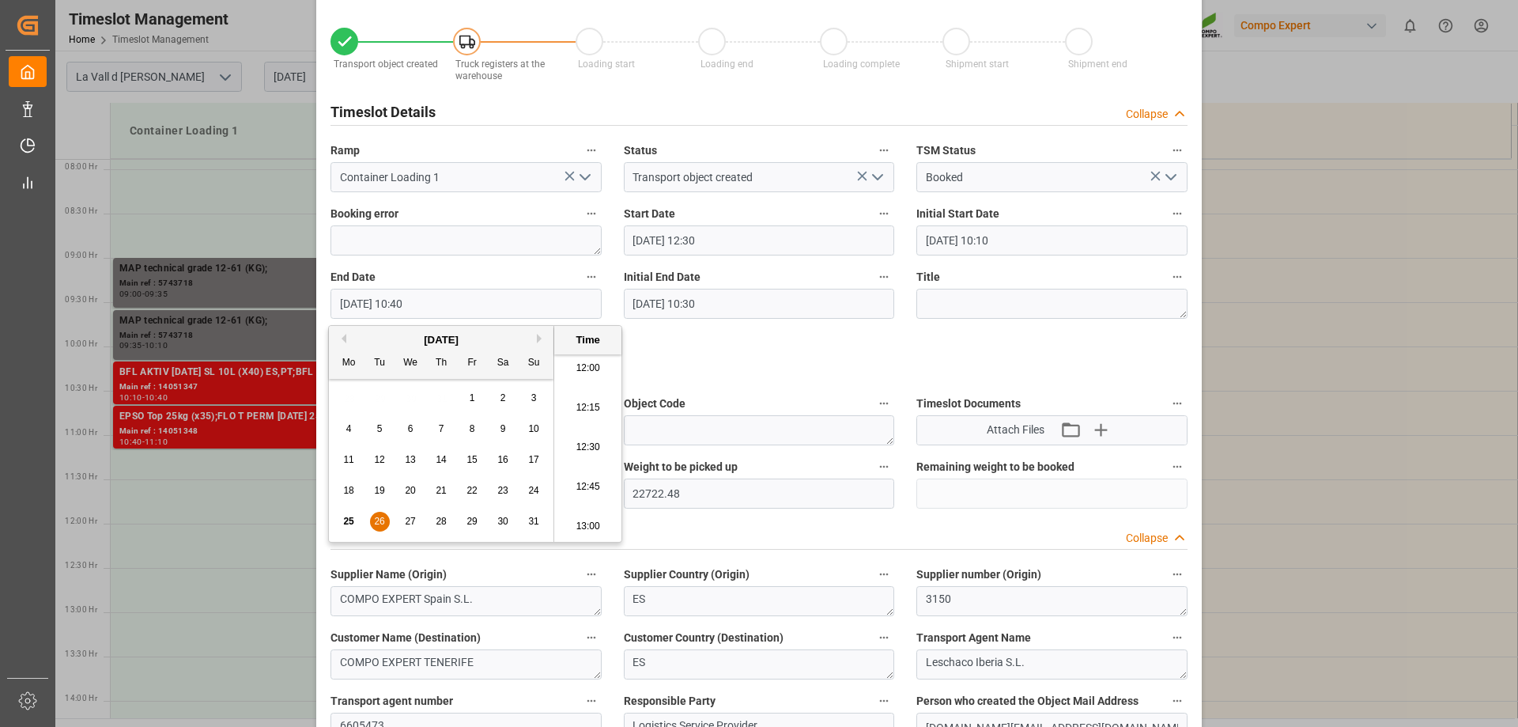
type input "[DATE] 13:00"
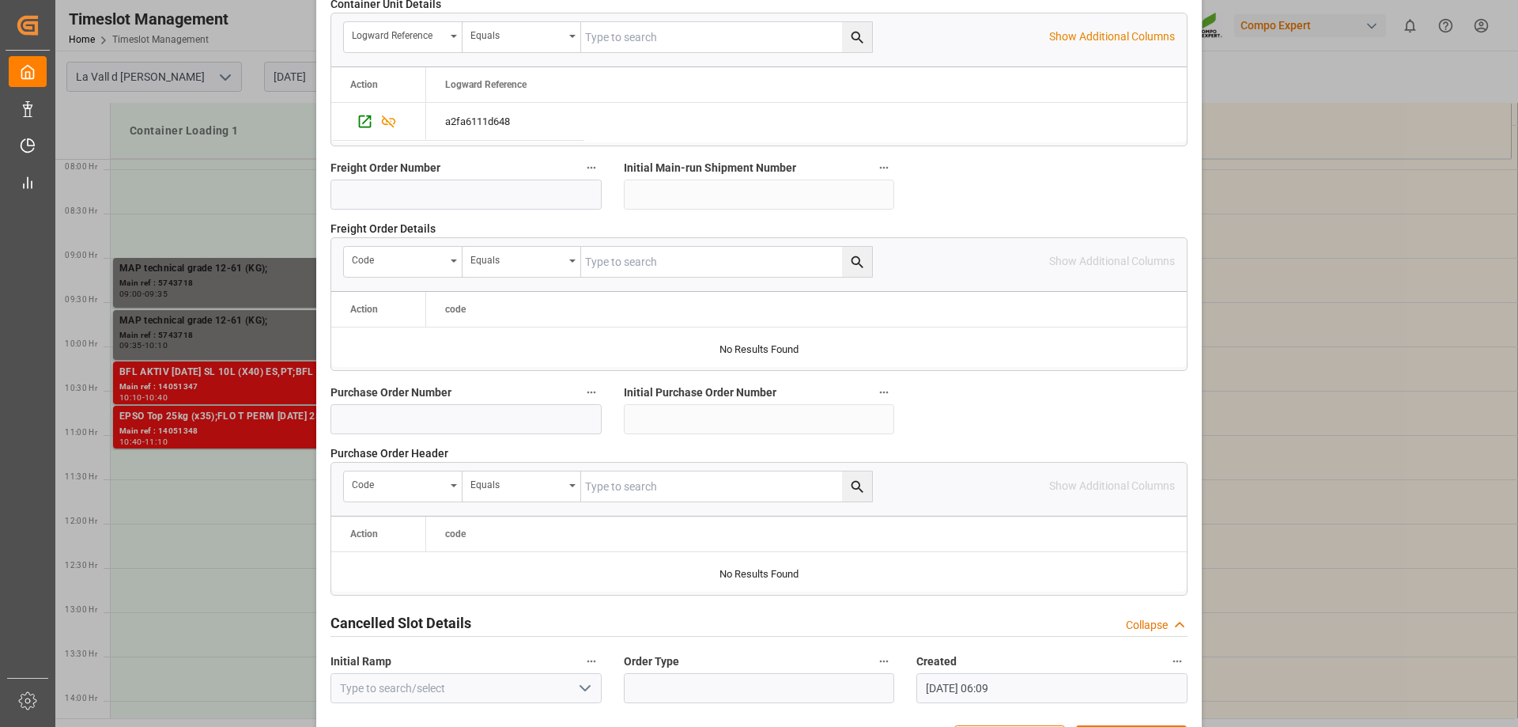
scroll to position [1468, 0]
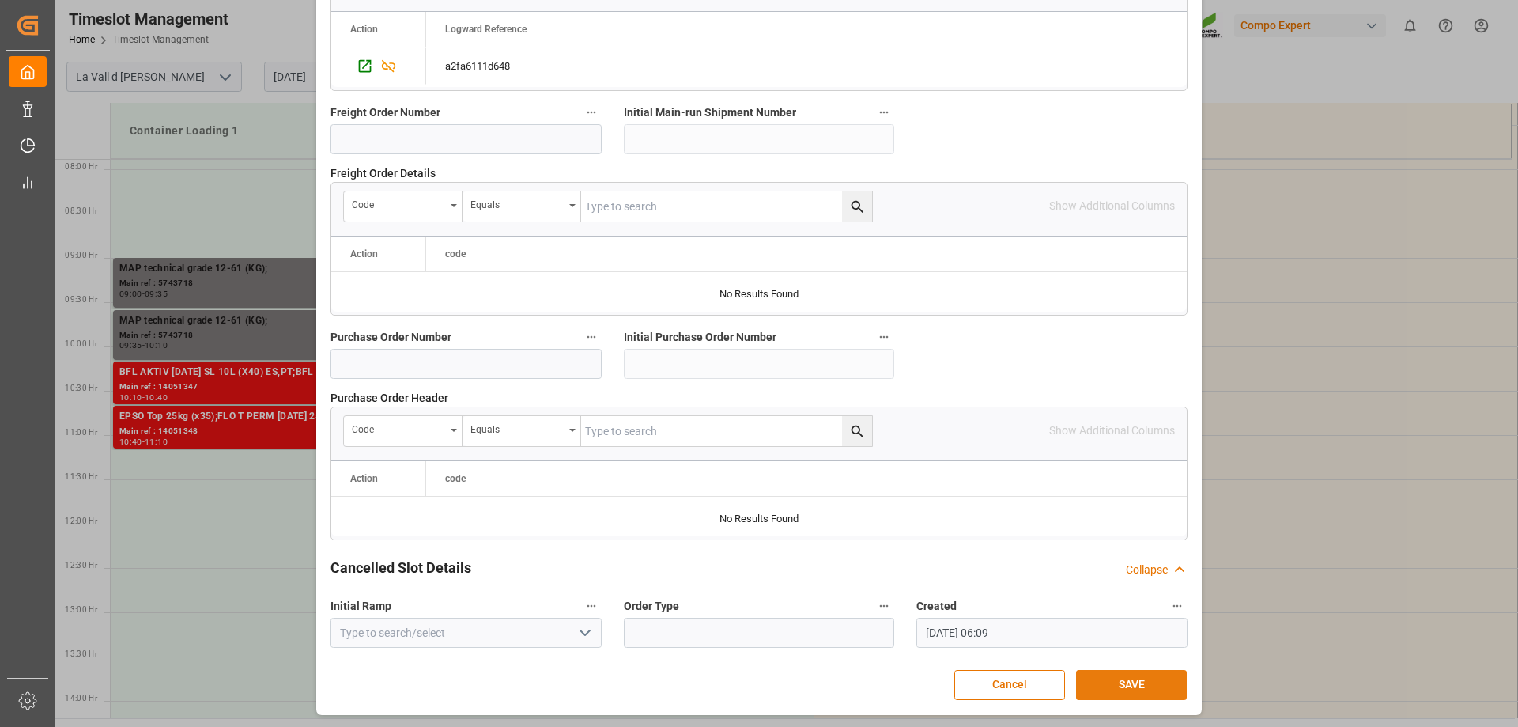
click at [1159, 683] on button "SAVE" at bounding box center [1131, 685] width 111 height 30
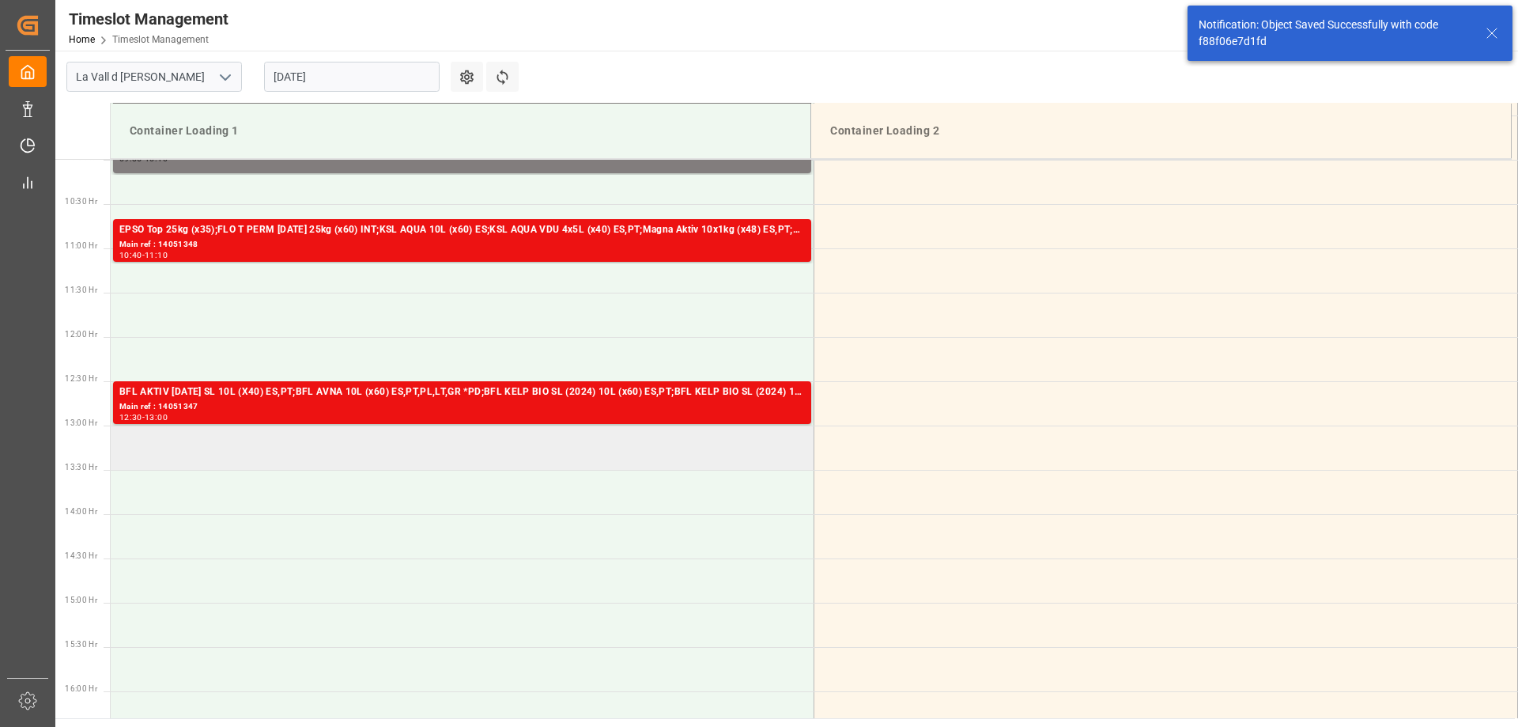
scroll to position [964, 0]
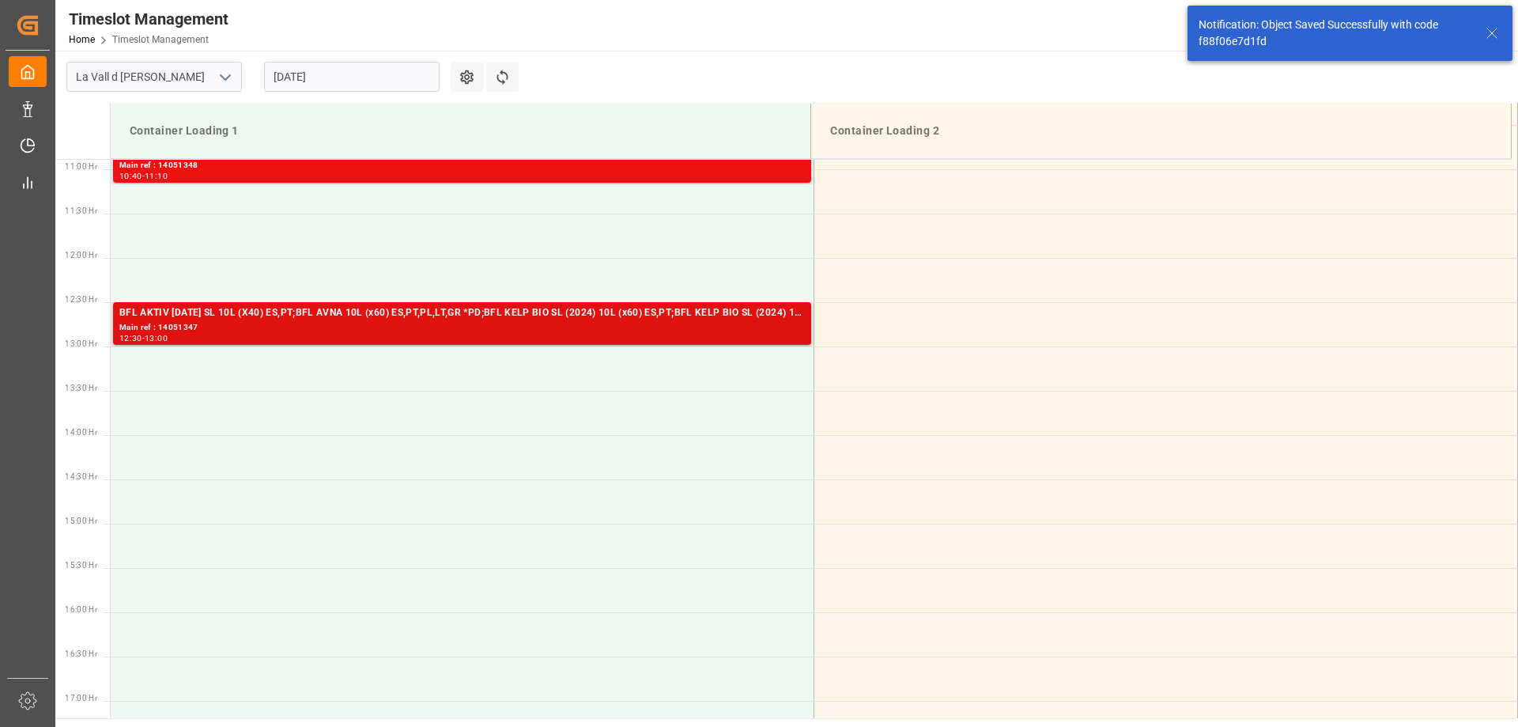
click at [308, 314] on div "BFL AKTIV [DATE] SL 10L (X40) ES,PT;BFL AVNA 10L (x60) ES,PT,PL,LT,GR *PD;BFL K…" at bounding box center [462, 313] width 686 height 16
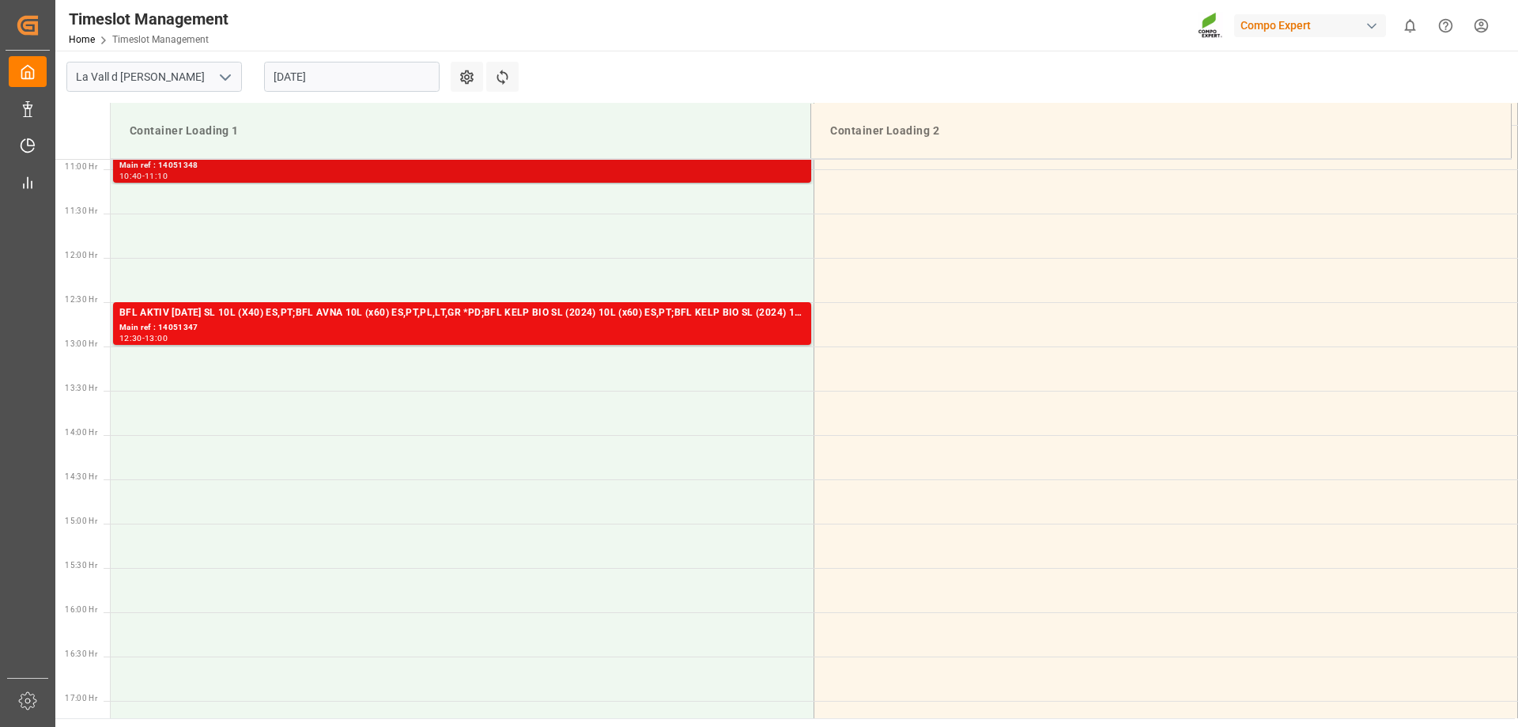
click at [554, 179] on div "10:40 - 11:10" at bounding box center [462, 176] width 686 height 9
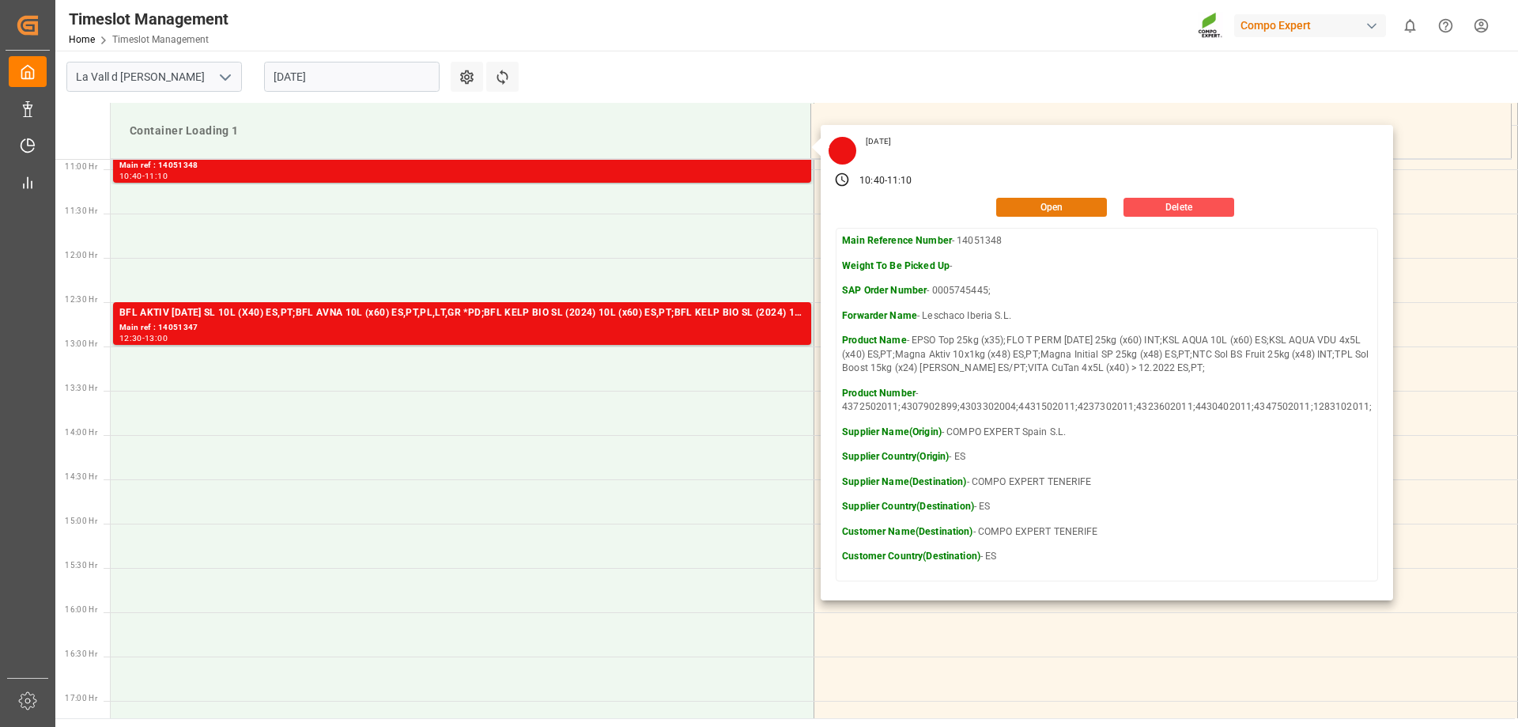
click at [1015, 198] on button "Open" at bounding box center [1051, 207] width 111 height 19
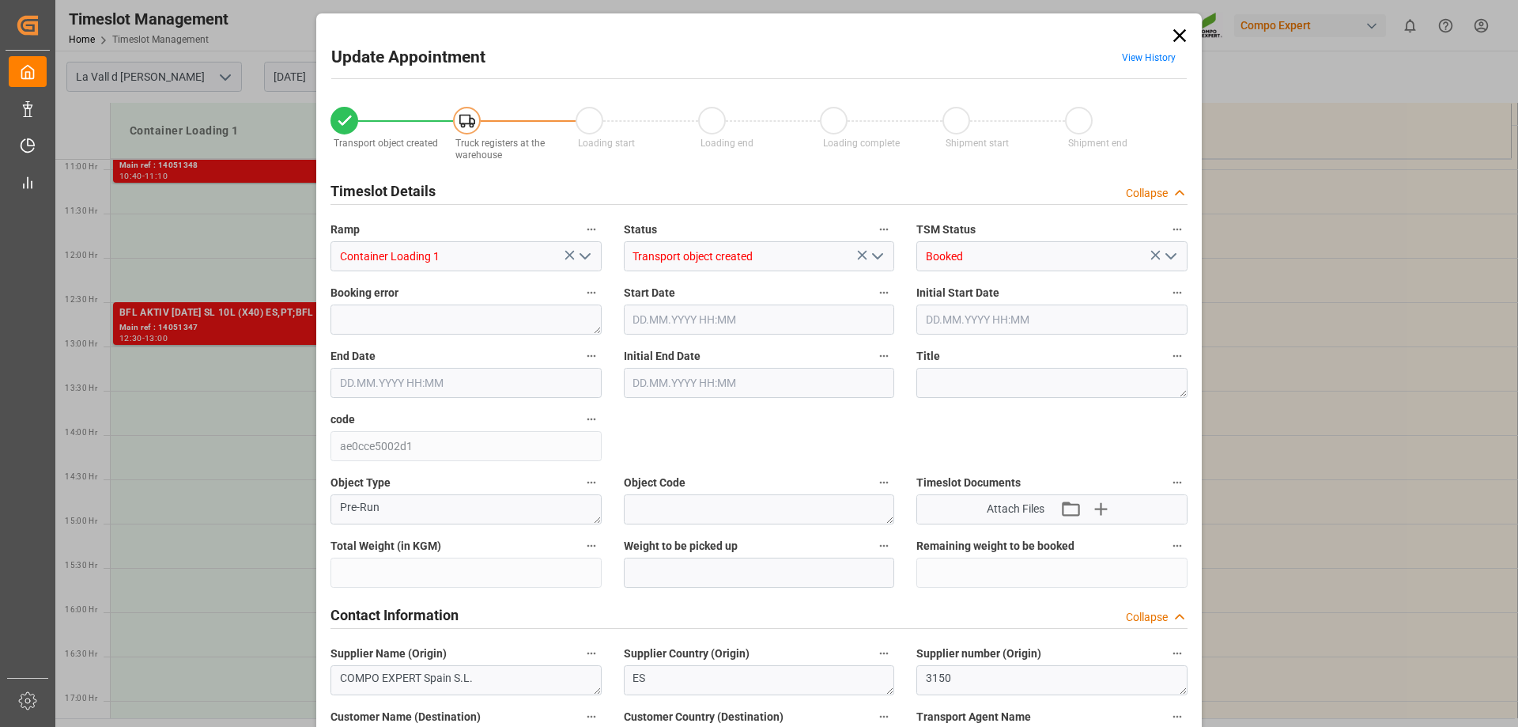
type input "20212.24"
type input "40"
type input "[DATE] 10:40"
type input "[DATE] 11:10"
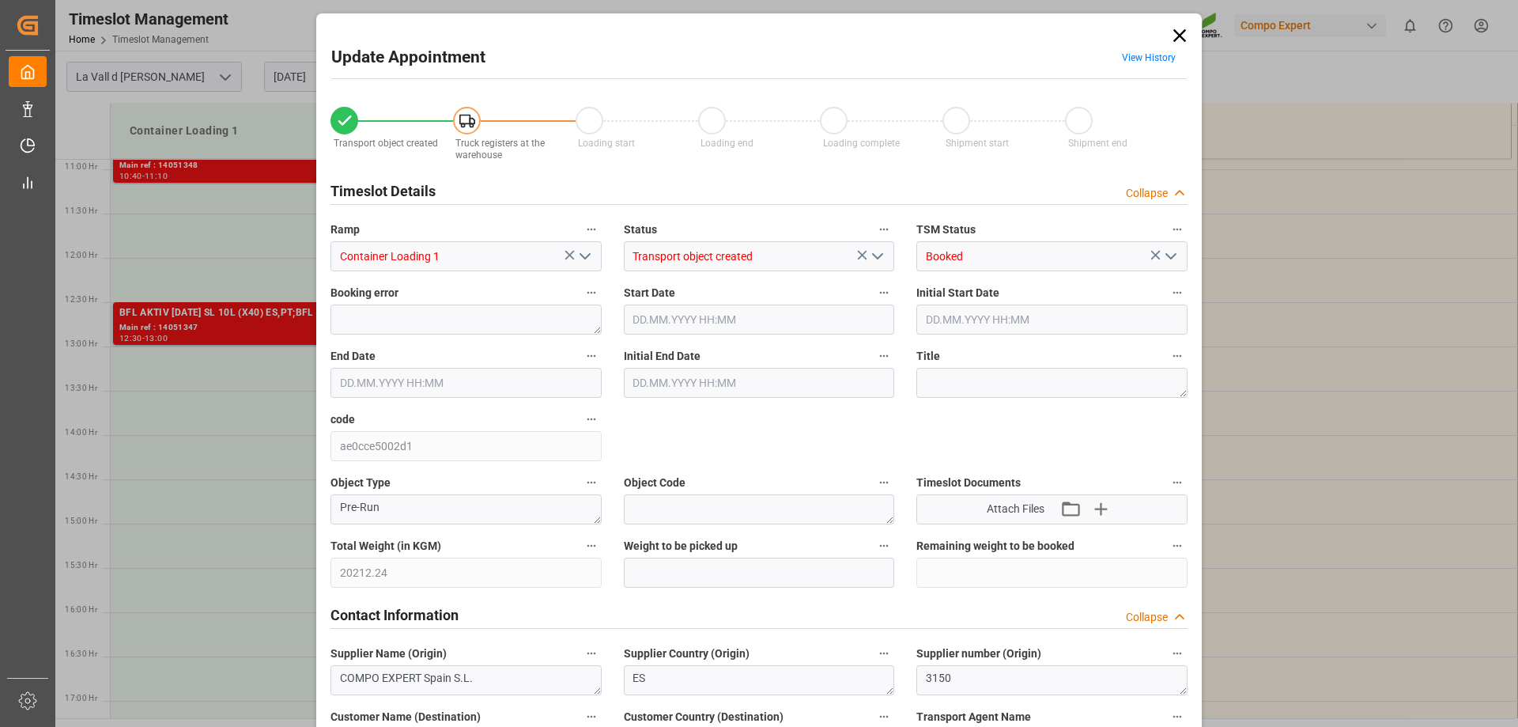
type input "[DATE] 11:00"
type input "[DATE] 13:16"
type input "[DATE] 06:10"
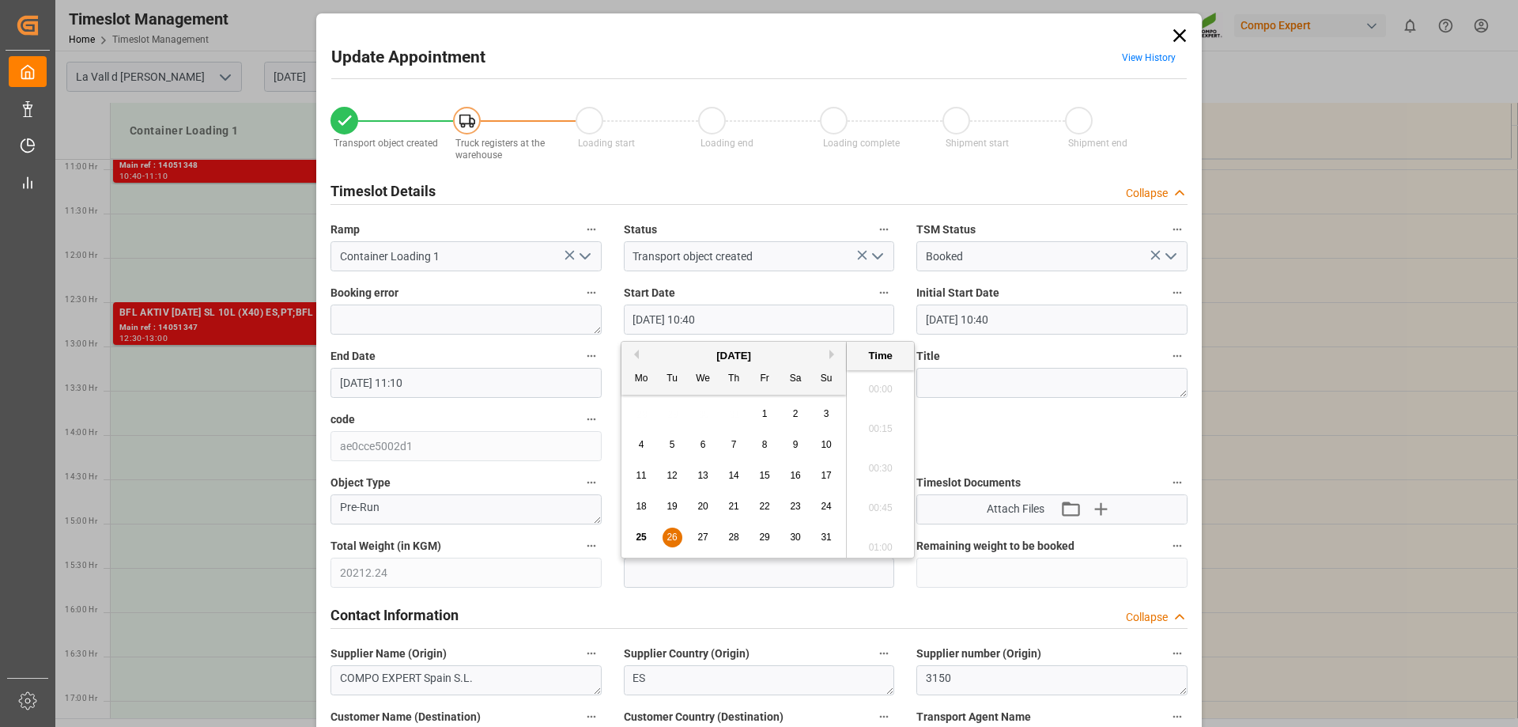
click at [690, 320] on input "[DATE] 10:40" at bounding box center [759, 319] width 271 height 30
click at [671, 538] on span "26" at bounding box center [672, 536] width 10 height 11
click at [872, 469] on li "15:00" at bounding box center [880, 464] width 67 height 40
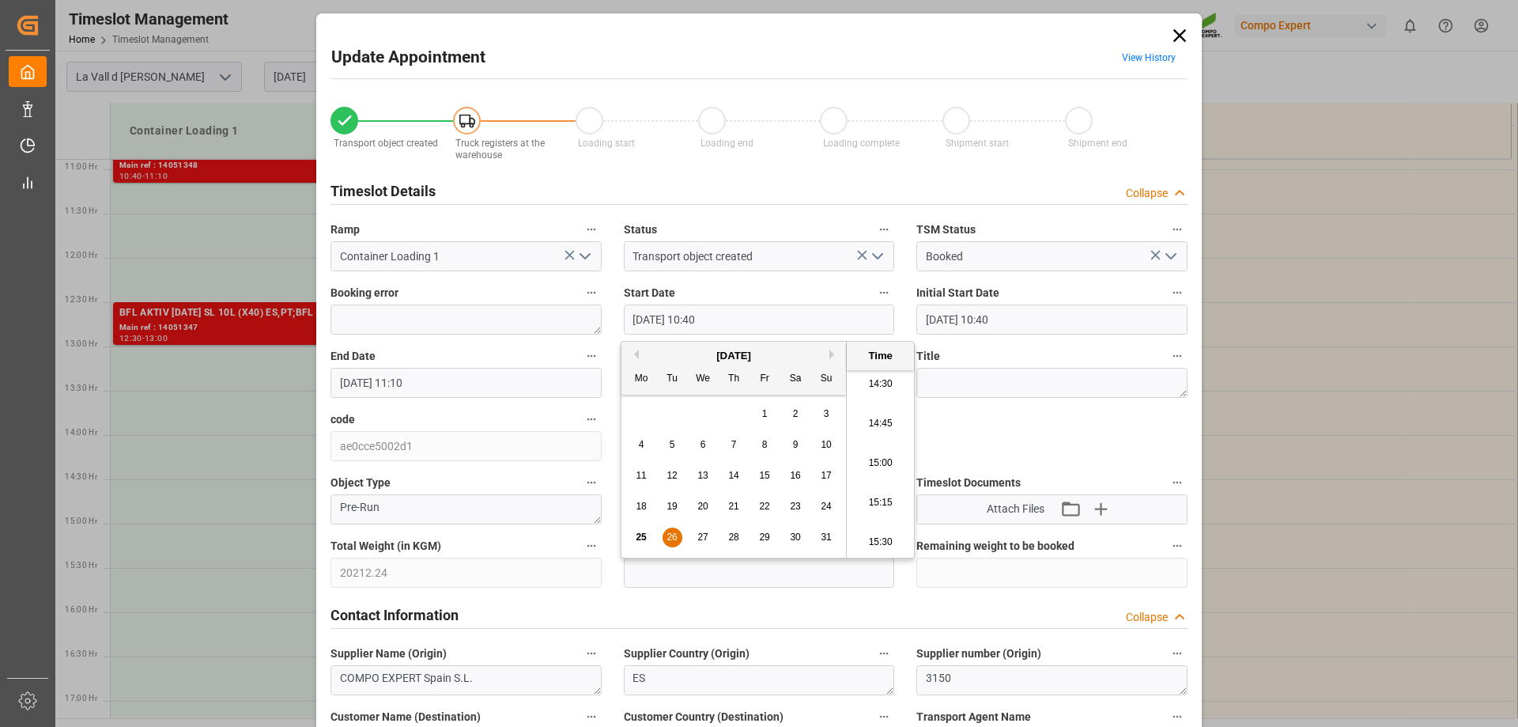
type input "[DATE] 15:00"
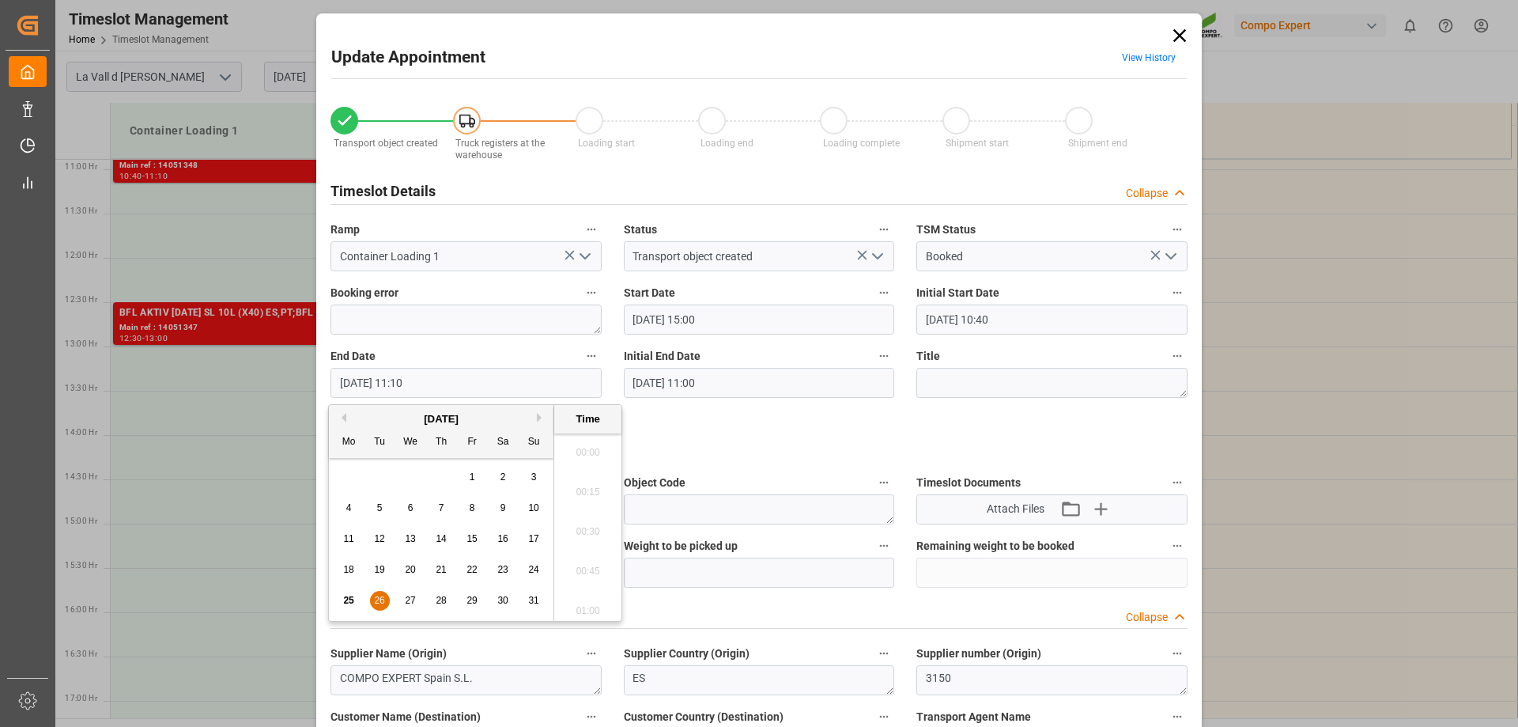
click at [388, 375] on input "[DATE] 11:10" at bounding box center [466, 383] width 271 height 30
click at [372, 603] on div "26" at bounding box center [380, 601] width 20 height 19
click at [599, 528] on li "15:30" at bounding box center [587, 527] width 67 height 40
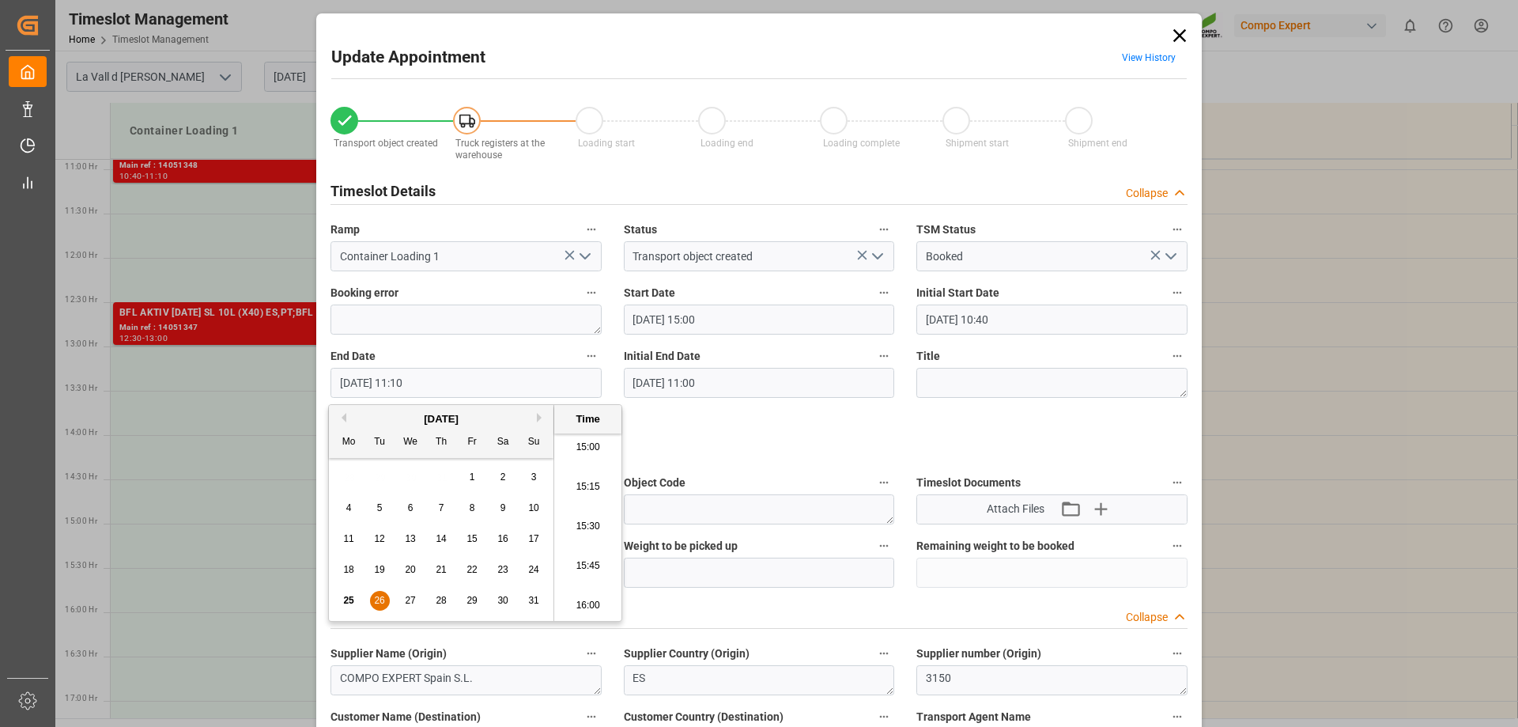
type input "[DATE] 15:30"
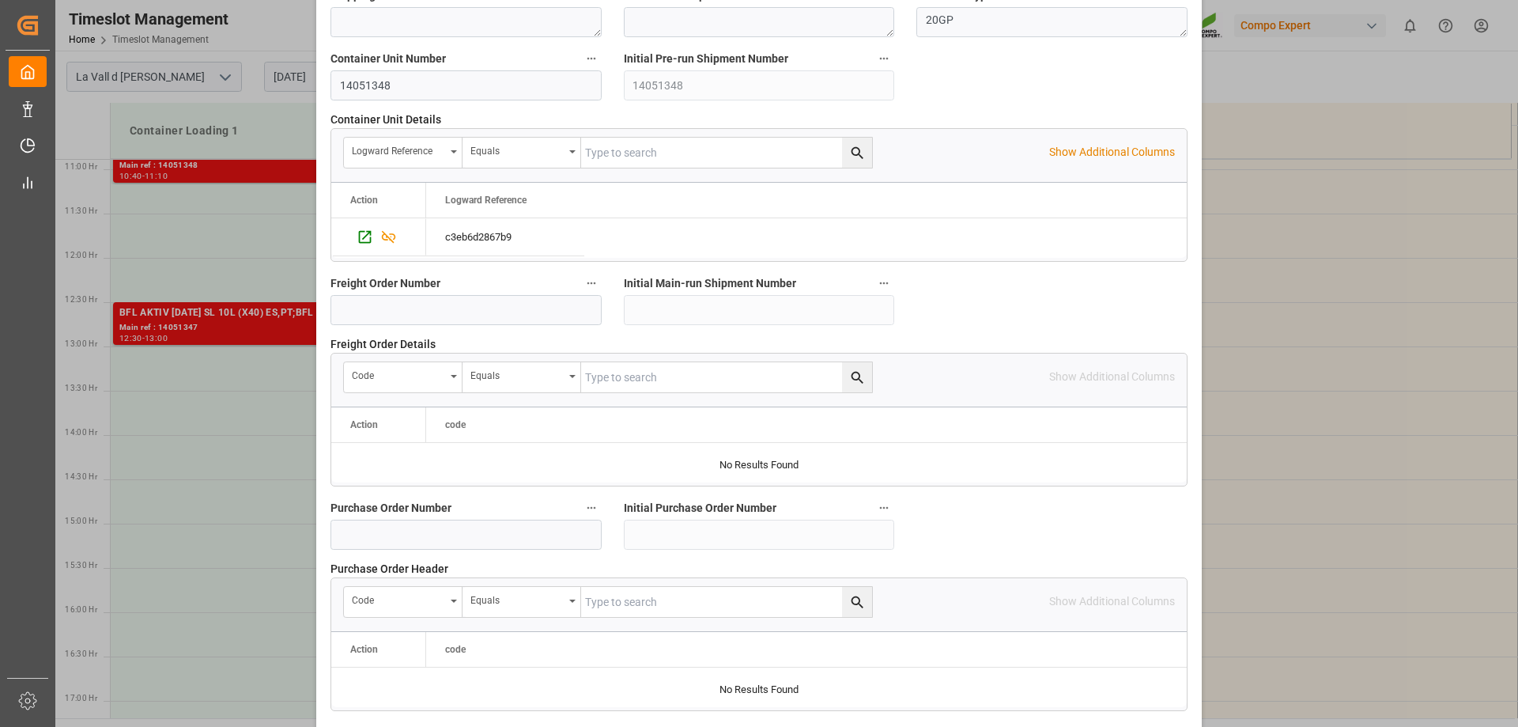
scroll to position [1468, 0]
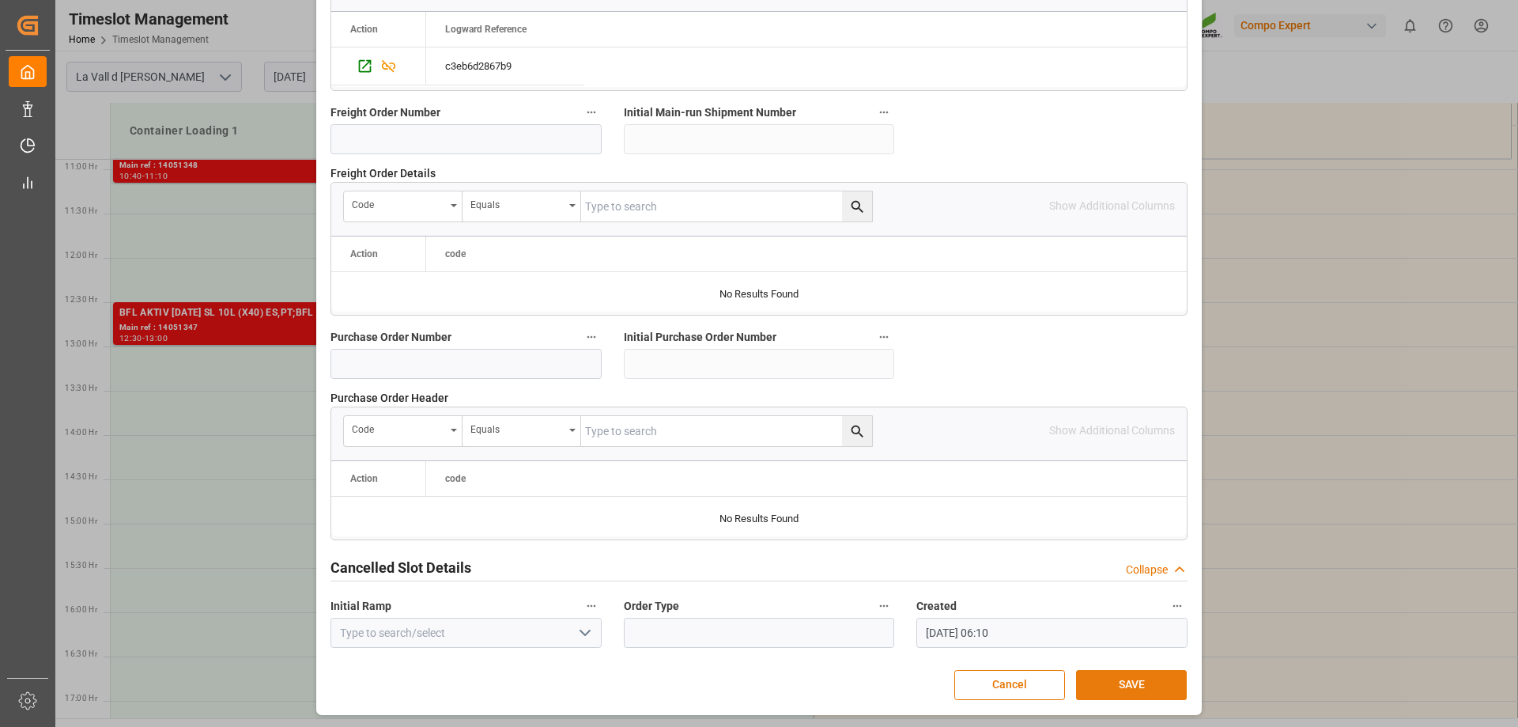
click at [1115, 688] on button "SAVE" at bounding box center [1131, 685] width 111 height 30
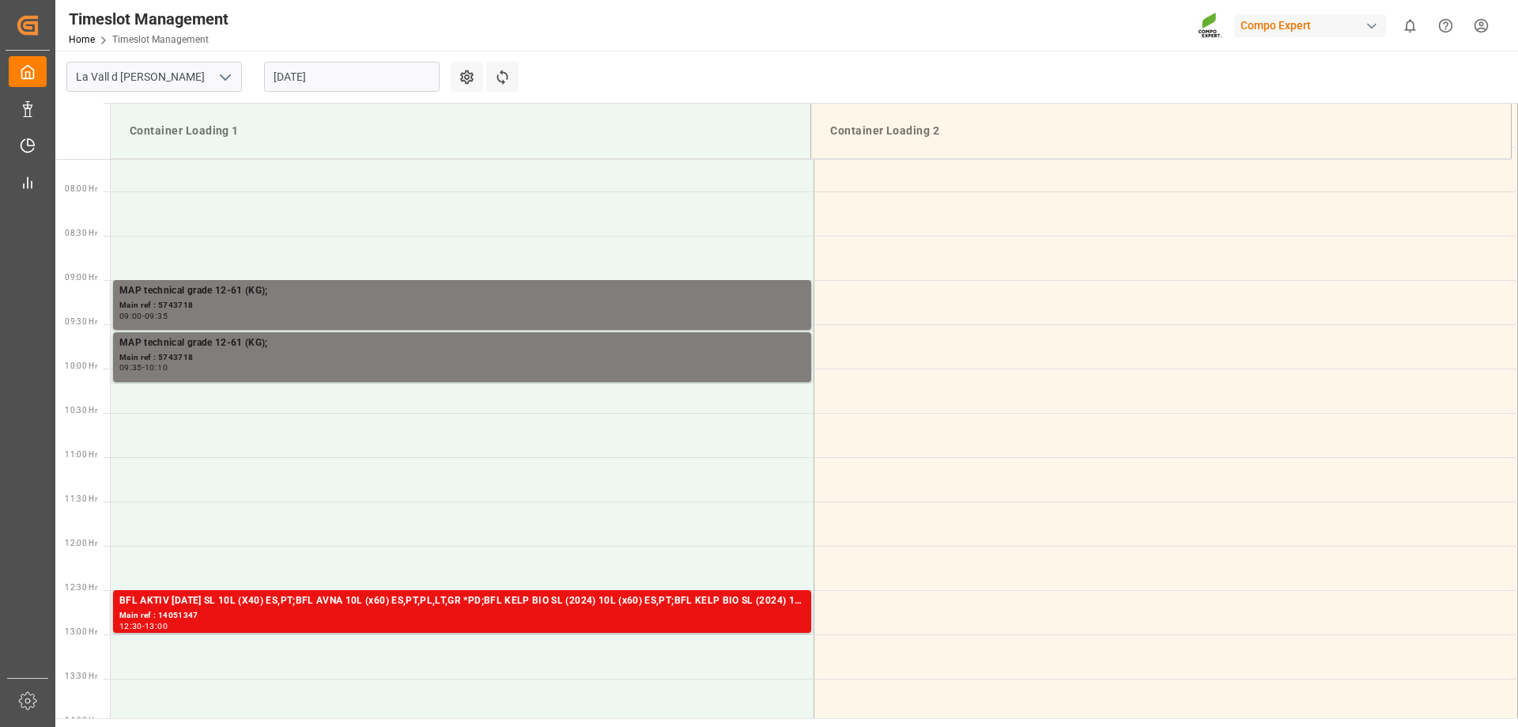
scroll to position [360, 0]
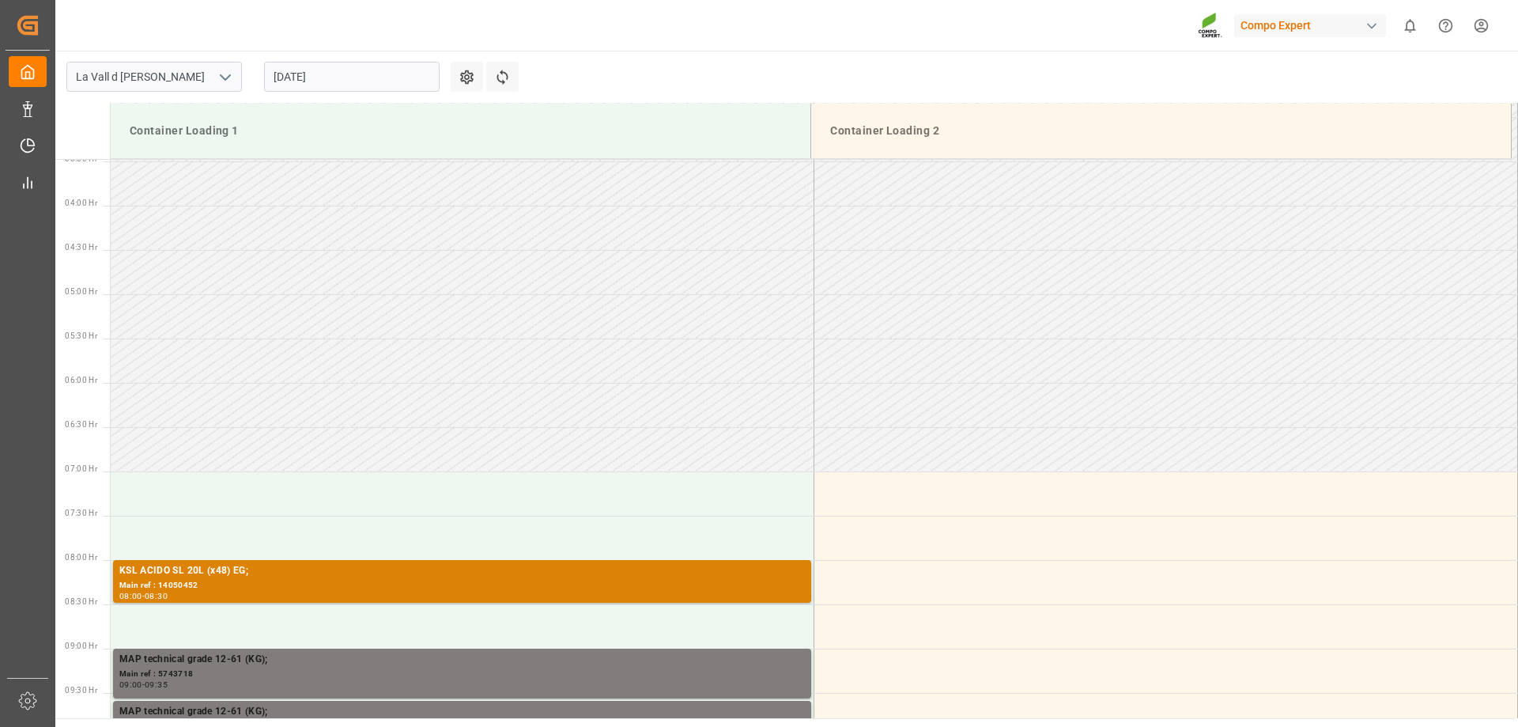
scroll to position [610, 0]
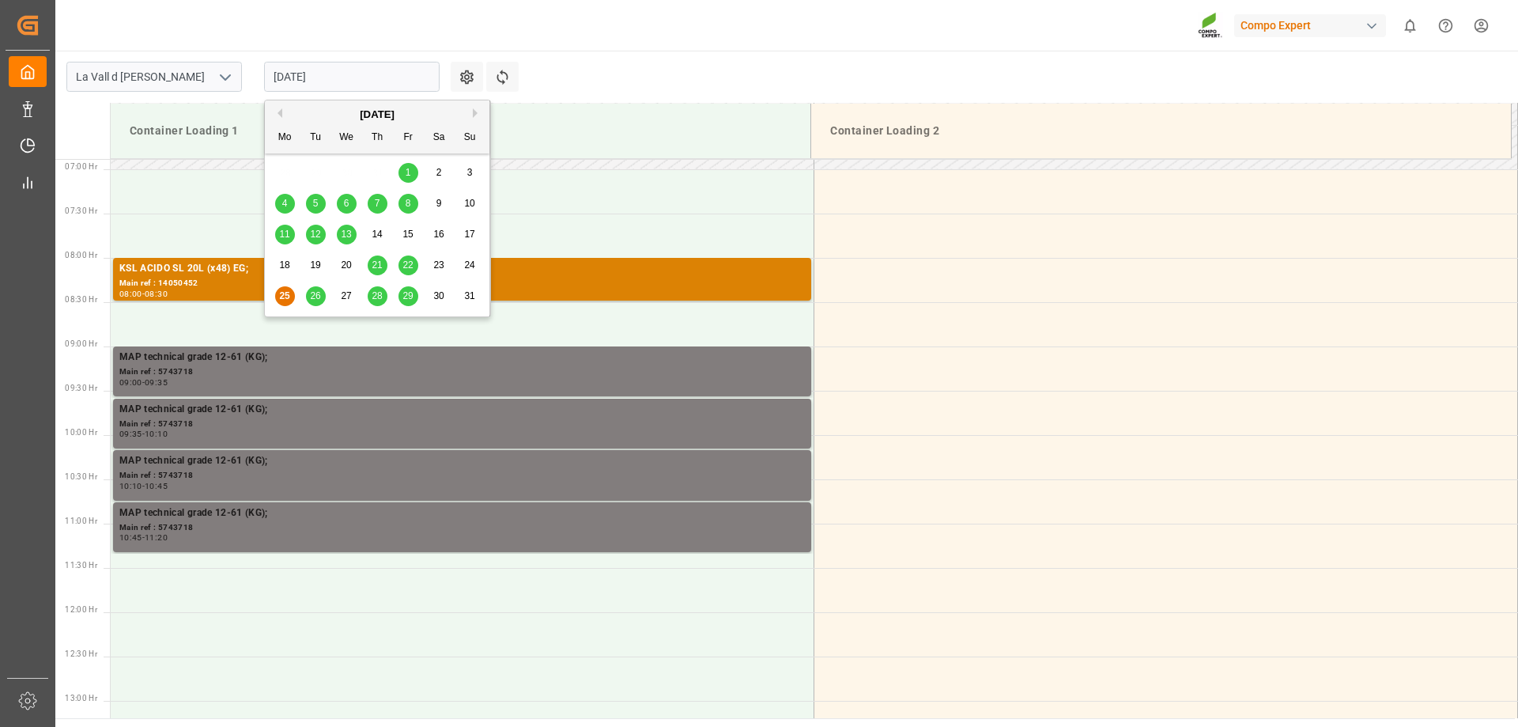
click at [316, 76] on input "[DATE]" at bounding box center [352, 77] width 176 height 30
click at [307, 301] on div "26" at bounding box center [316, 296] width 20 height 19
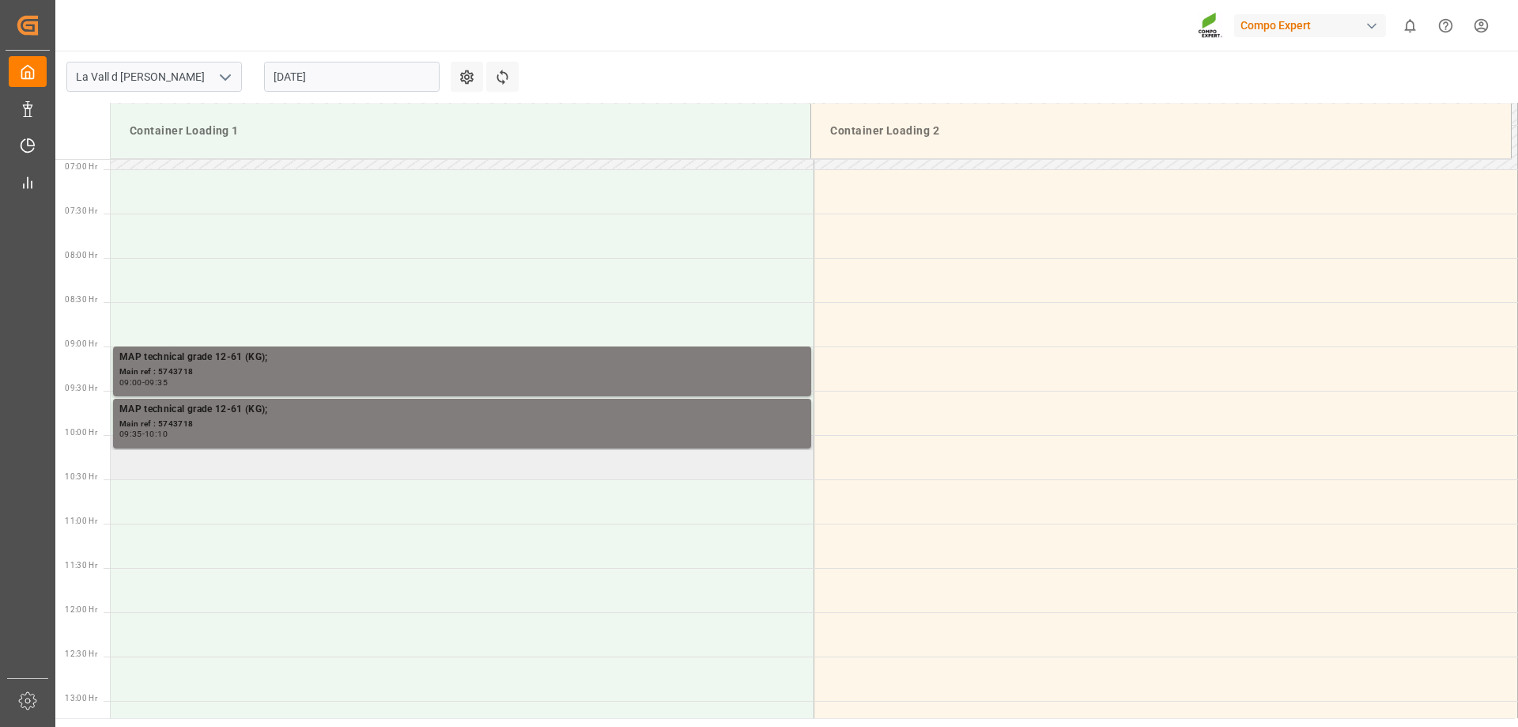
click at [246, 466] on td at bounding box center [463, 457] width 704 height 44
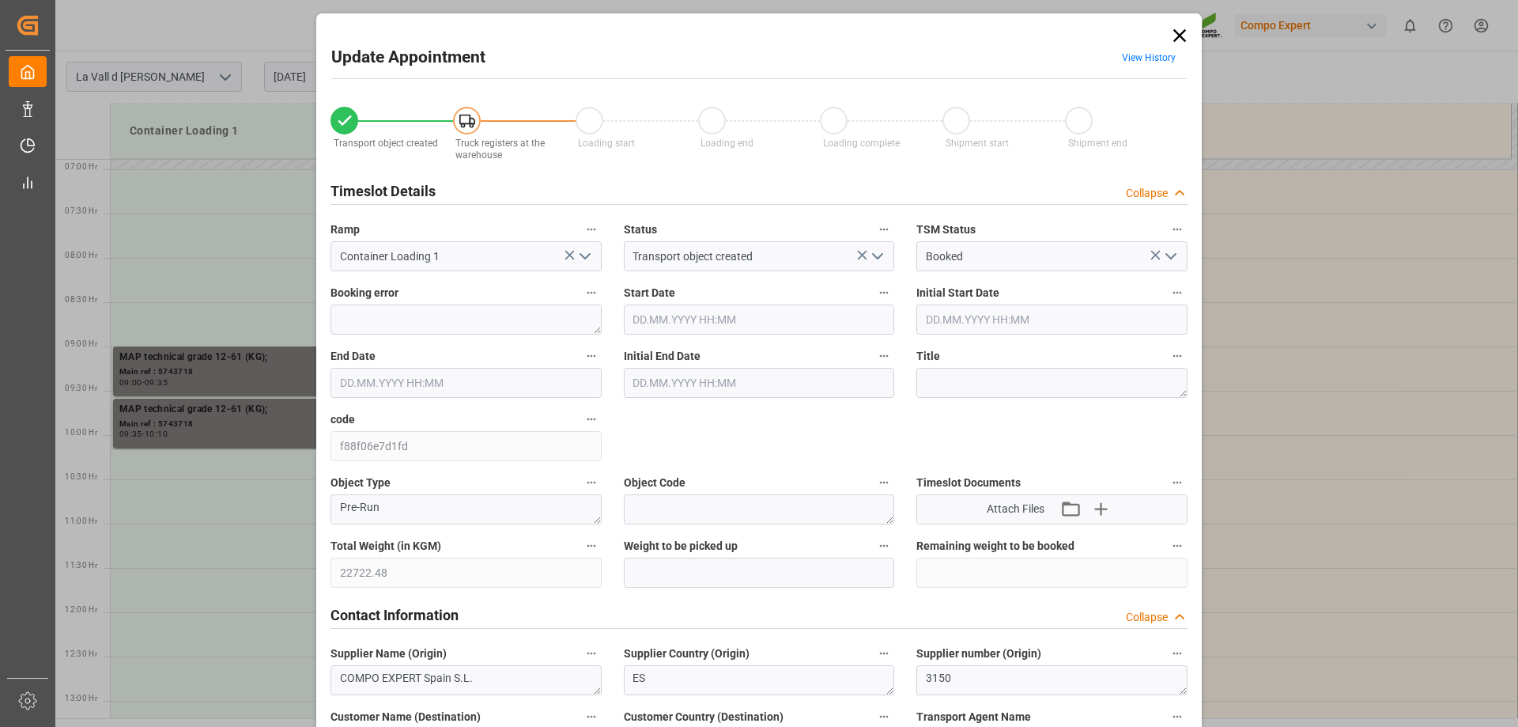
type input "26.08.2025 10:00"
type input "[DATE] 10:30"
type input "22.08.2025 13:15"
type input "[DATE] 06:09"
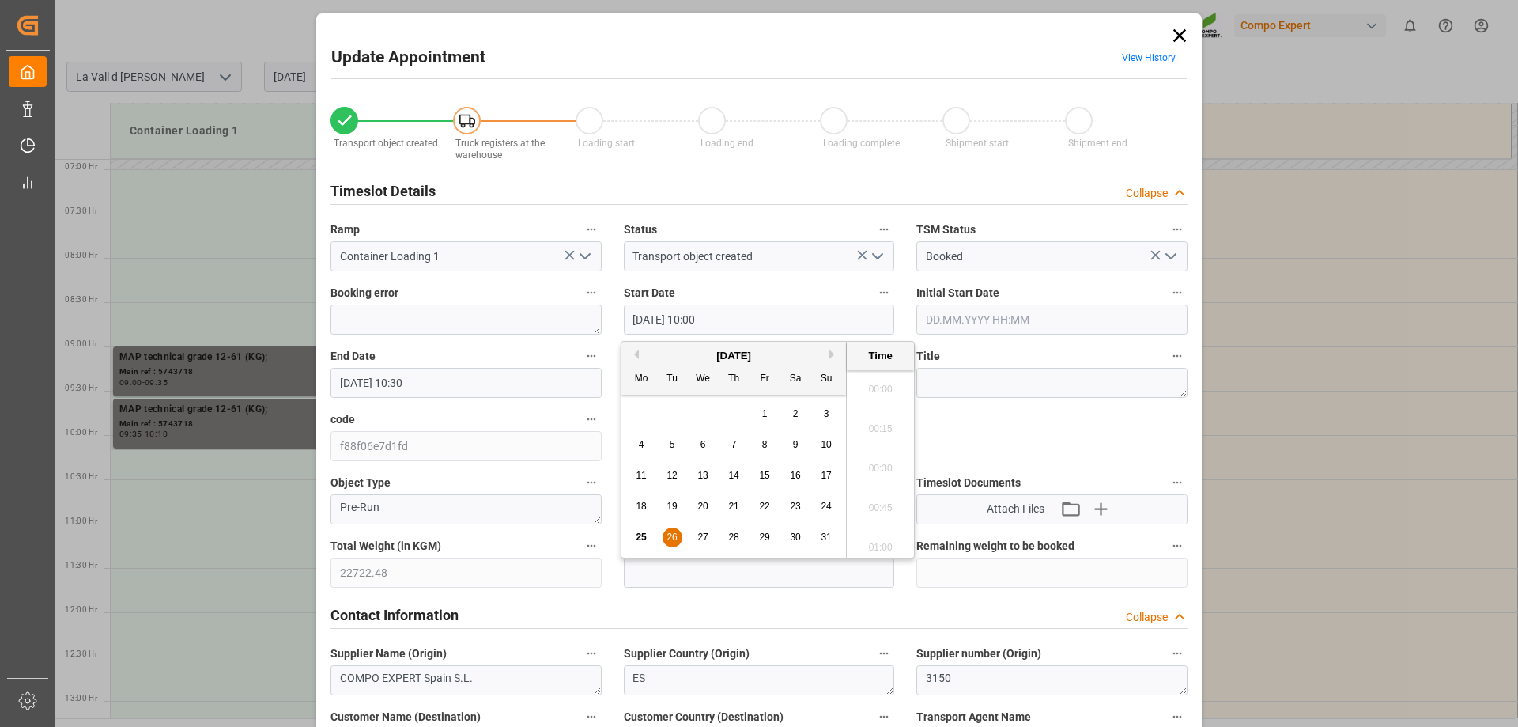
click at [679, 310] on input "26.08.2025 10:00" at bounding box center [759, 319] width 271 height 30
click at [667, 539] on span "26" at bounding box center [672, 536] width 10 height 11
click at [713, 316] on input "26.08.2025 10:00" at bounding box center [759, 319] width 271 height 30
type input "[DATE] 10:10"
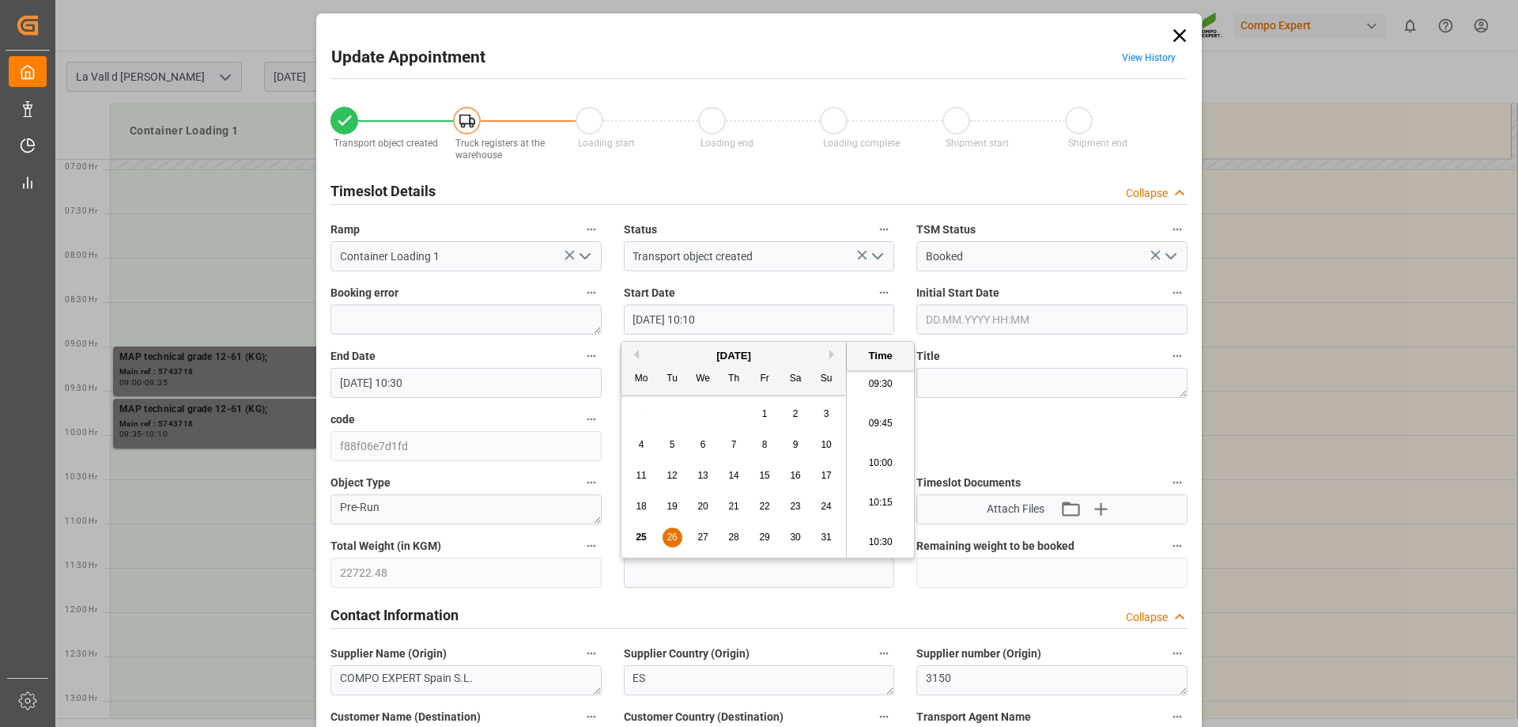
click at [493, 383] on input "[DATE] 10:30" at bounding box center [466, 383] width 271 height 30
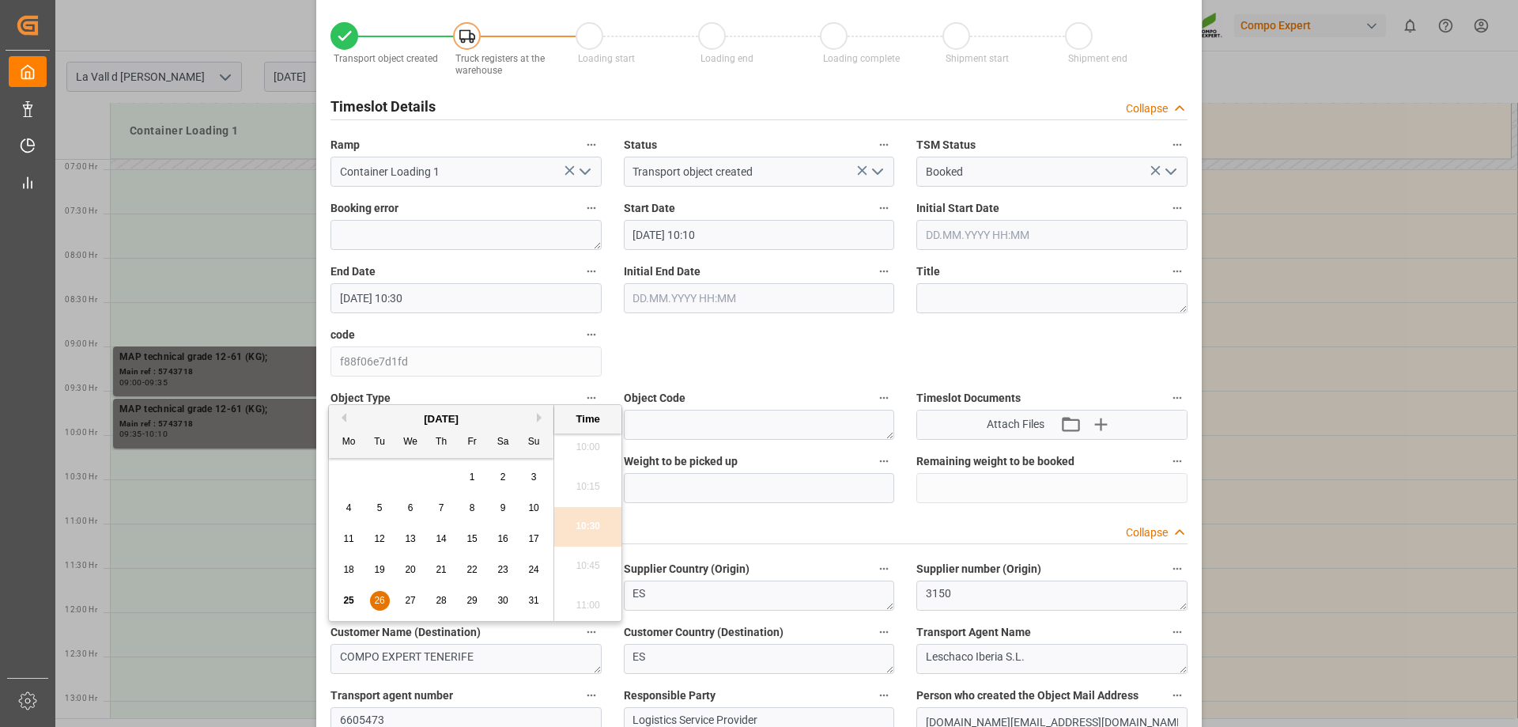
scroll to position [0, 0]
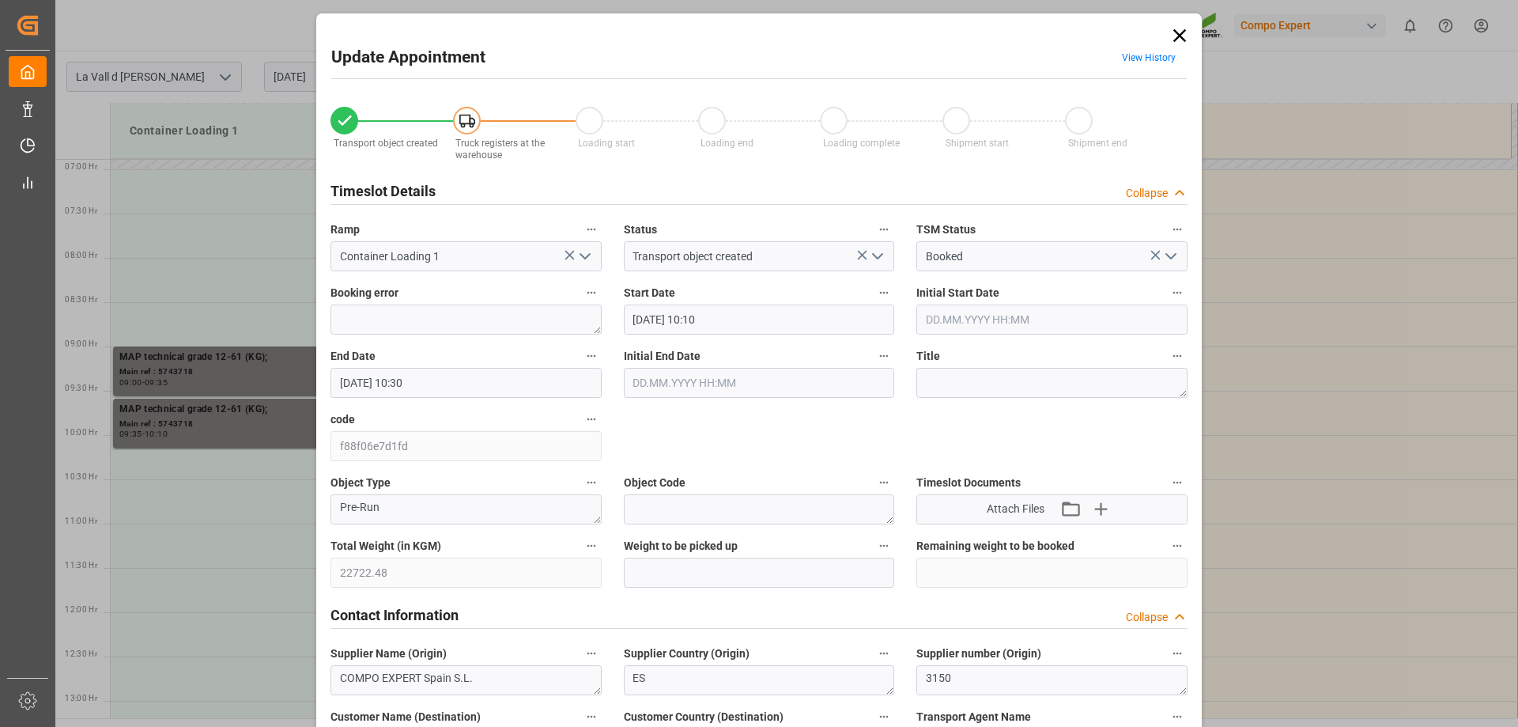
click at [806, 587] on div "Weight to be picked up" at bounding box center [759, 561] width 293 height 63
click at [805, 576] on input "text" at bounding box center [759, 573] width 271 height 30
paste input "22722.48"
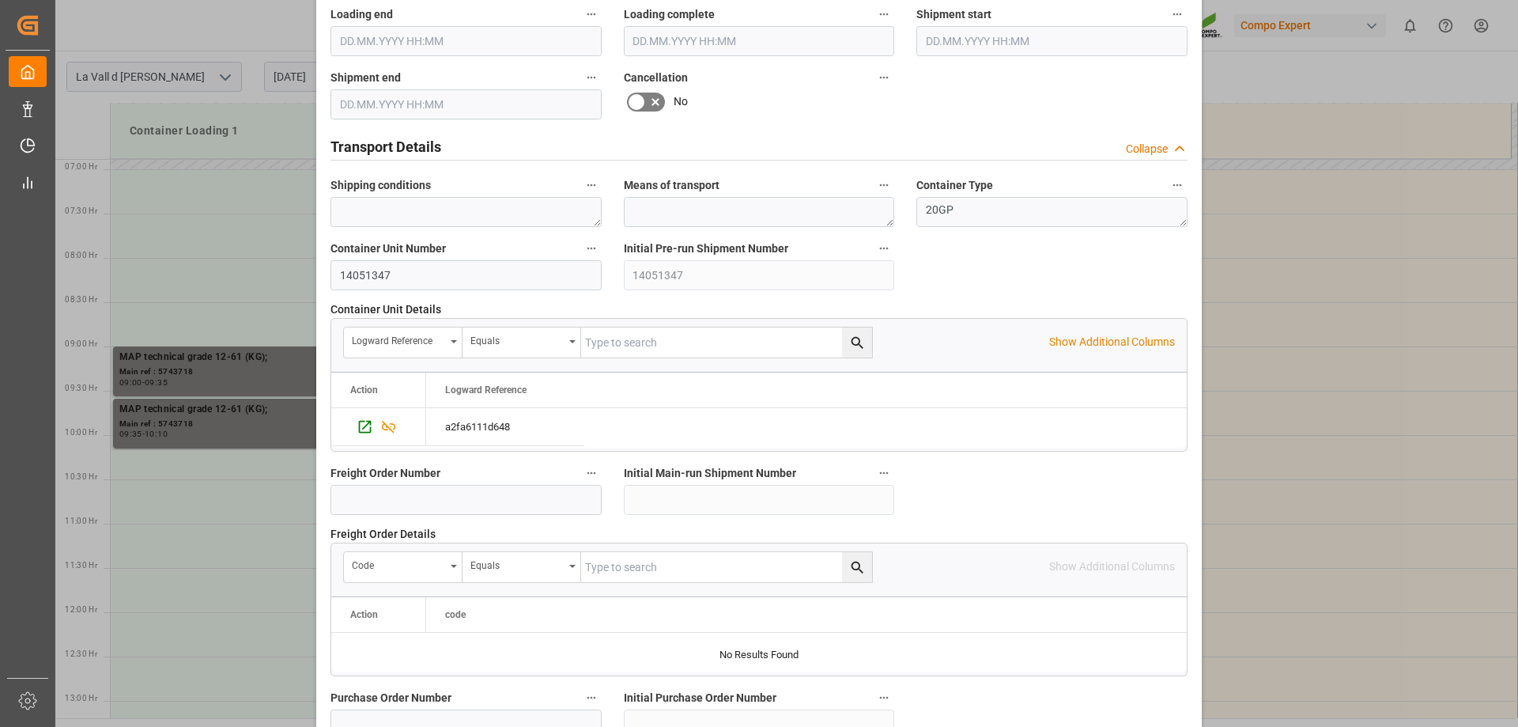
scroll to position [1468, 0]
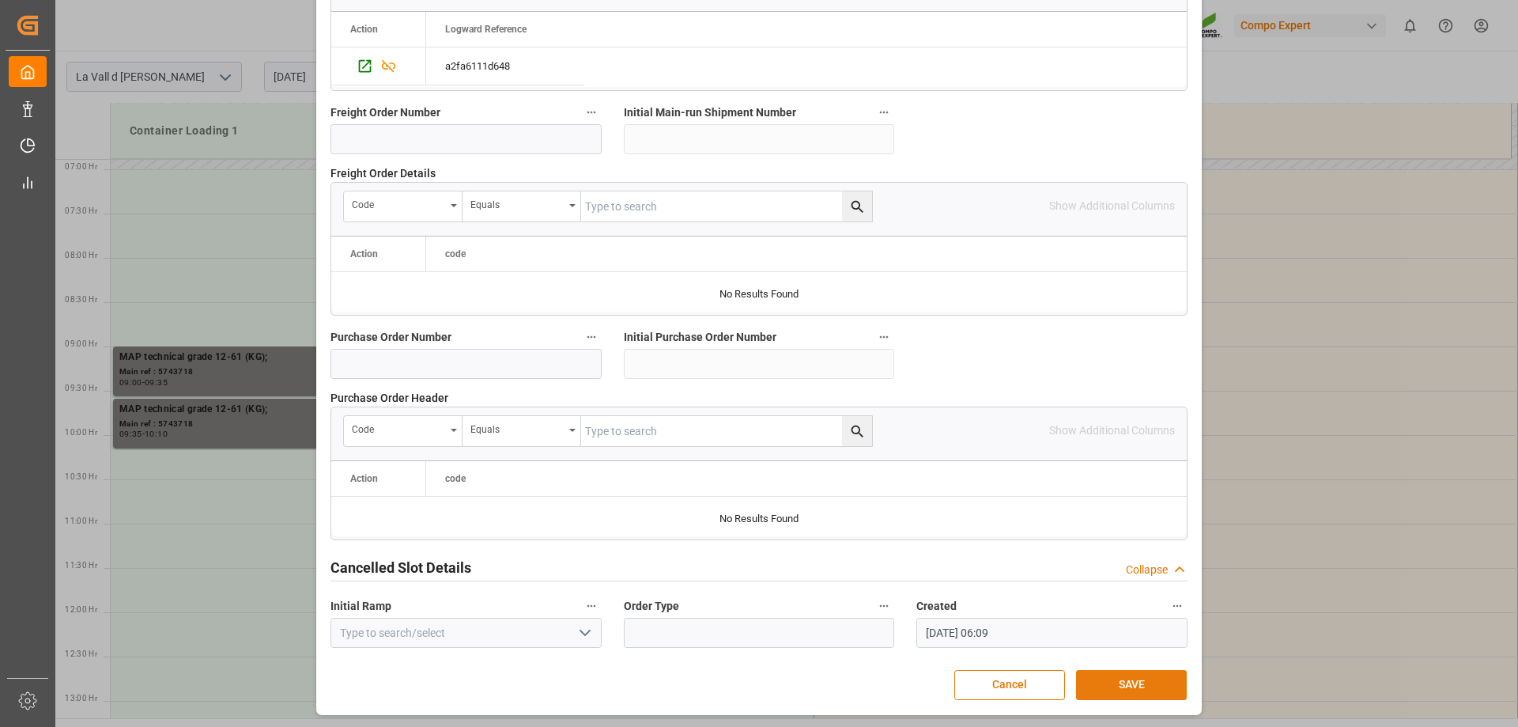
type input "22722.48"
click at [1118, 683] on button "SAVE" at bounding box center [1131, 685] width 111 height 30
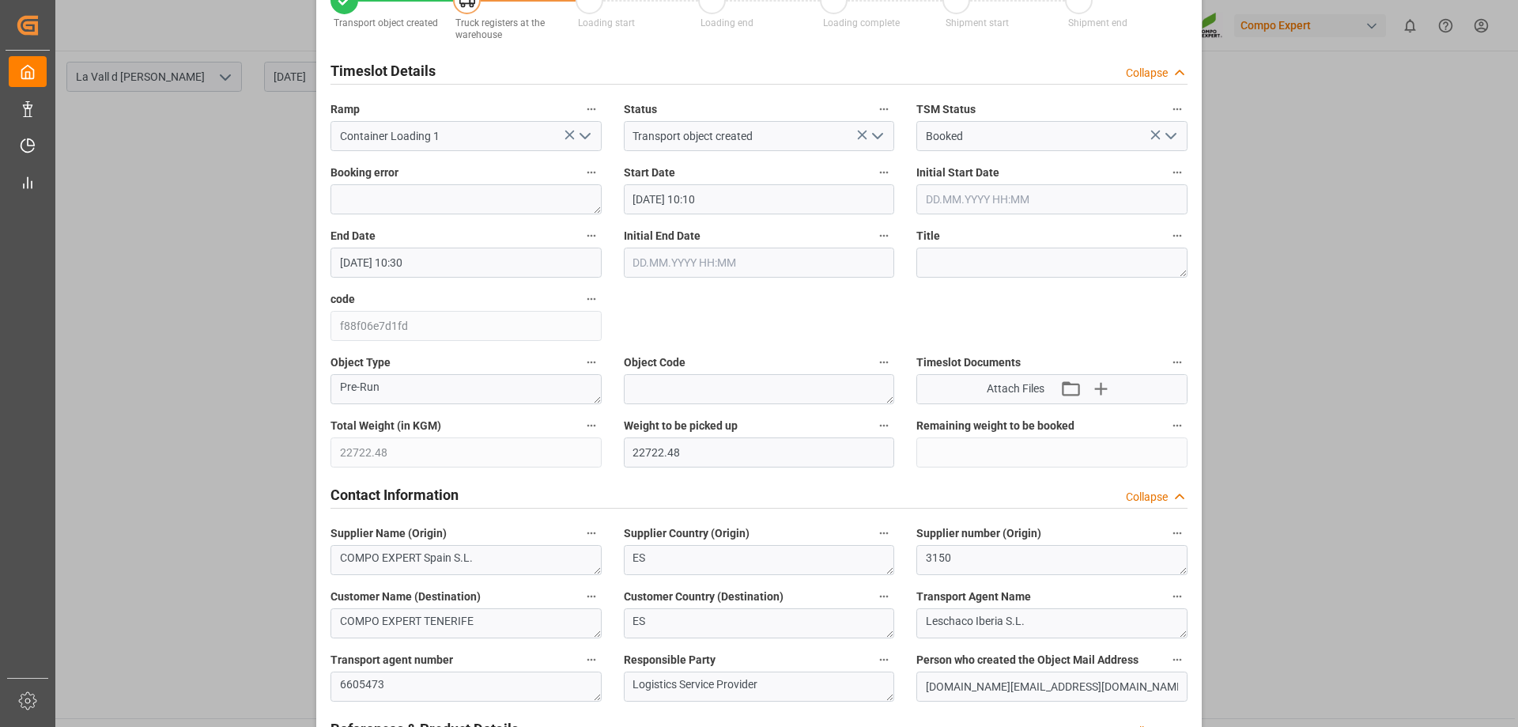
scroll to position [0, 0]
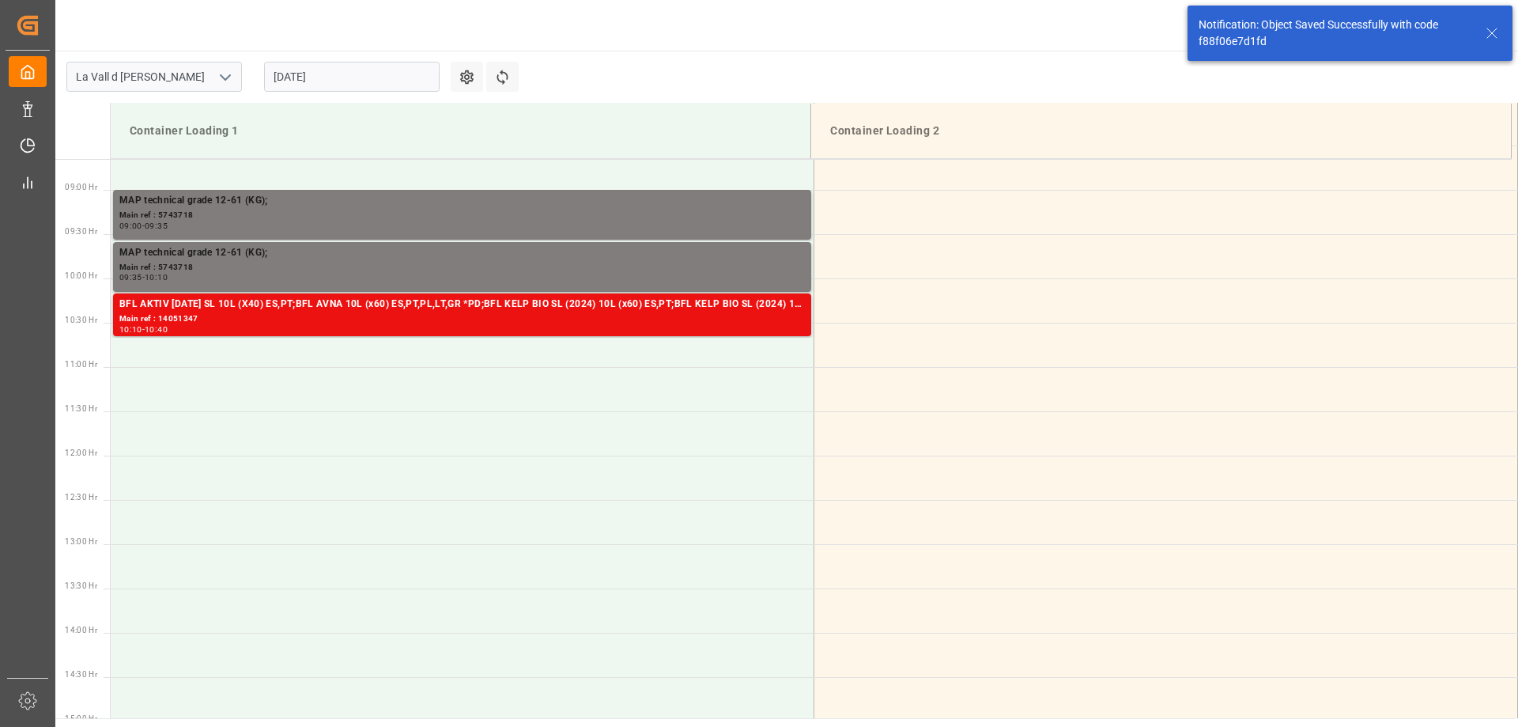
scroll to position [787, 0]
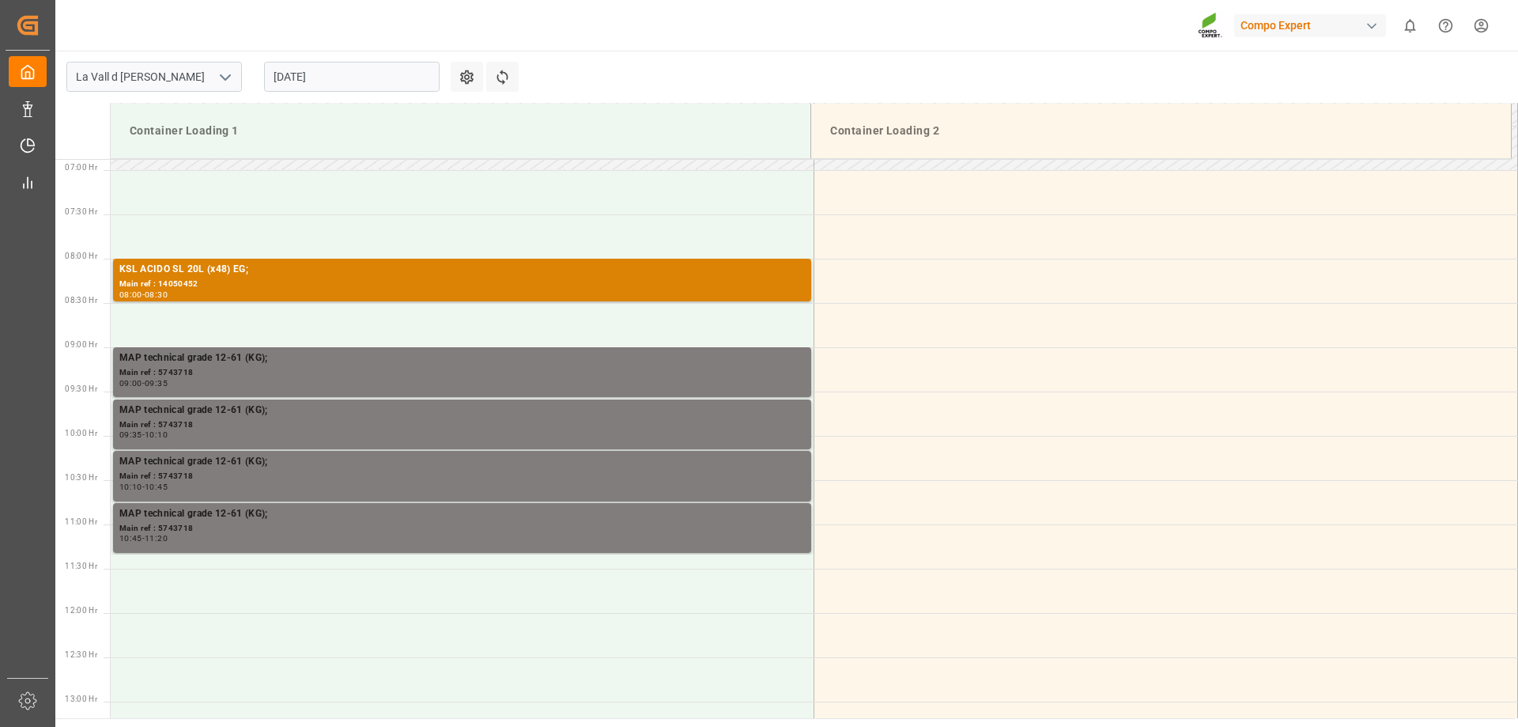
scroll to position [610, 0]
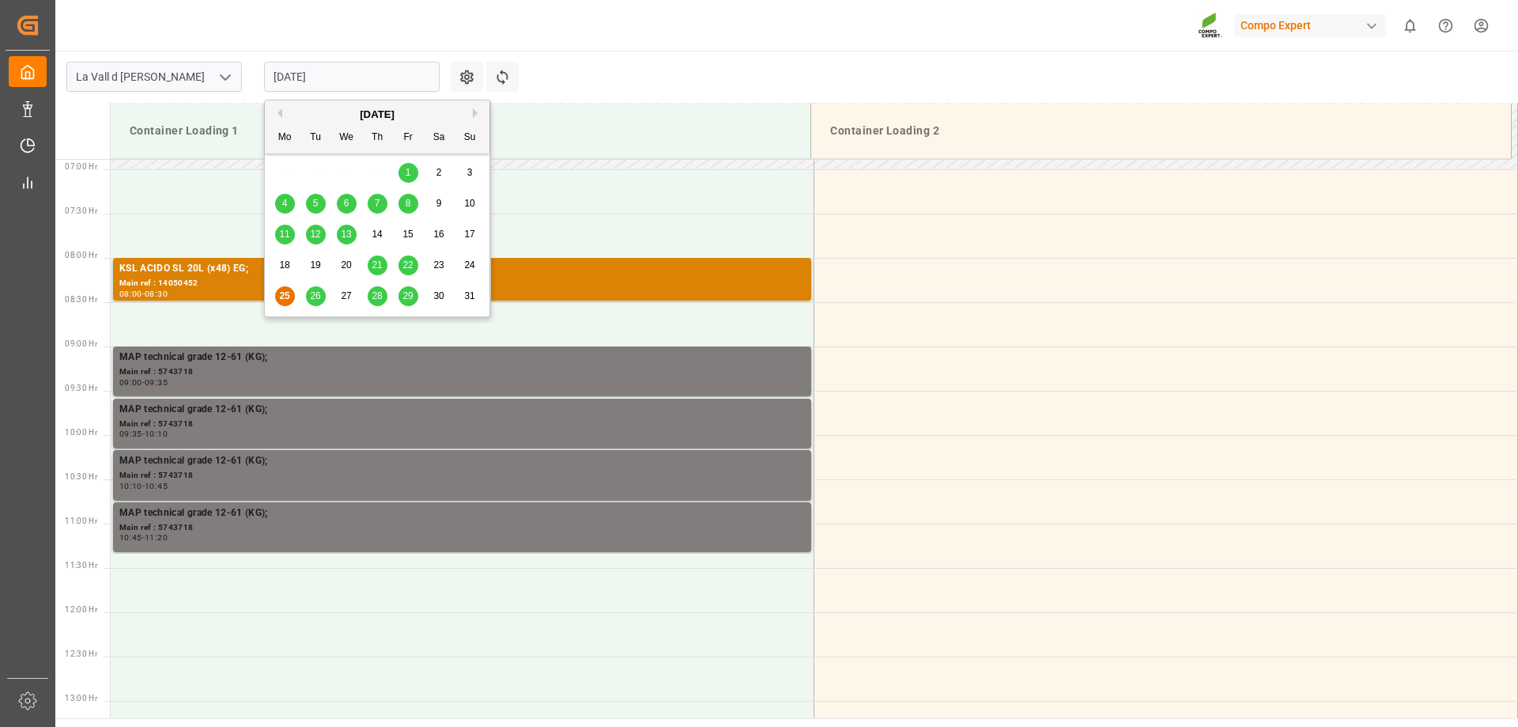
click at [323, 73] on input "[DATE]" at bounding box center [352, 77] width 176 height 30
click at [311, 293] on span "26" at bounding box center [315, 295] width 10 height 11
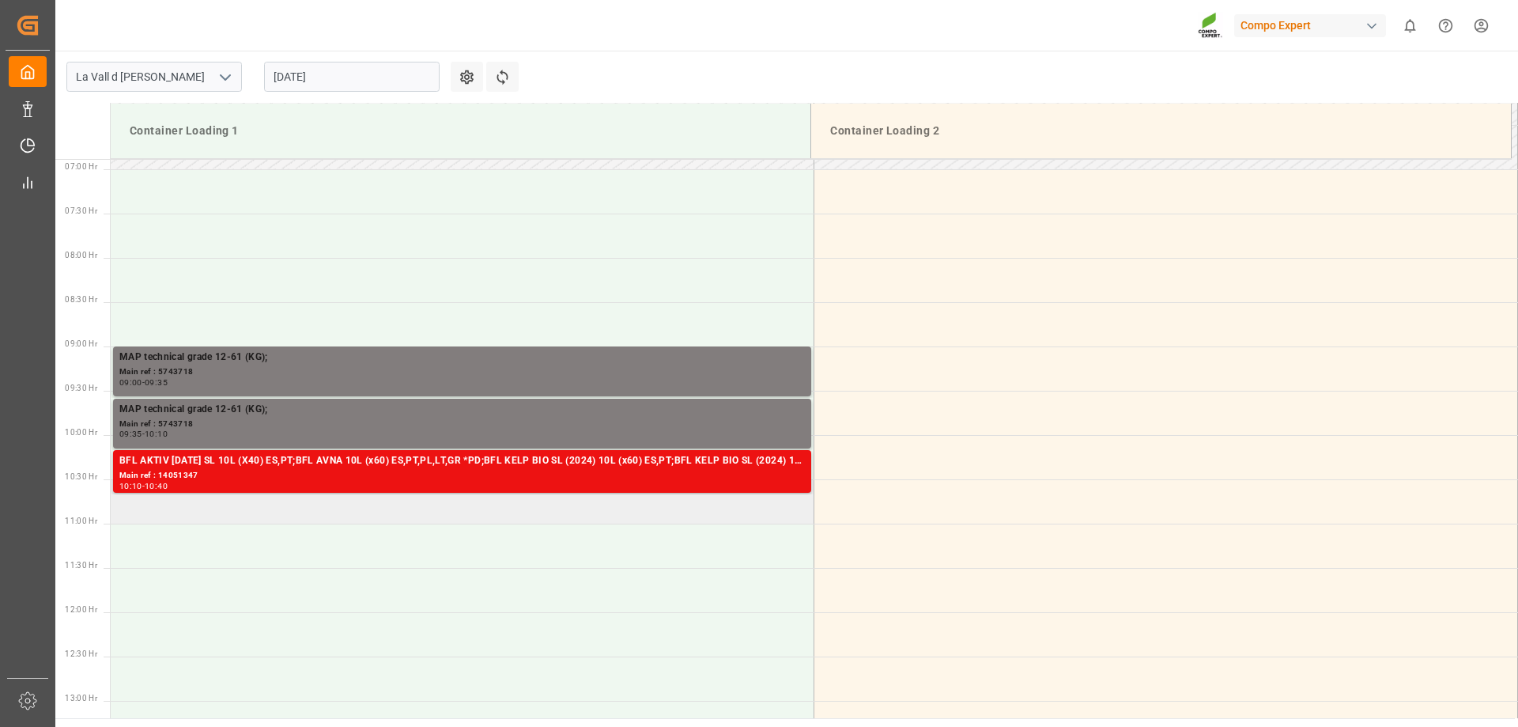
click at [184, 516] on td at bounding box center [463, 501] width 704 height 44
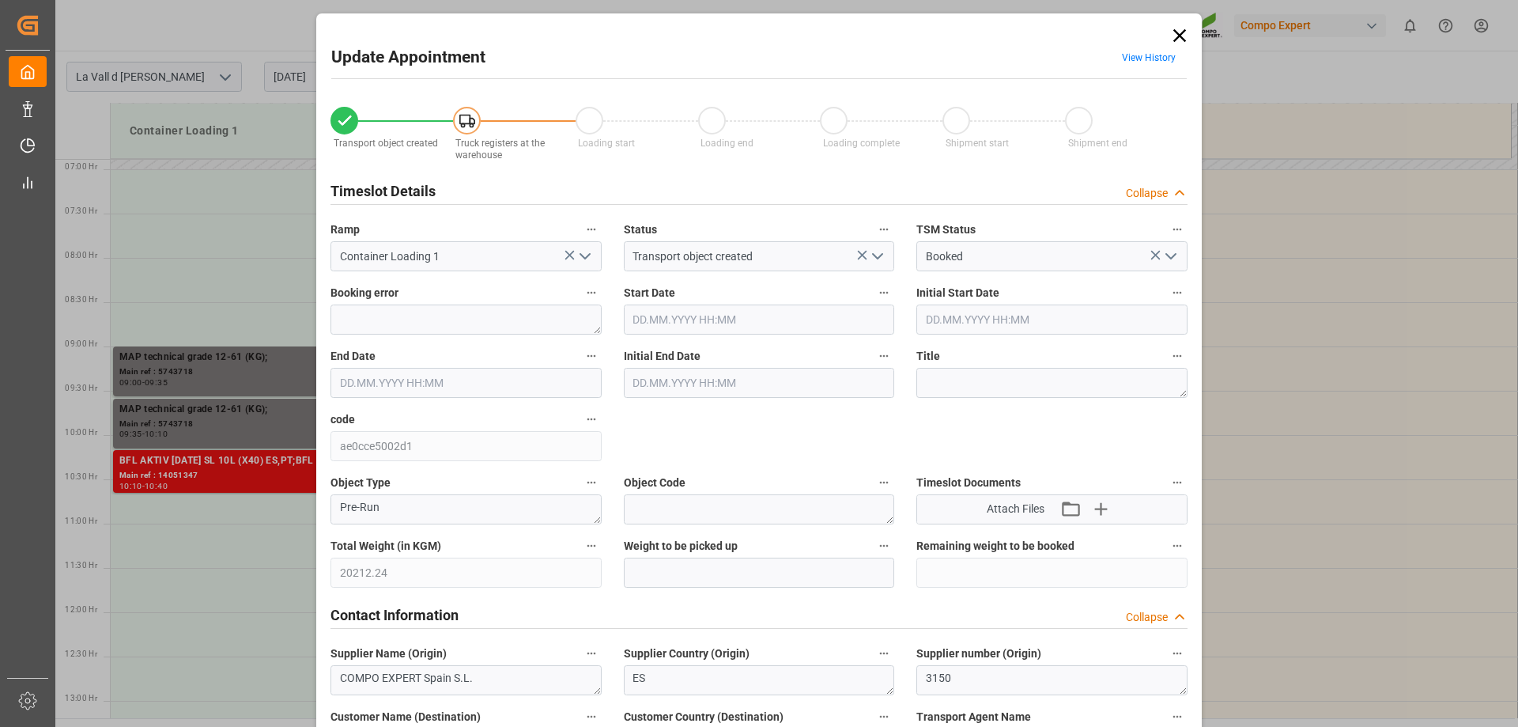
type input "20212.24"
type input "40"
type input "[DATE] 10:30"
type input "[DATE] 11:00"
type input "[DATE] 13:16"
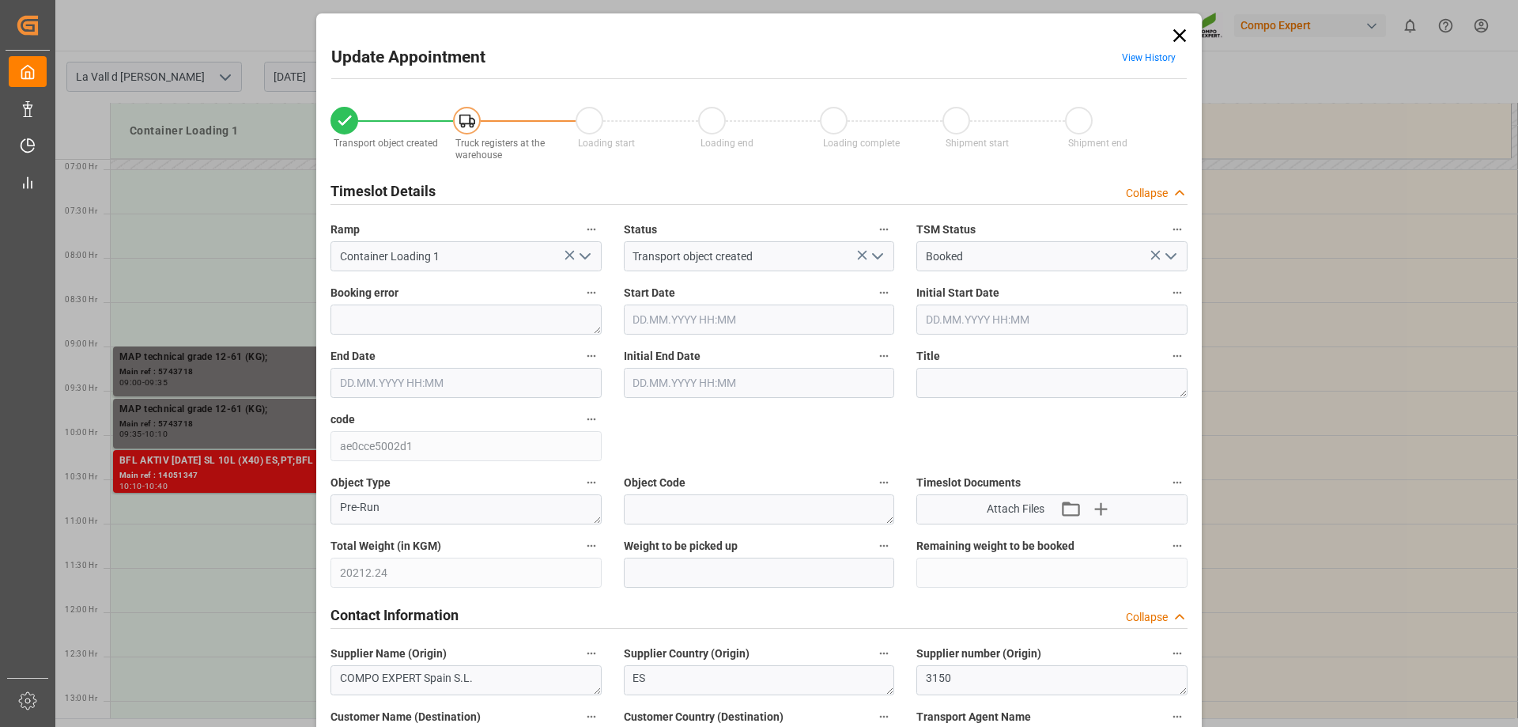
type input "[DATE] 06:10"
click at [717, 320] on input "[DATE] 10:30" at bounding box center [759, 319] width 271 height 30
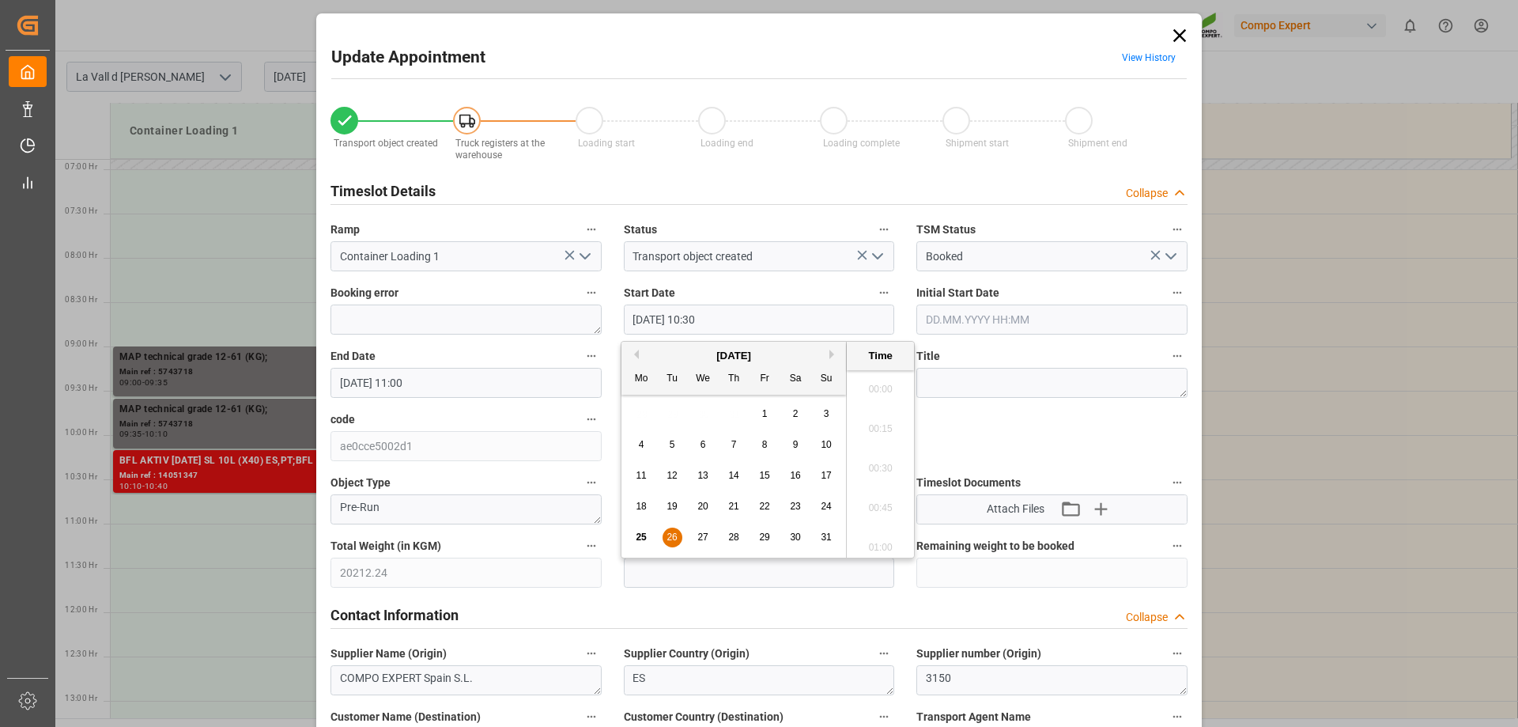
scroll to position [1587, 0]
click at [665, 535] on div "26" at bounding box center [673, 537] width 20 height 19
click at [708, 319] on input "[DATE] 10:30" at bounding box center [759, 319] width 271 height 30
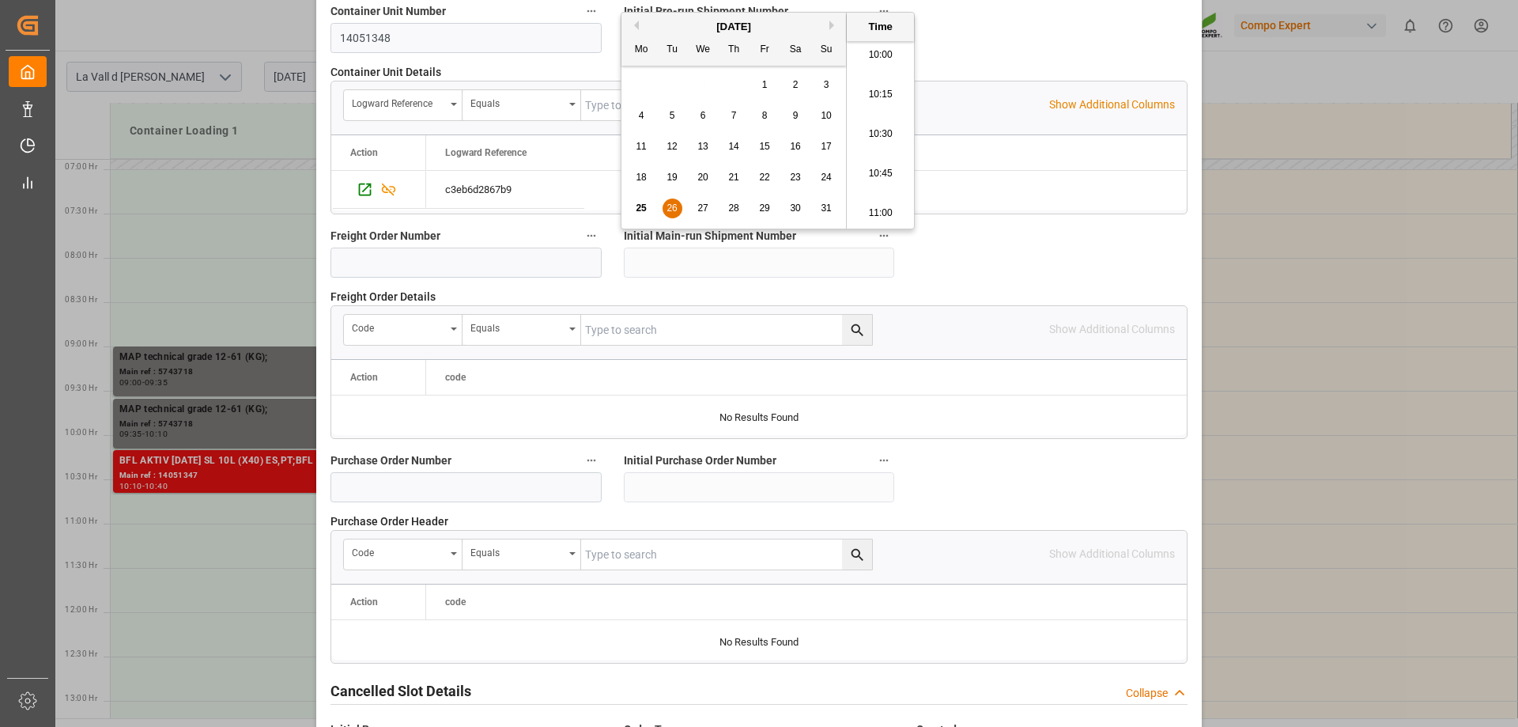
scroll to position [1468, 0]
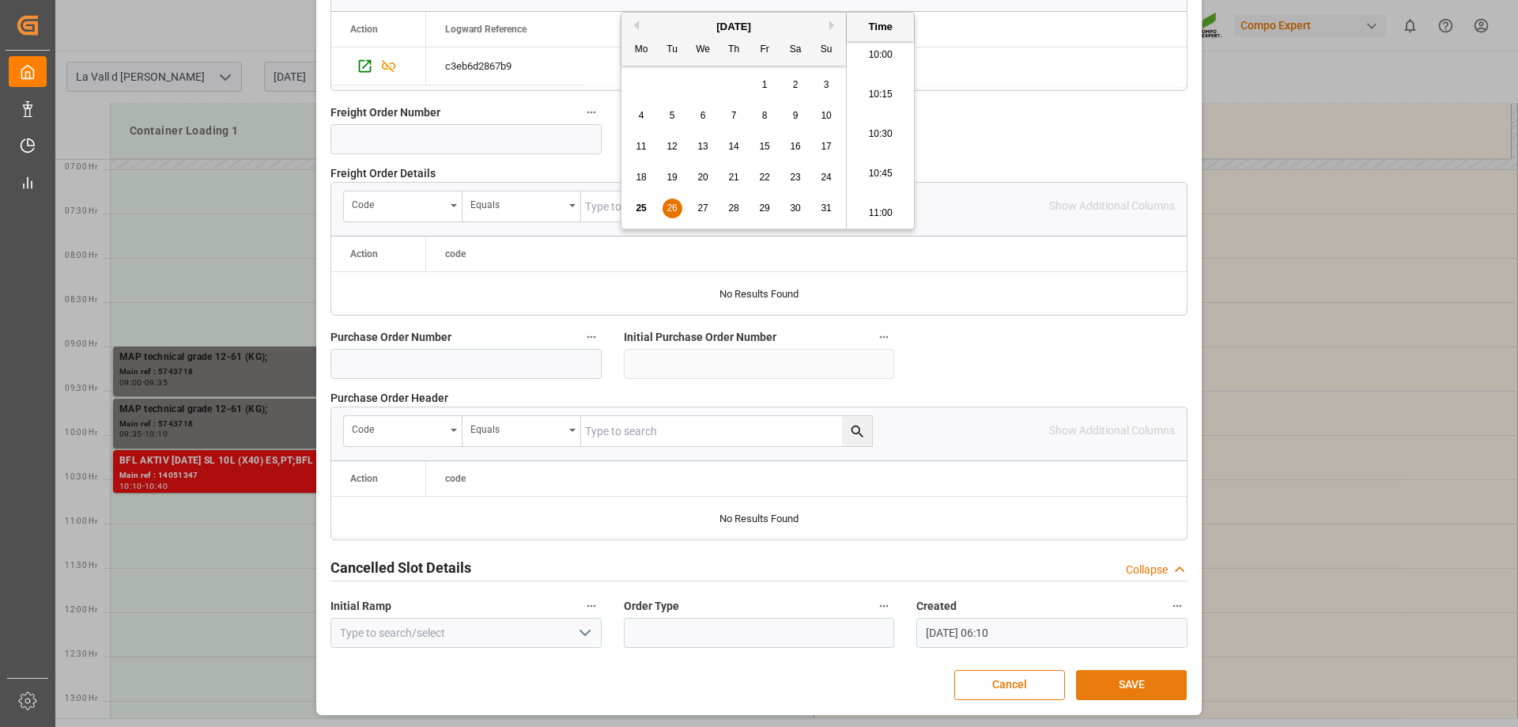
type input "[DATE] 10:40"
click at [1136, 673] on button "SAVE" at bounding box center [1131, 685] width 111 height 30
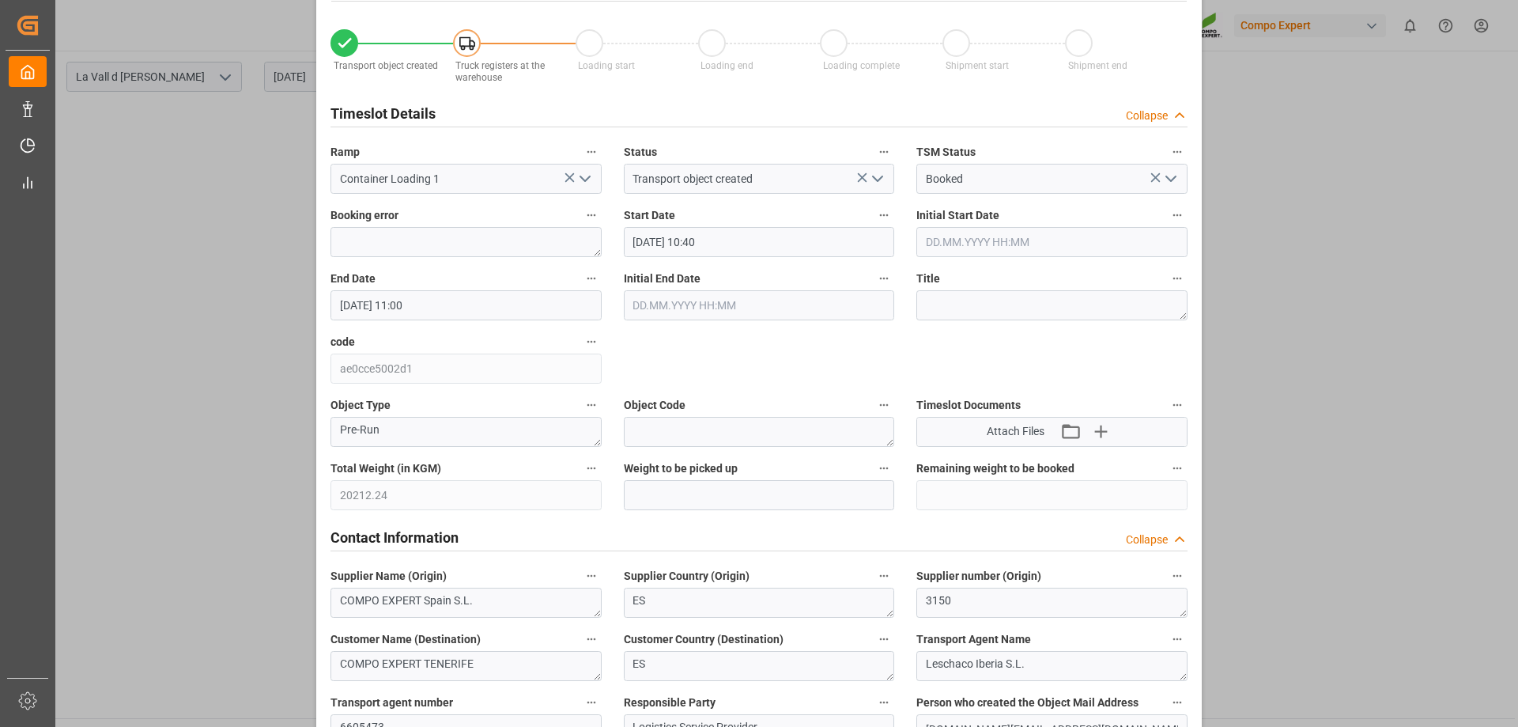
scroll to position [0, 0]
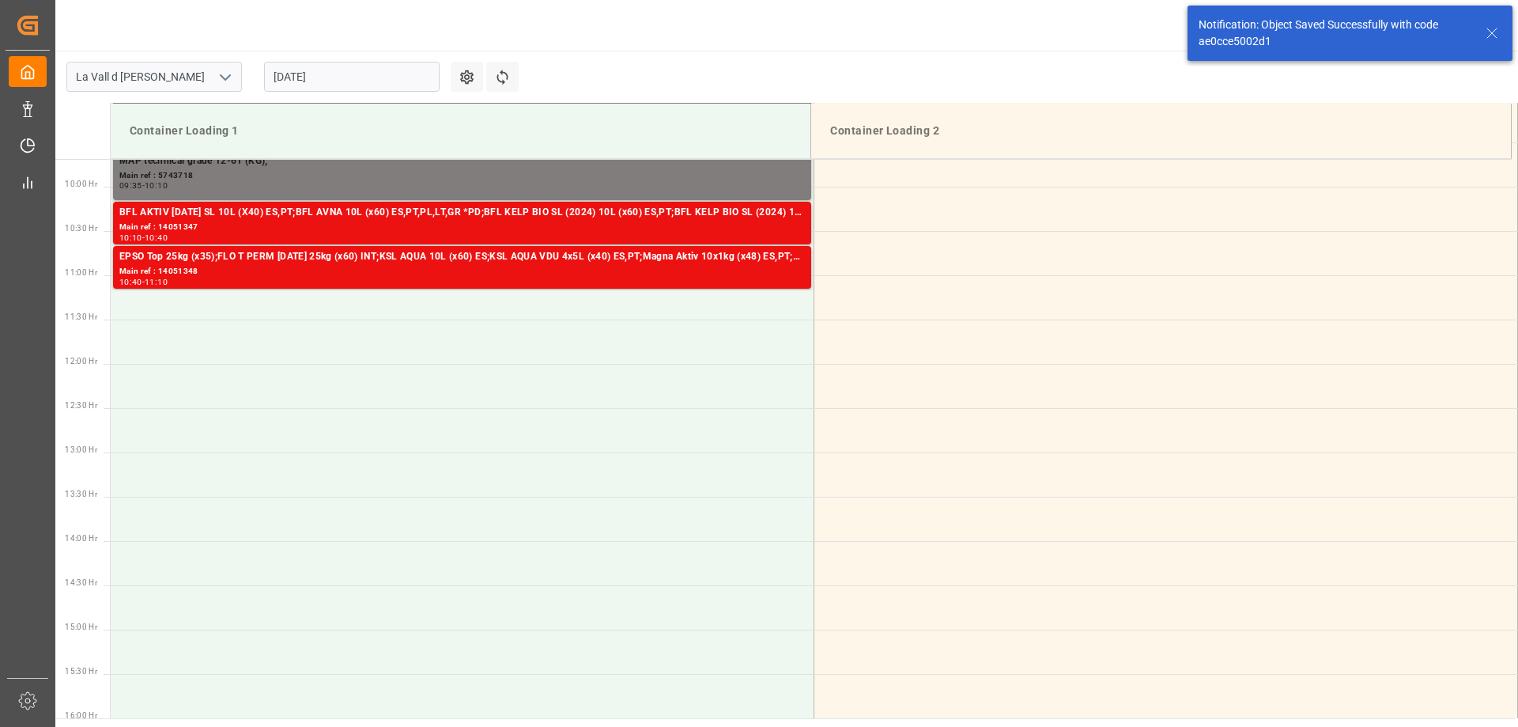
scroll to position [875, 0]
